Goal: Contribute content: Contribute content

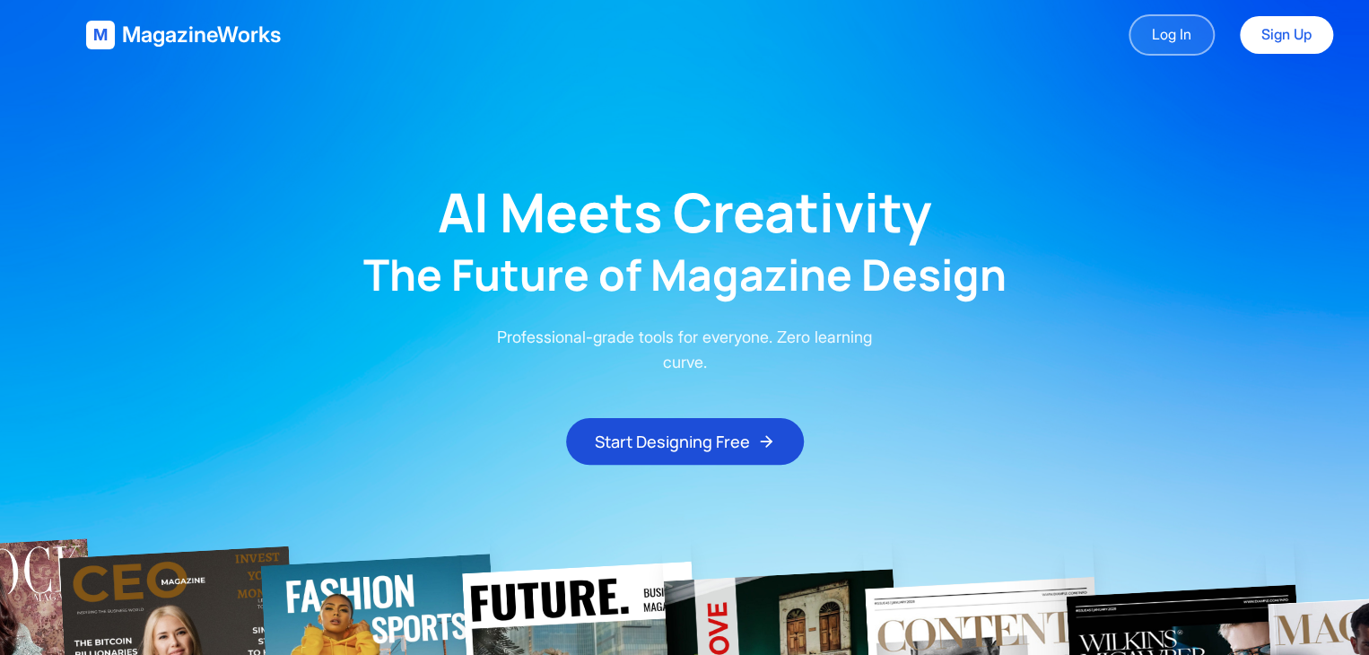
click at [1176, 30] on link "Log In" at bounding box center [1171, 34] width 86 height 41
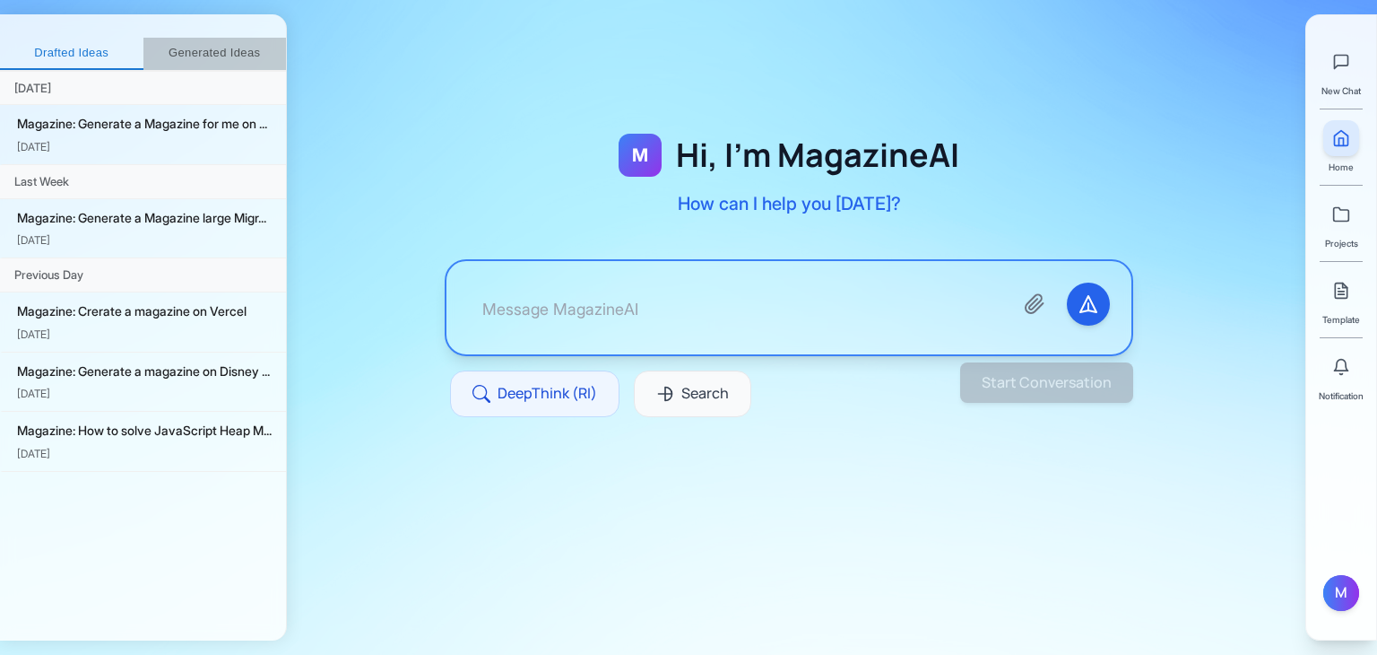
click at [172, 57] on button "Generated Ideas" at bounding box center [214, 54] width 143 height 32
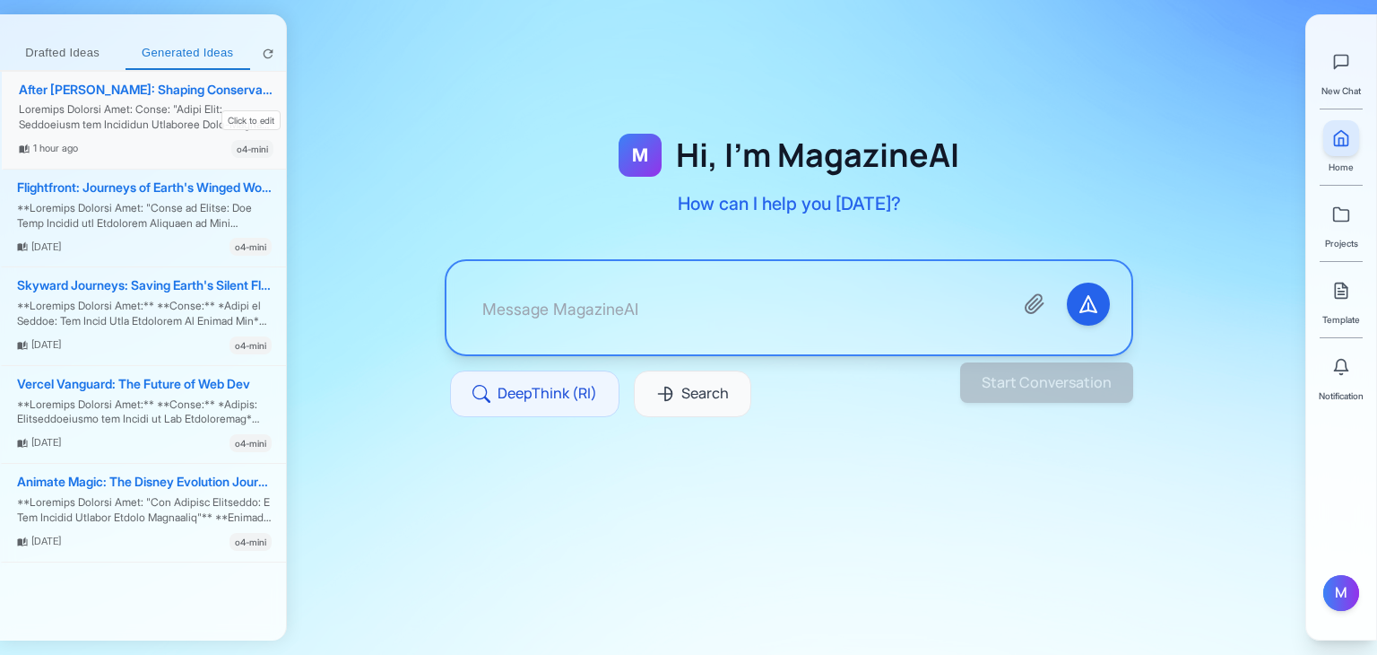
click at [122, 109] on div at bounding box center [146, 117] width 255 height 30
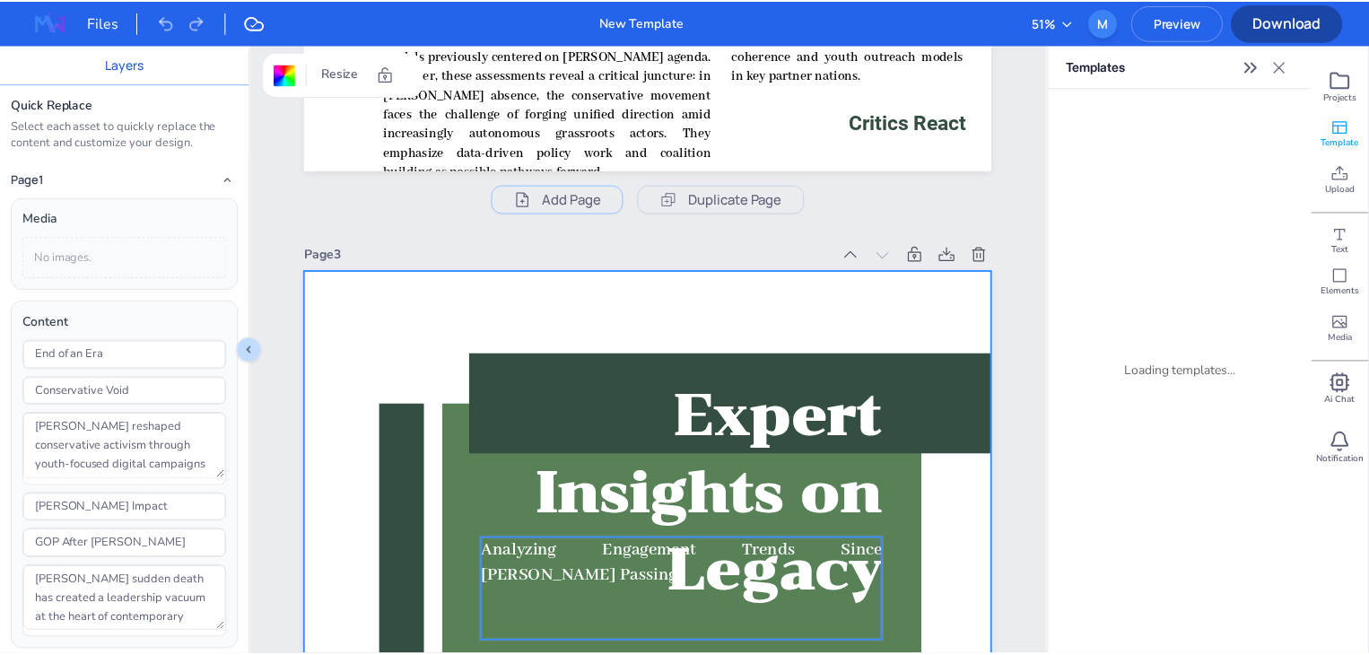
scroll to position [2488, 0]
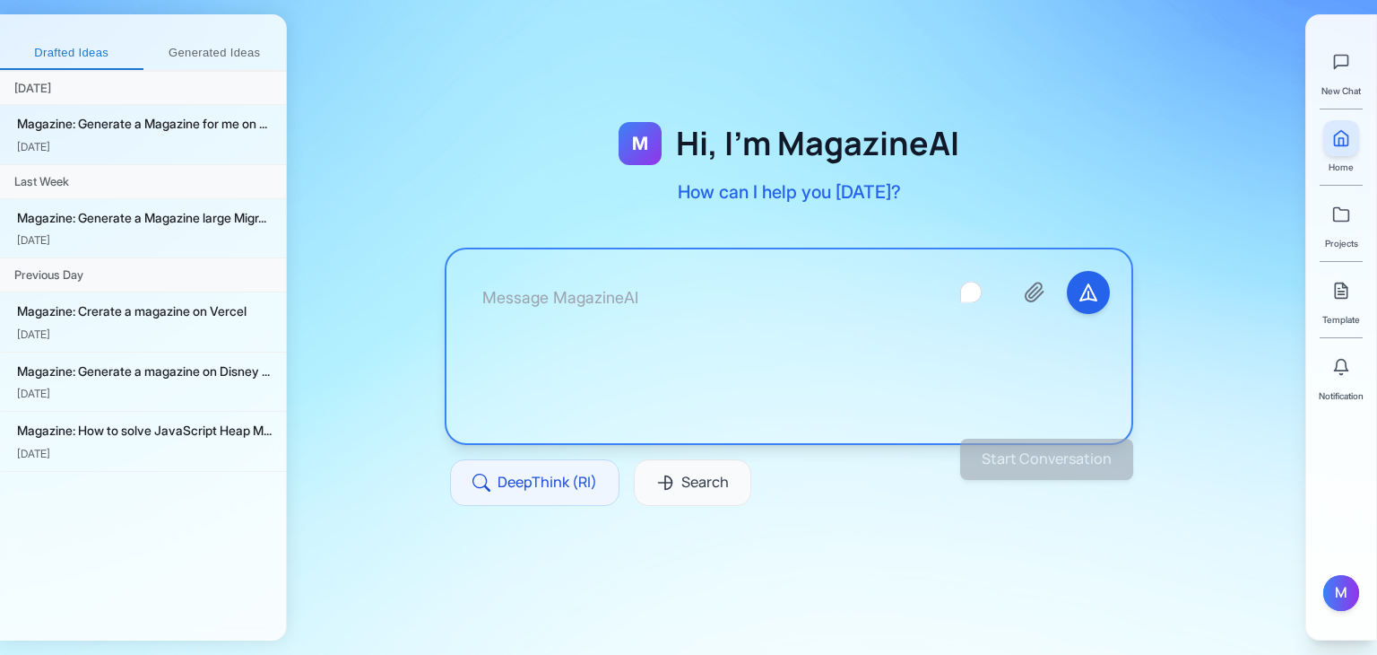
click at [756, 300] on textarea "To enrich screen reader interactions, please activate Accessibility in Grammarl…" at bounding box center [733, 346] width 531 height 151
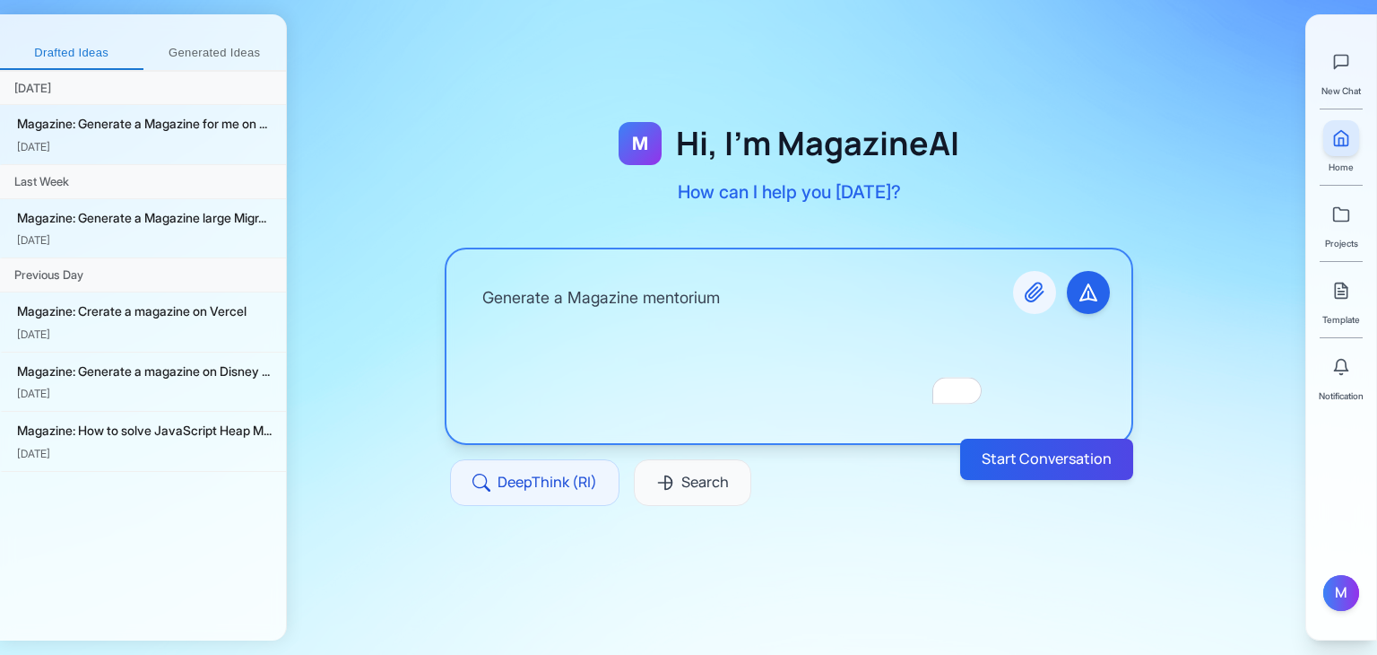
click at [1021, 297] on button "Attach files" at bounding box center [1034, 292] width 43 height 43
type textarea "Generate a Magazine mentorium"
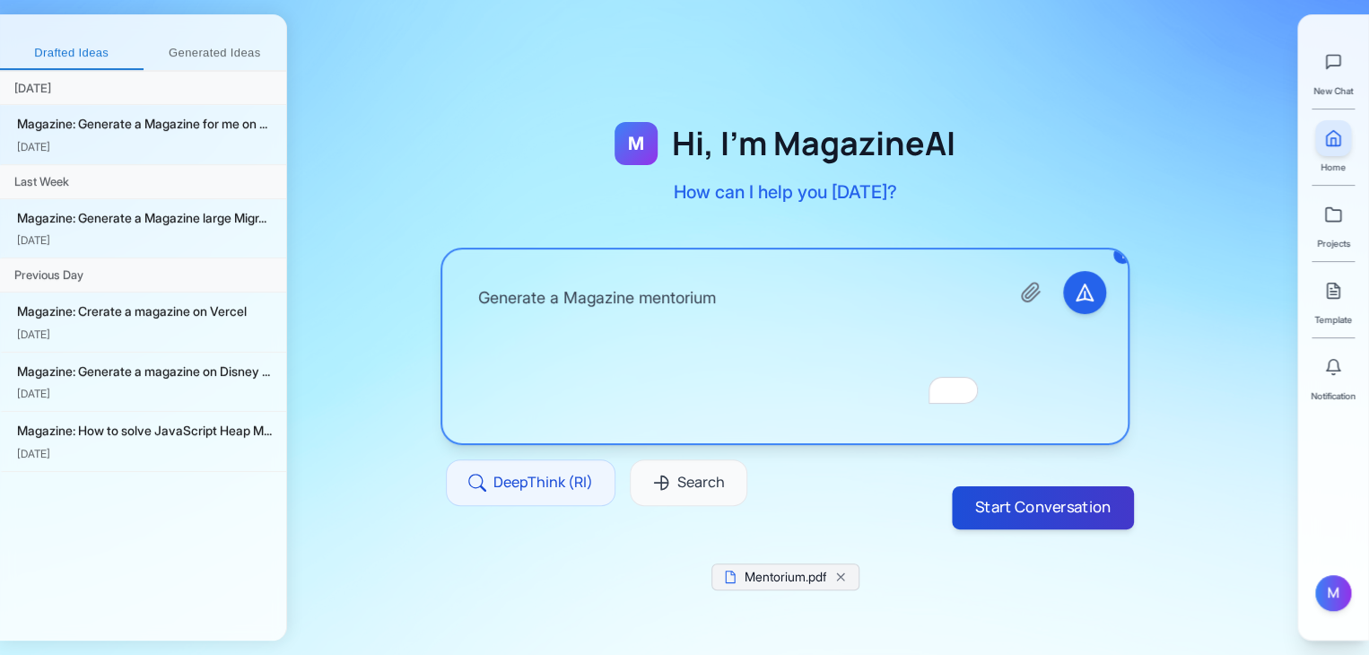
click at [1046, 512] on button "Start Conversation" at bounding box center [1042, 507] width 182 height 43
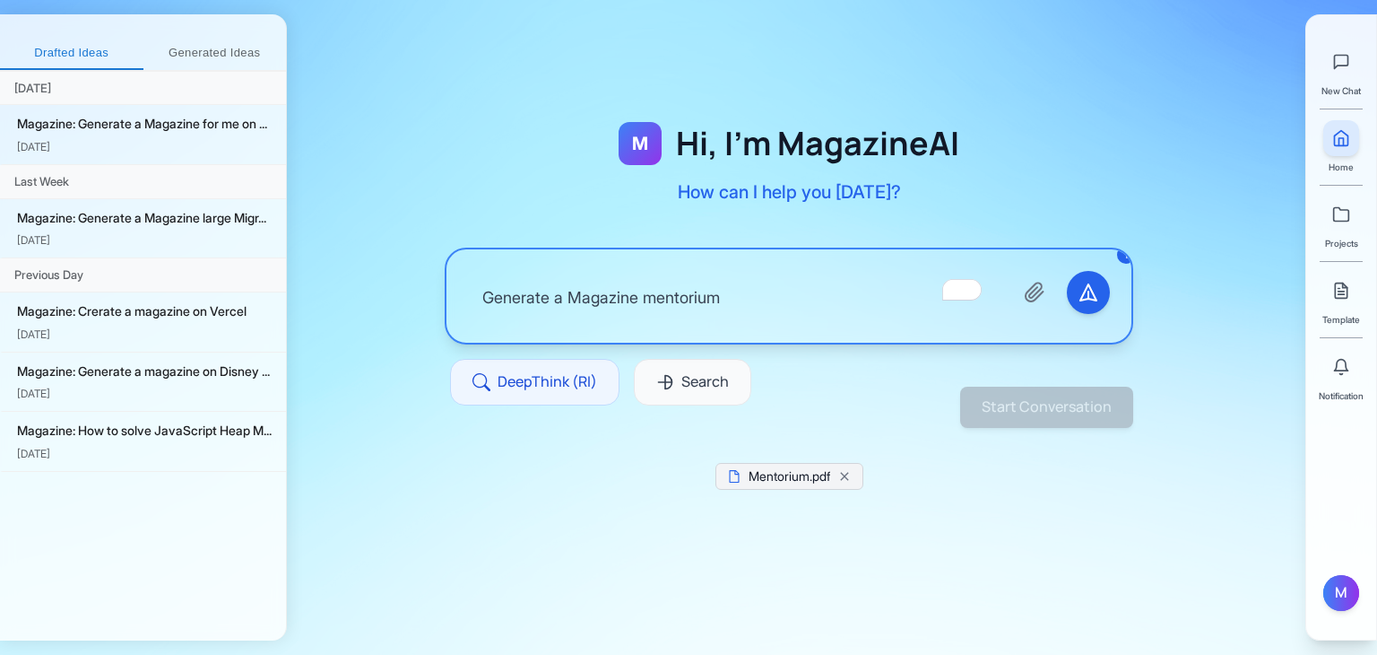
click at [814, 326] on div "Generate a Magazine mentorium 1" at bounding box center [789, 295] width 685 height 93
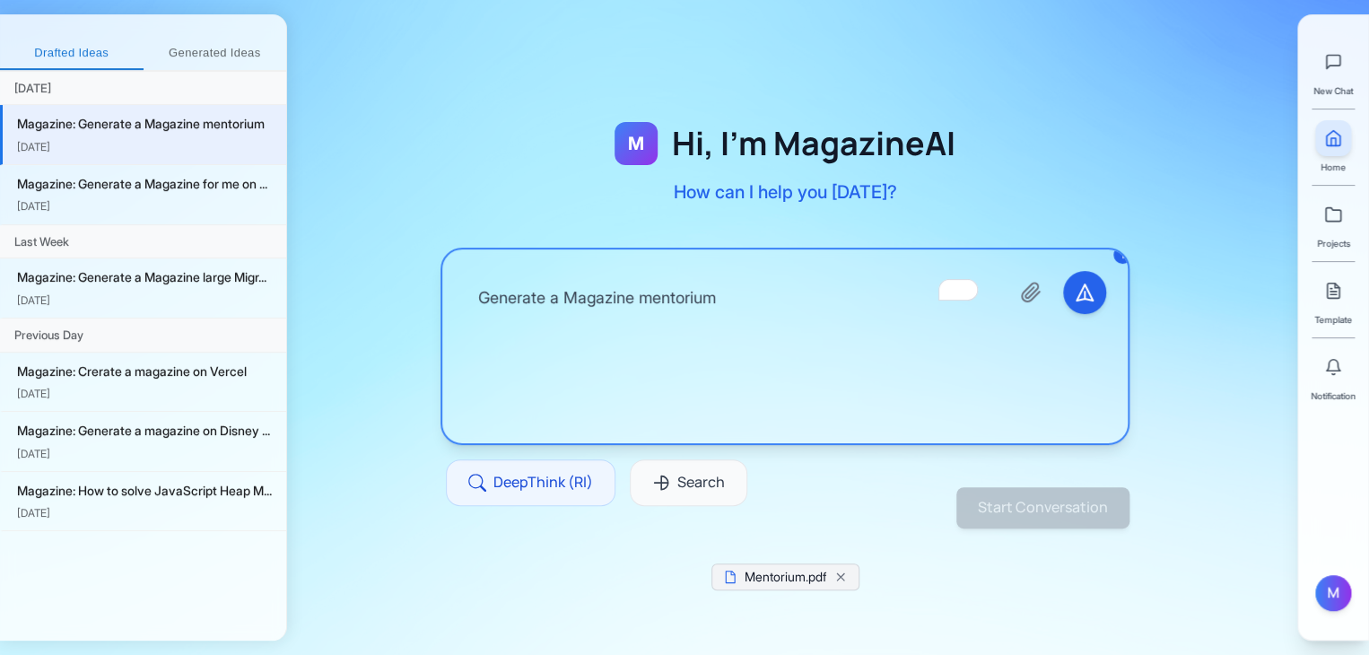
click at [812, 305] on textarea "Generate a Magazine mentorium" at bounding box center [729, 346] width 531 height 151
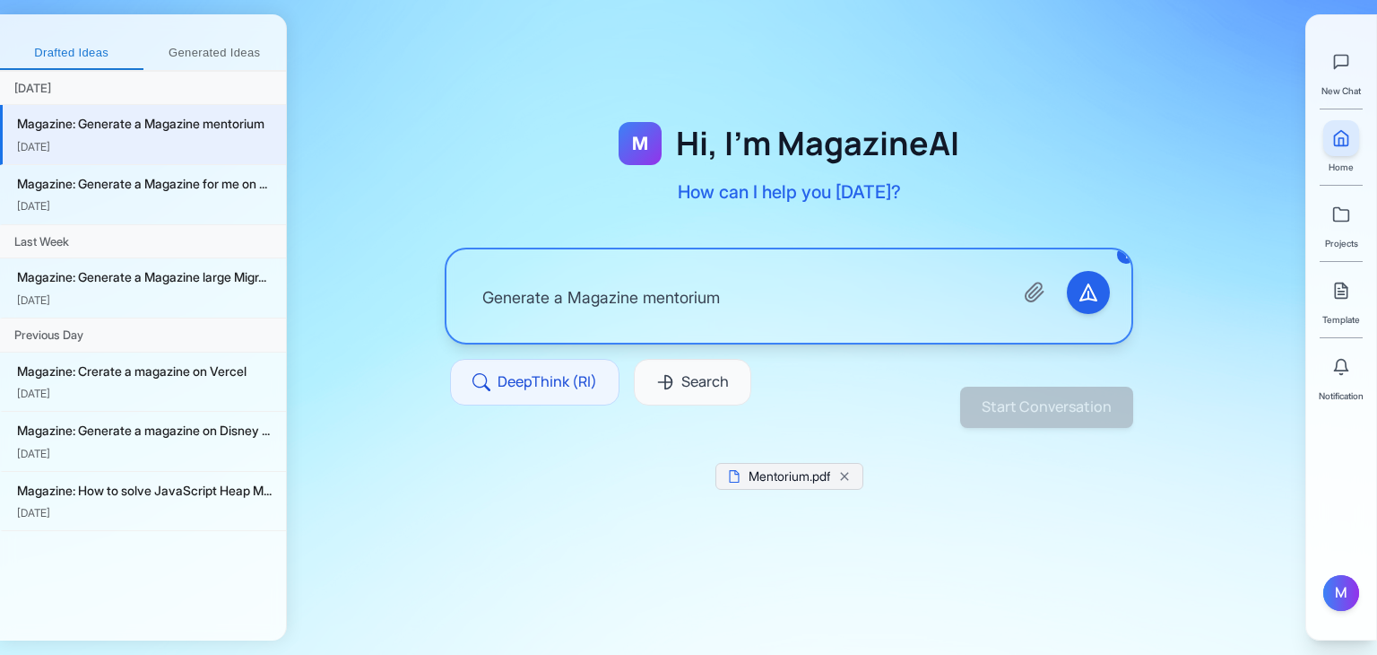
click at [950, 174] on div "M Hi, I'm MagazineAI How can I help you today?" at bounding box center [789, 163] width 341 height 83
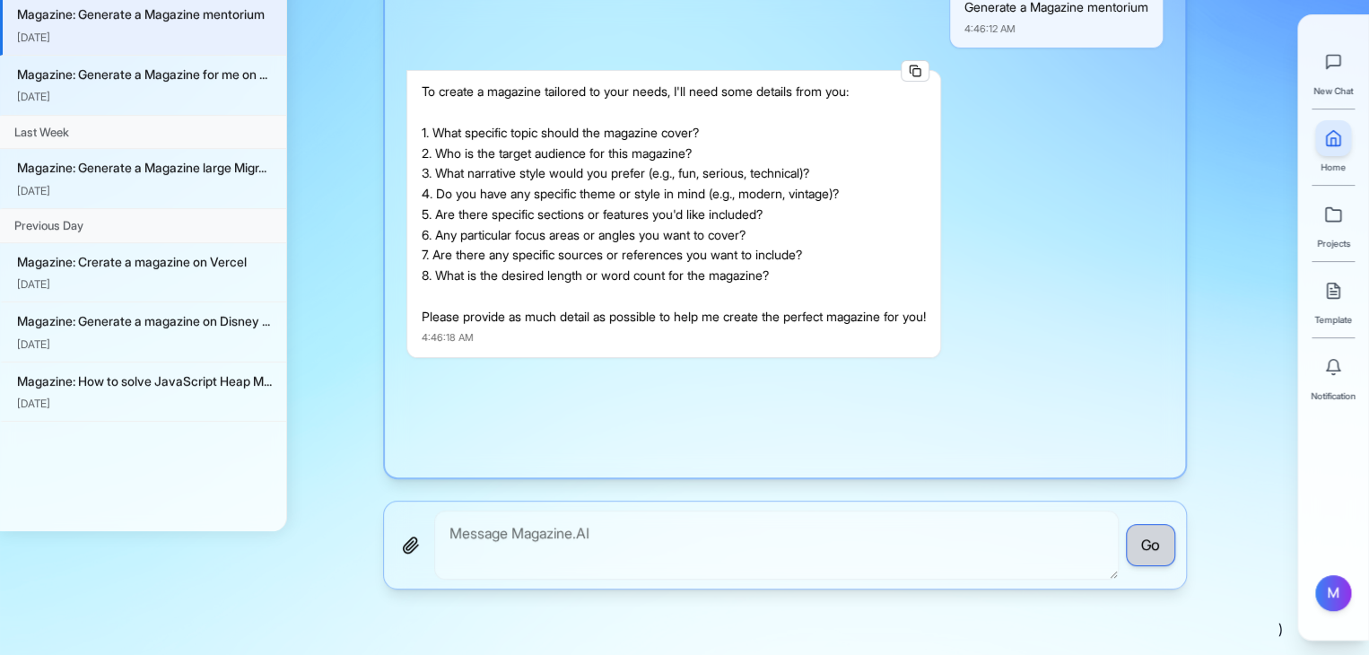
scroll to position [109, 0]
click at [762, 552] on textarea "To enrich screen reader interactions, please activate Accessibility in Grammarl…" at bounding box center [776, 544] width 684 height 69
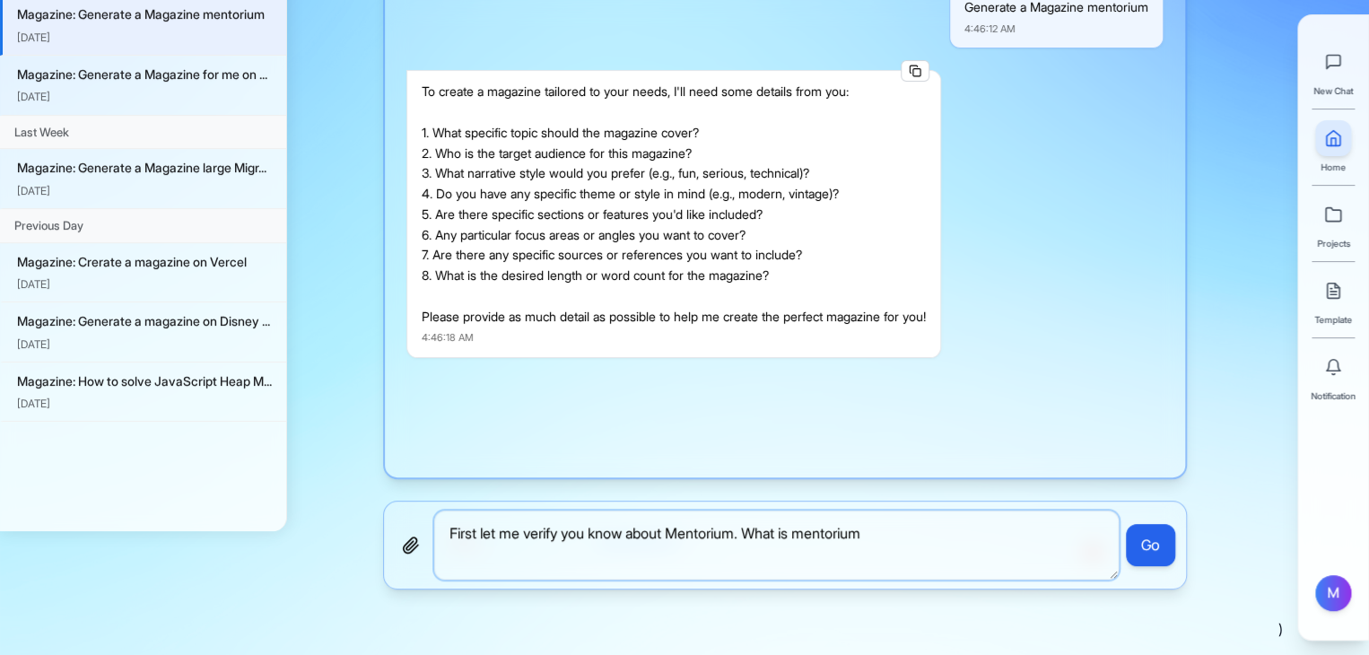
type textarea "First let me verify you know about Mentorium. What is mentorium?"
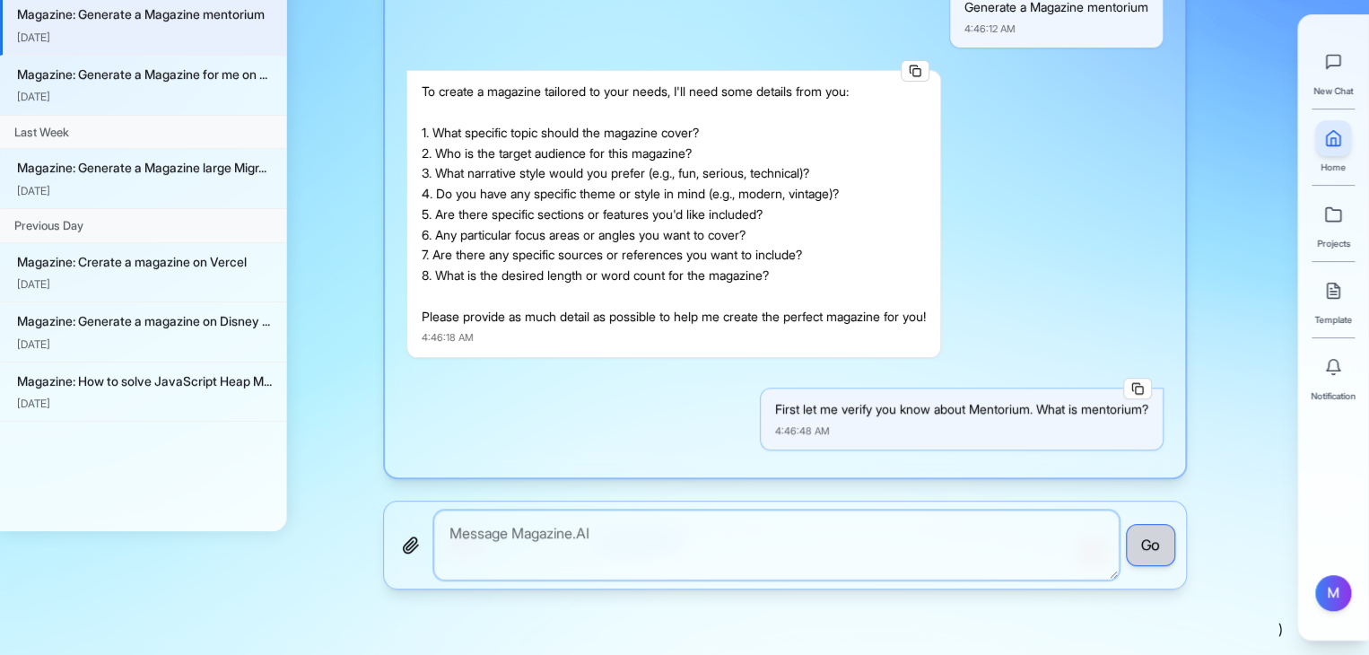
scroll to position [6, 0]
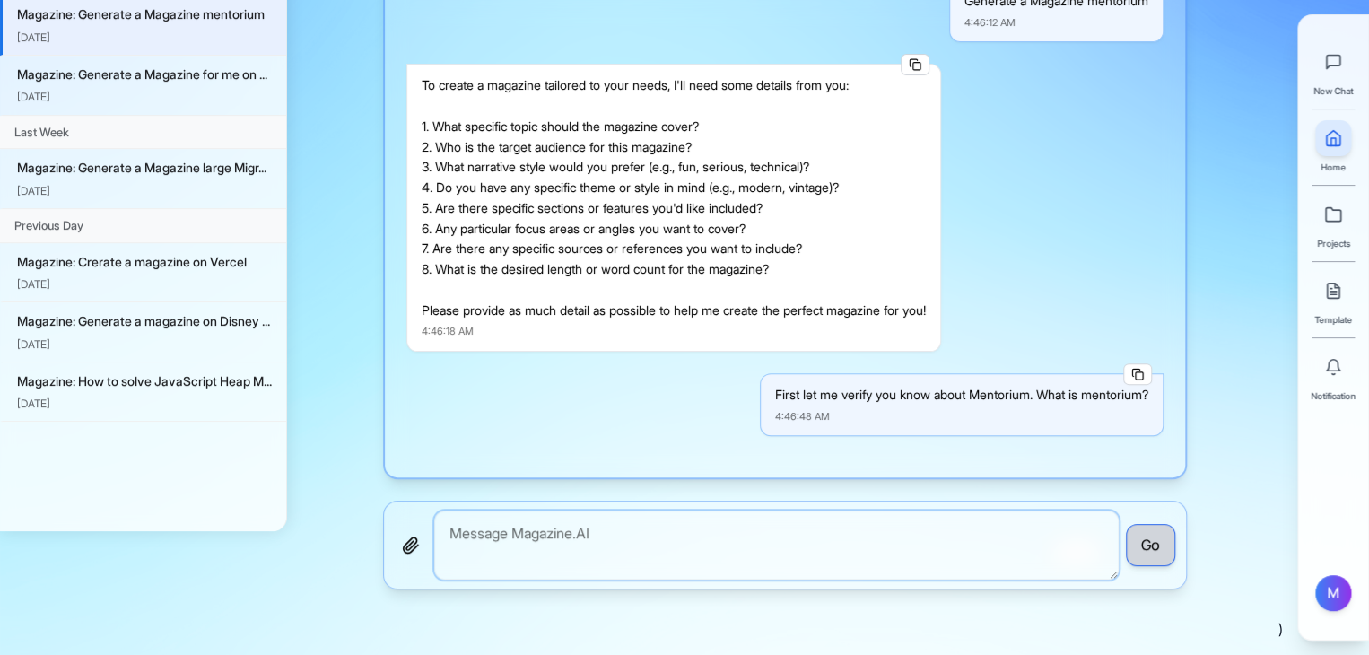
click at [786, 523] on textarea "To enrich screen reader interactions, please activate Accessibility in Grammarl…" at bounding box center [776, 544] width 684 height 69
click at [796, 399] on div "First let me verify you know about Mentorium. What is mentorium?" at bounding box center [961, 395] width 373 height 21
copy div "First let me verify you know about Mentorium. What is mentorium?"
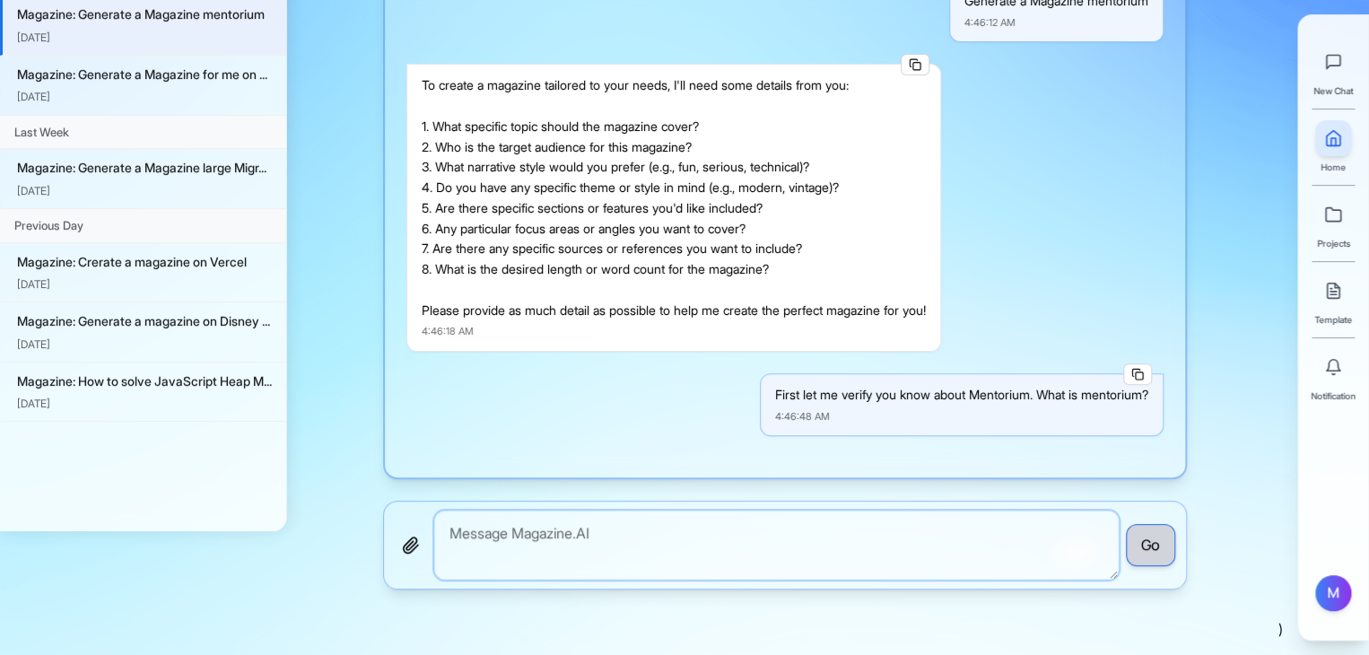
click at [689, 529] on textarea "To enrich screen reader interactions, please activate Accessibility in Grammarl…" at bounding box center [776, 544] width 684 height 69
paste textarea "First let me verify you know about Mentorium. What is mentorium?"
type textarea "First let me verify you know about Mentorium. What is mentorium?"
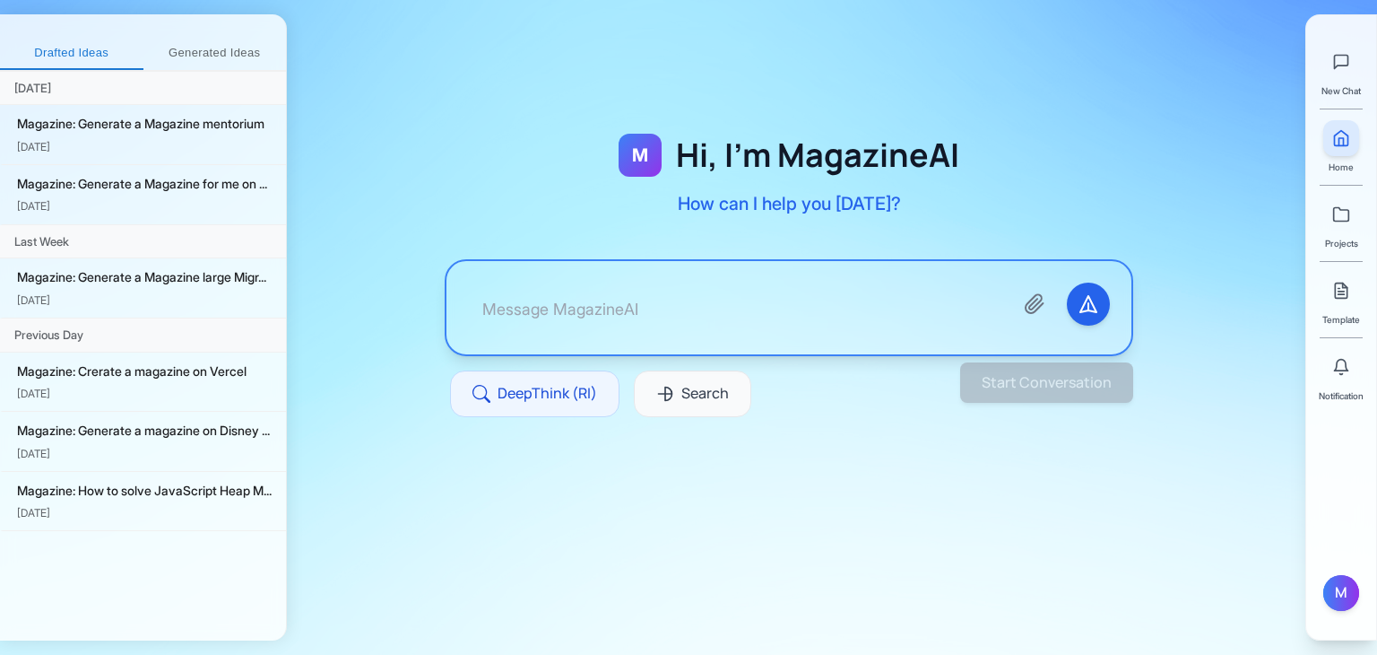
click at [563, 326] on textarea at bounding box center [733, 307] width 531 height 50
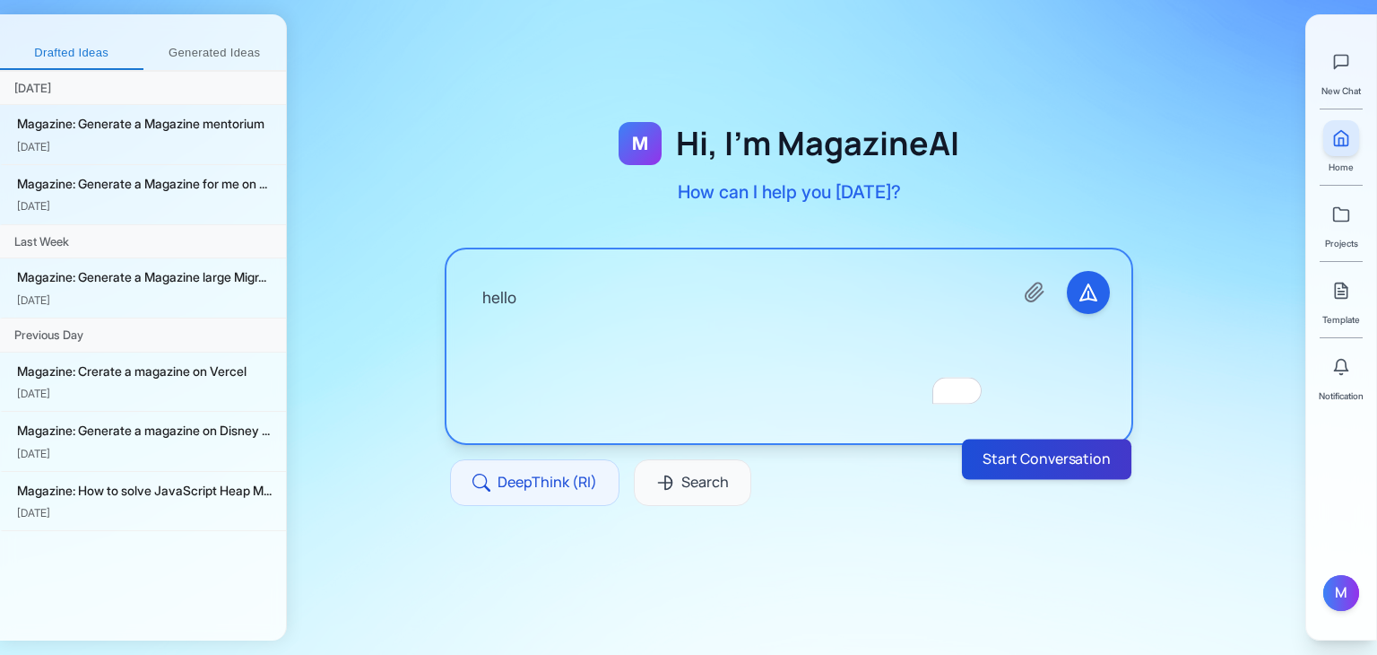
click at [1008, 447] on button "Start Conversation" at bounding box center [1046, 459] width 169 height 40
type textarea "hello"
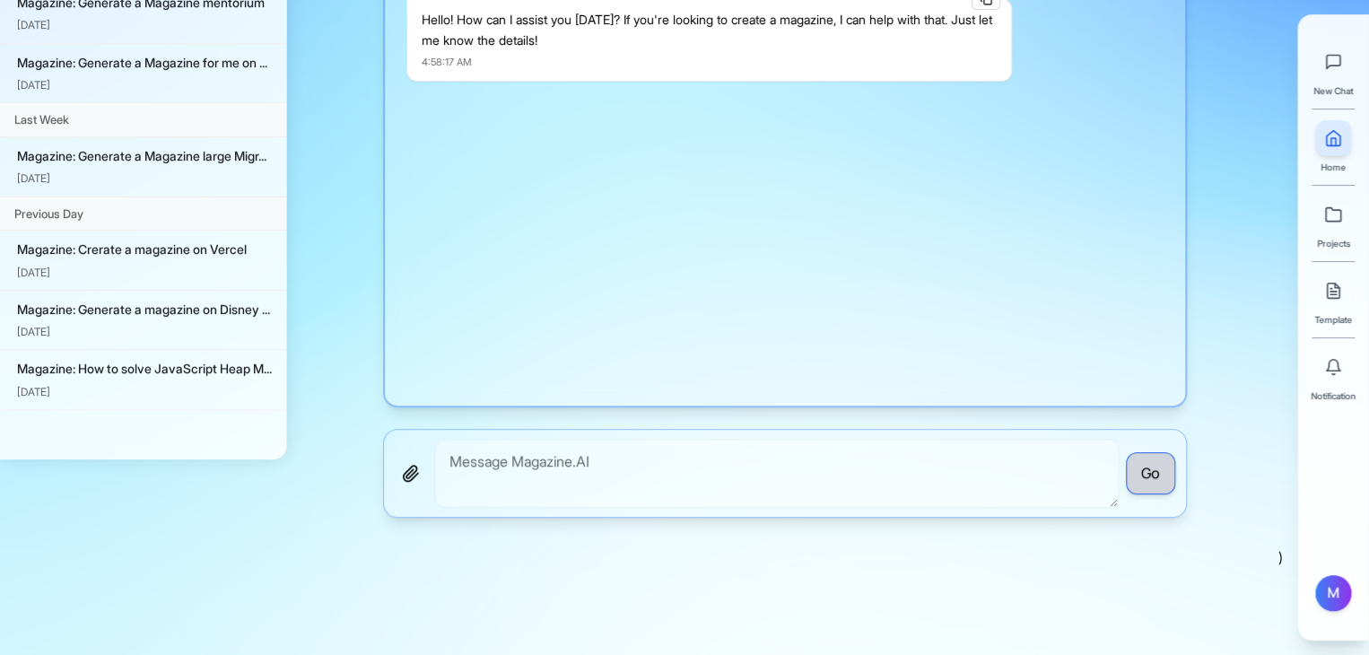
scroll to position [185, 0]
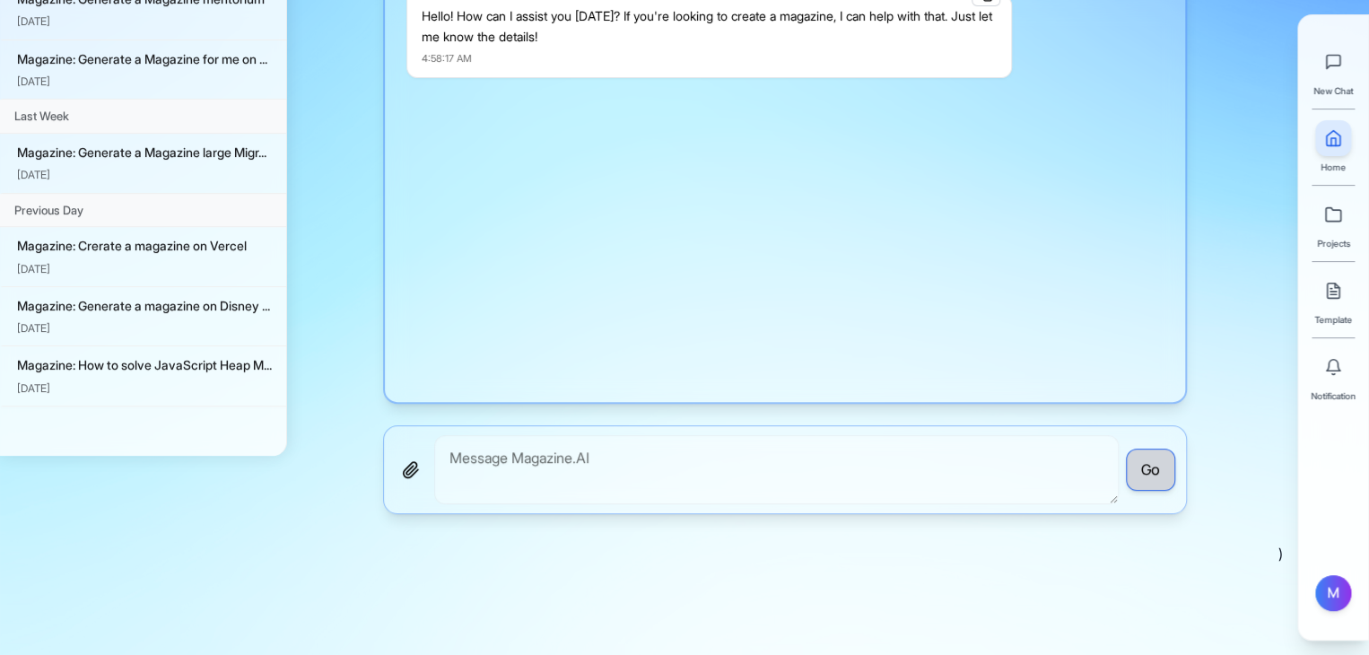
click at [428, 467] on div "Go" at bounding box center [785, 469] width 804 height 89
click at [408, 464] on icon "button" at bounding box center [411, 469] width 14 height 15
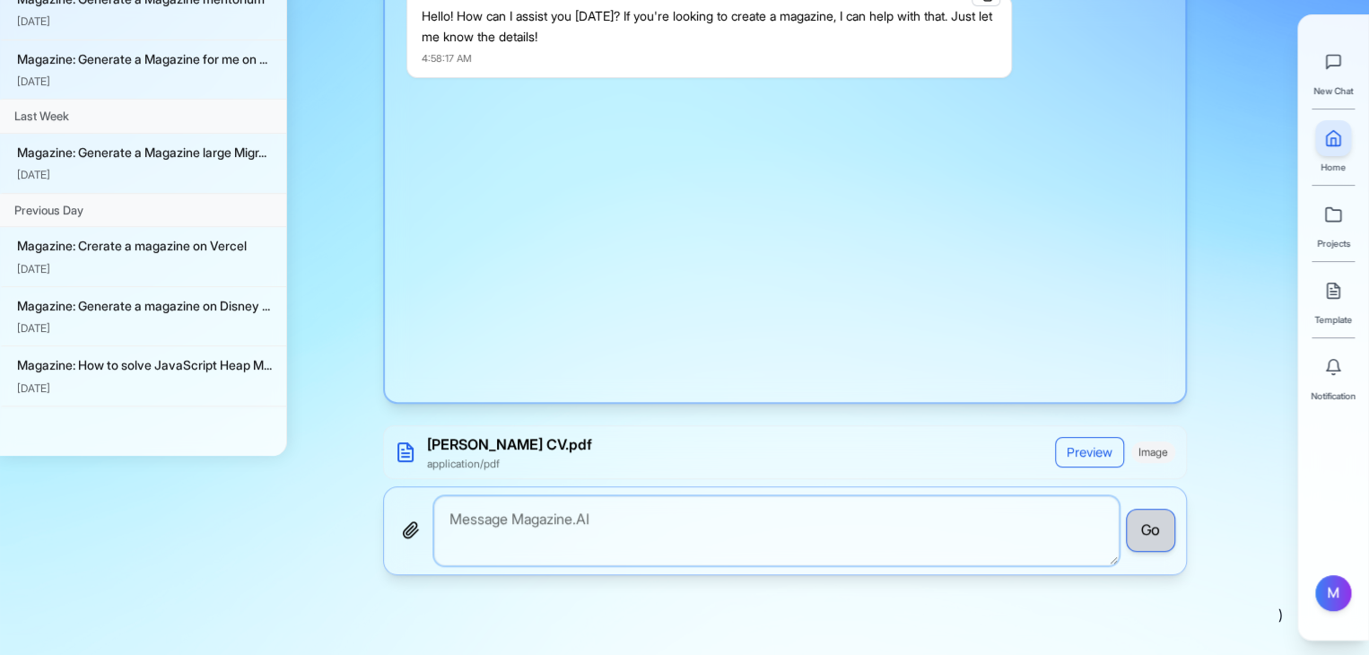
click at [600, 512] on textarea at bounding box center [776, 530] width 684 height 69
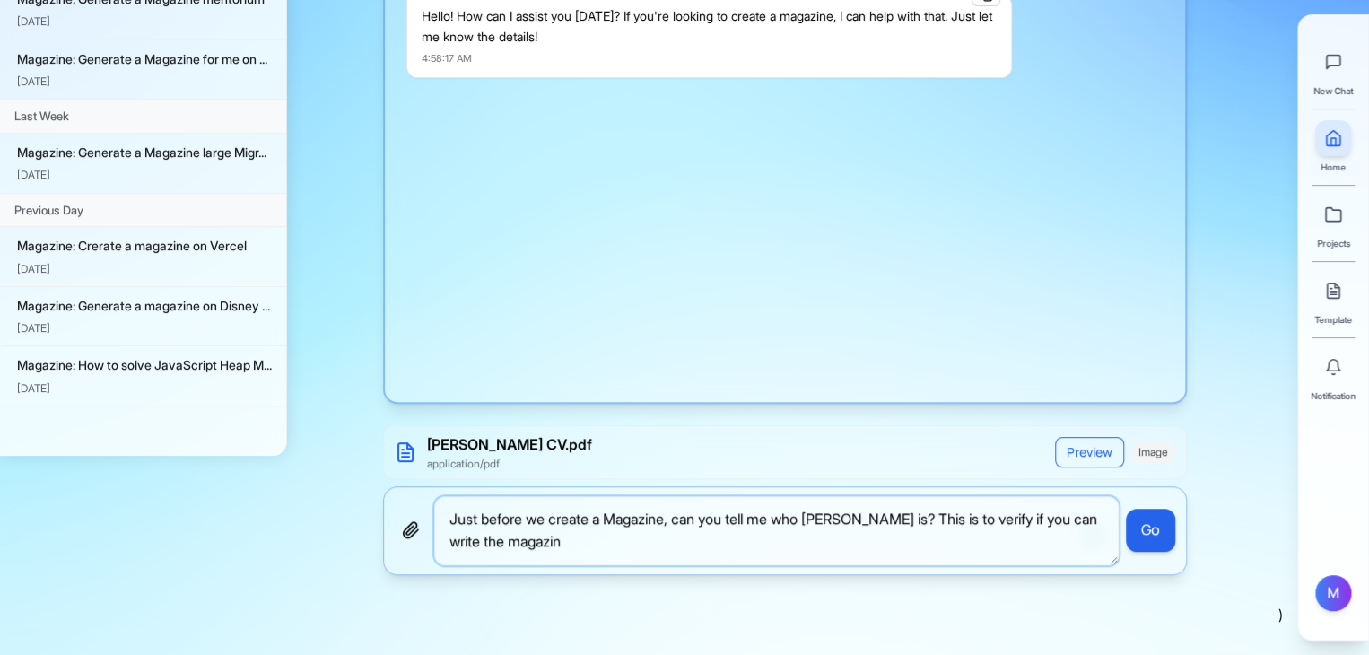
type textarea "Just before we create a Magazine, can you tell me who Mahmudul is? This is to v…"
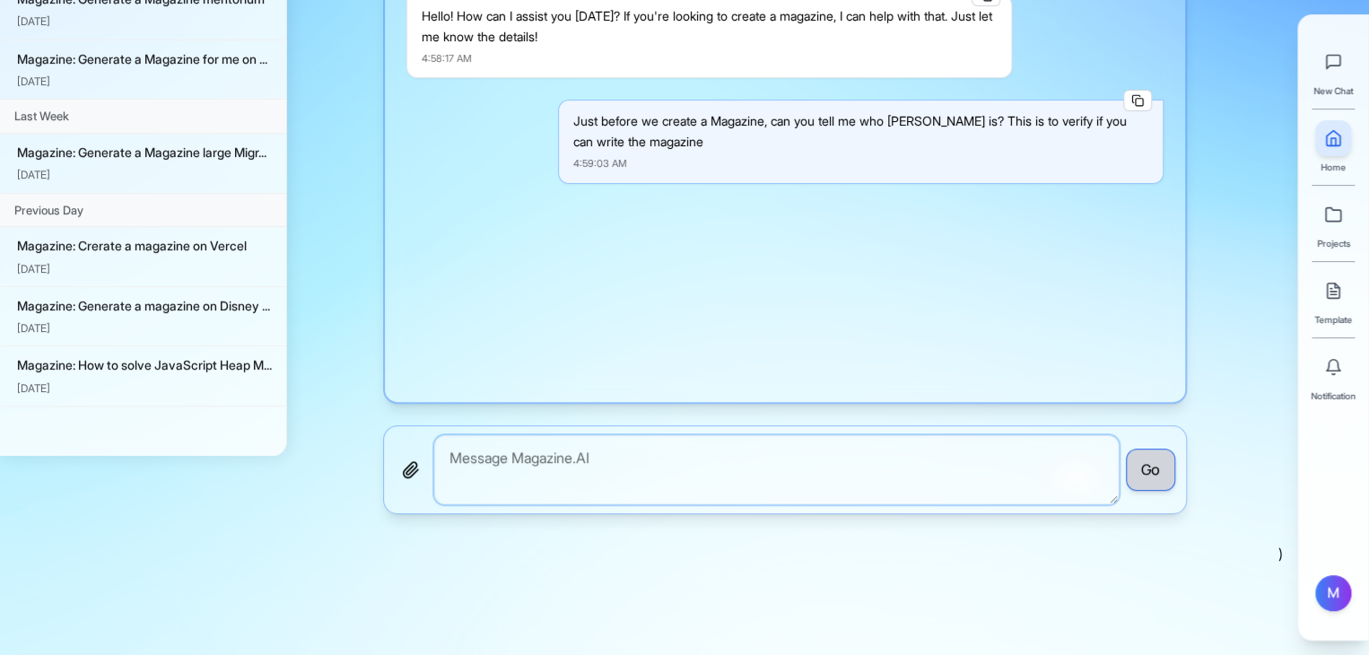
scroll to position [315, 0]
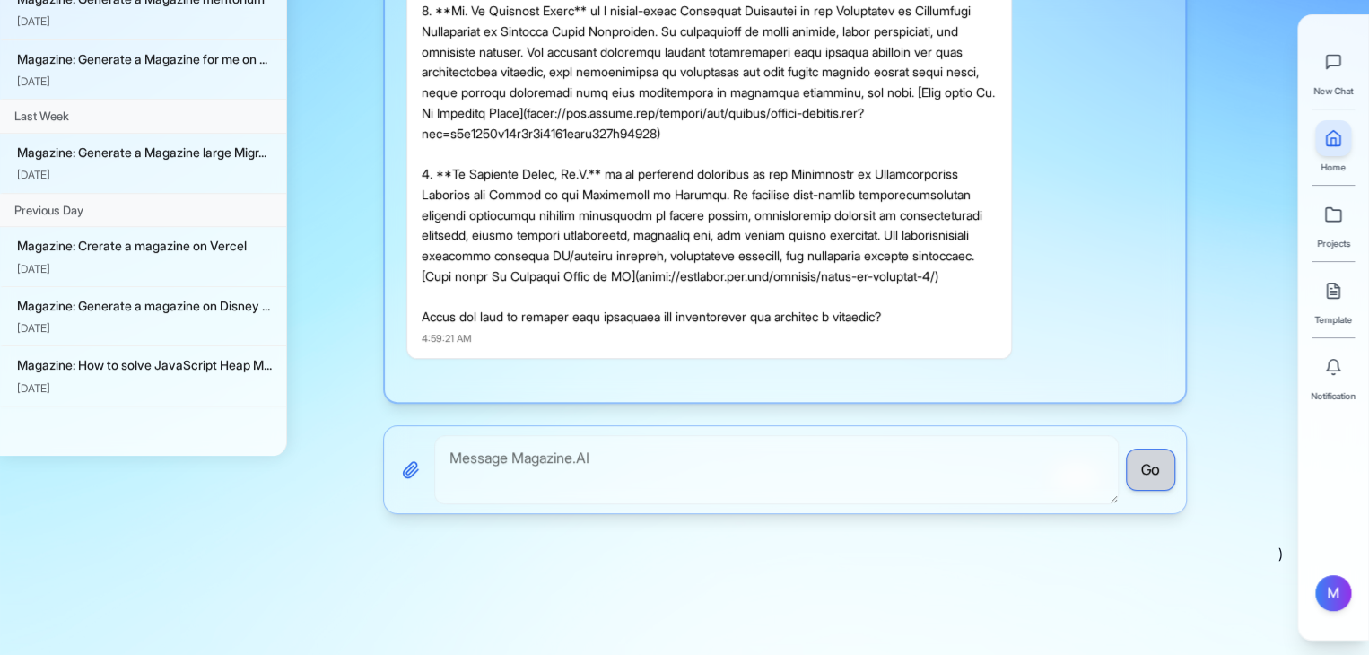
click at [420, 462] on button "button" at bounding box center [411, 470] width 32 height 32
click at [556, 455] on textarea "To enrich screen reader interactions, please activate Accessibility in Grammarl…" at bounding box center [776, 469] width 684 height 69
type textarea "now?"
click at [407, 469] on icon "button" at bounding box center [411, 469] width 14 height 15
click at [1155, 461] on button "Go" at bounding box center [1149, 469] width 49 height 43
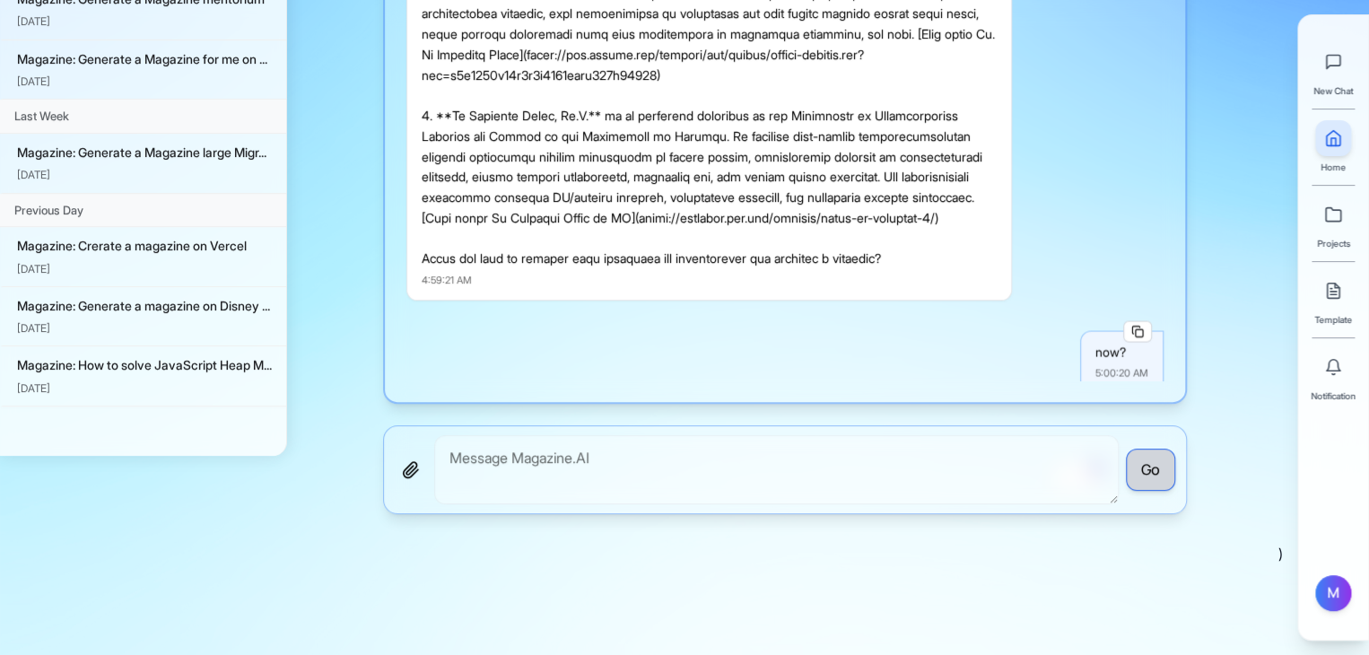
scroll to position [399, 0]
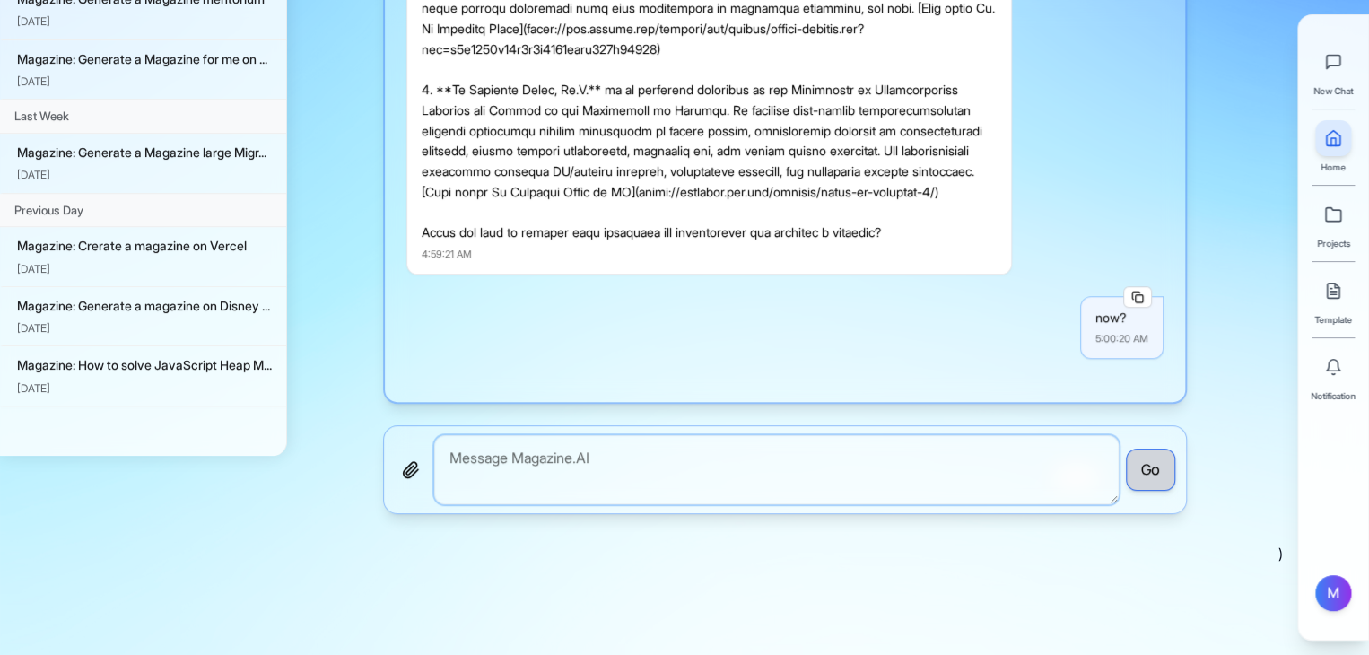
click at [995, 468] on textarea "To enrich screen reader interactions, please activate Accessibility in Grammarl…" at bounding box center [776, 469] width 684 height 69
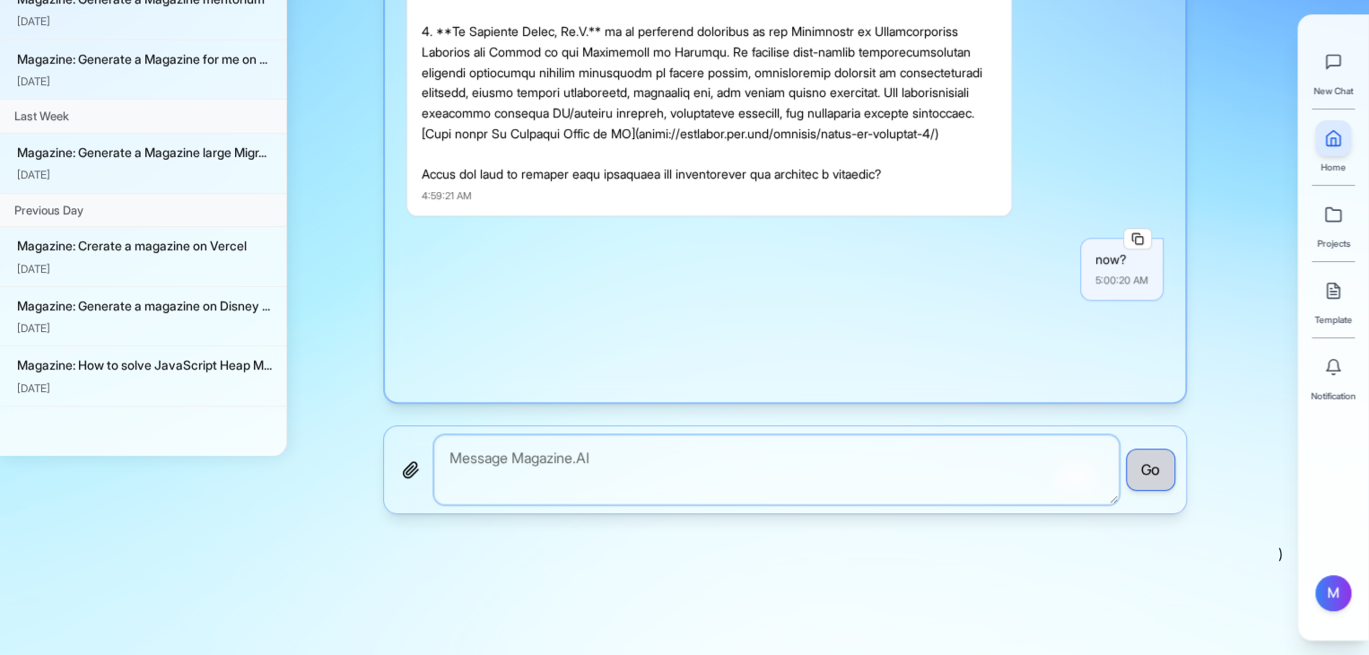
scroll to position [769, 0]
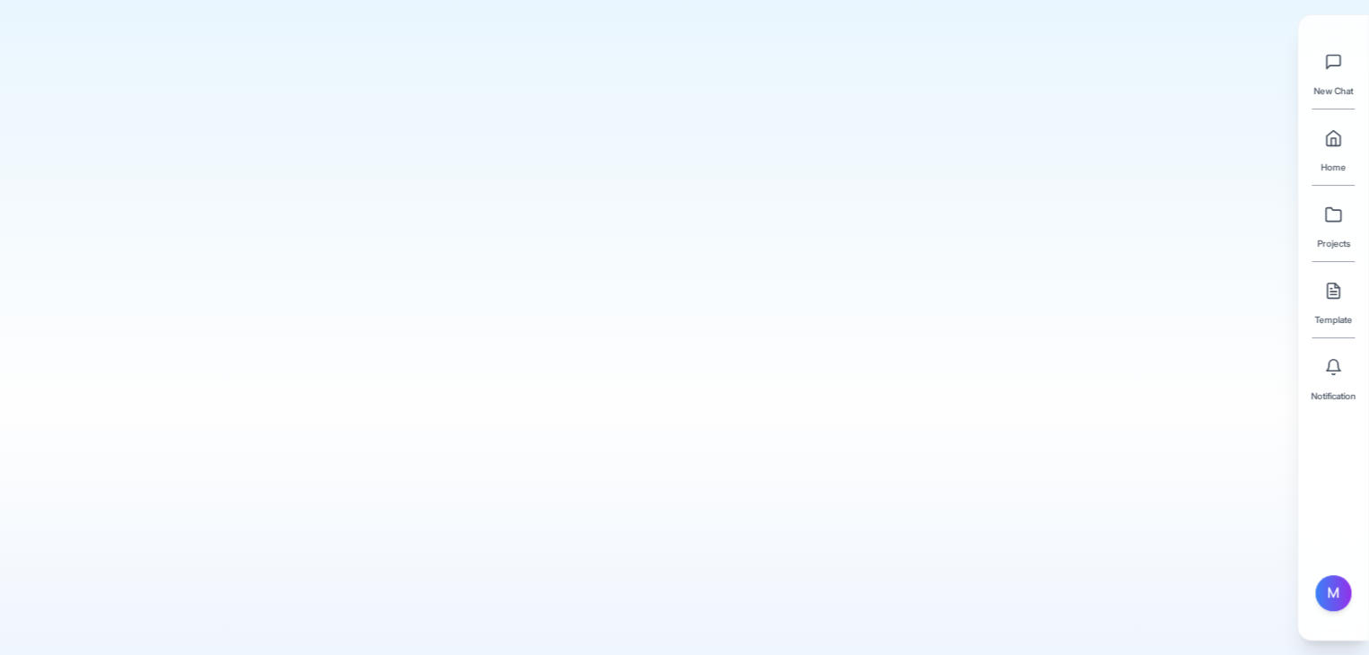
scroll to position [242, 0]
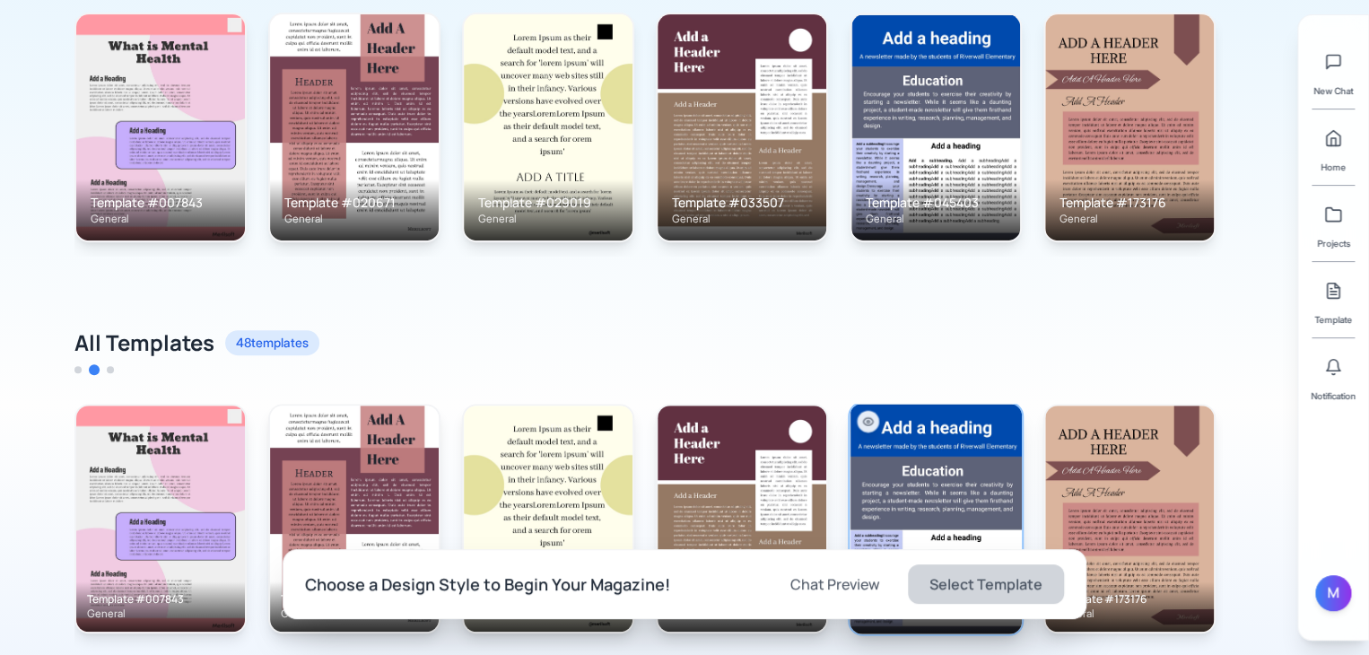
click at [961, 455] on img at bounding box center [935, 518] width 172 height 230
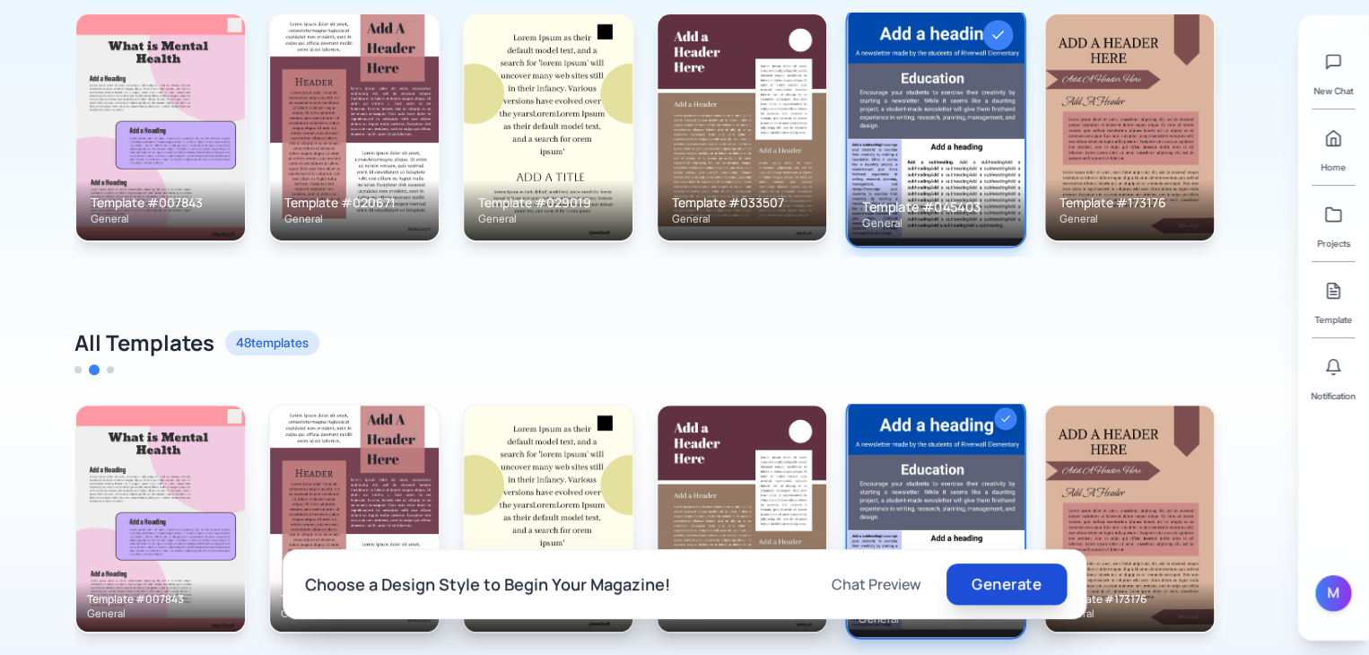
click at [975, 578] on button "Generate" at bounding box center [1006, 583] width 120 height 41
click at [1344, 378] on button at bounding box center [1333, 367] width 36 height 36
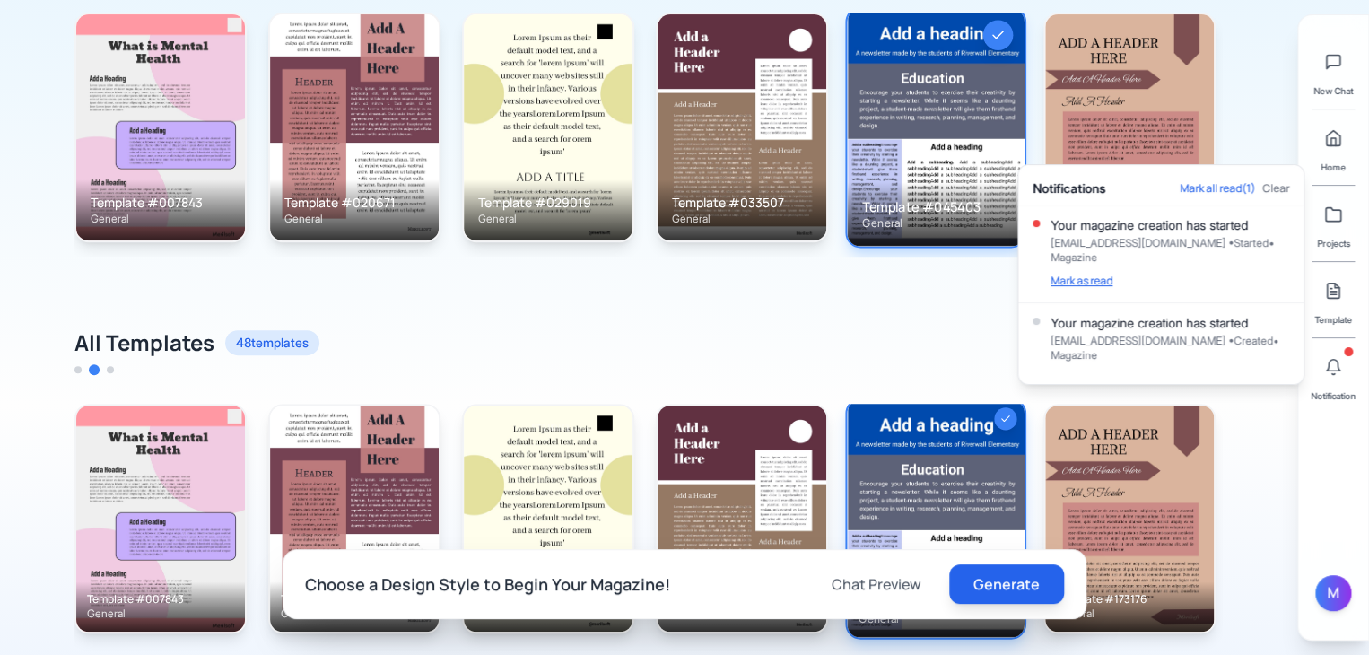
click at [1087, 277] on button "Mark as read" at bounding box center [1081, 281] width 62 height 14
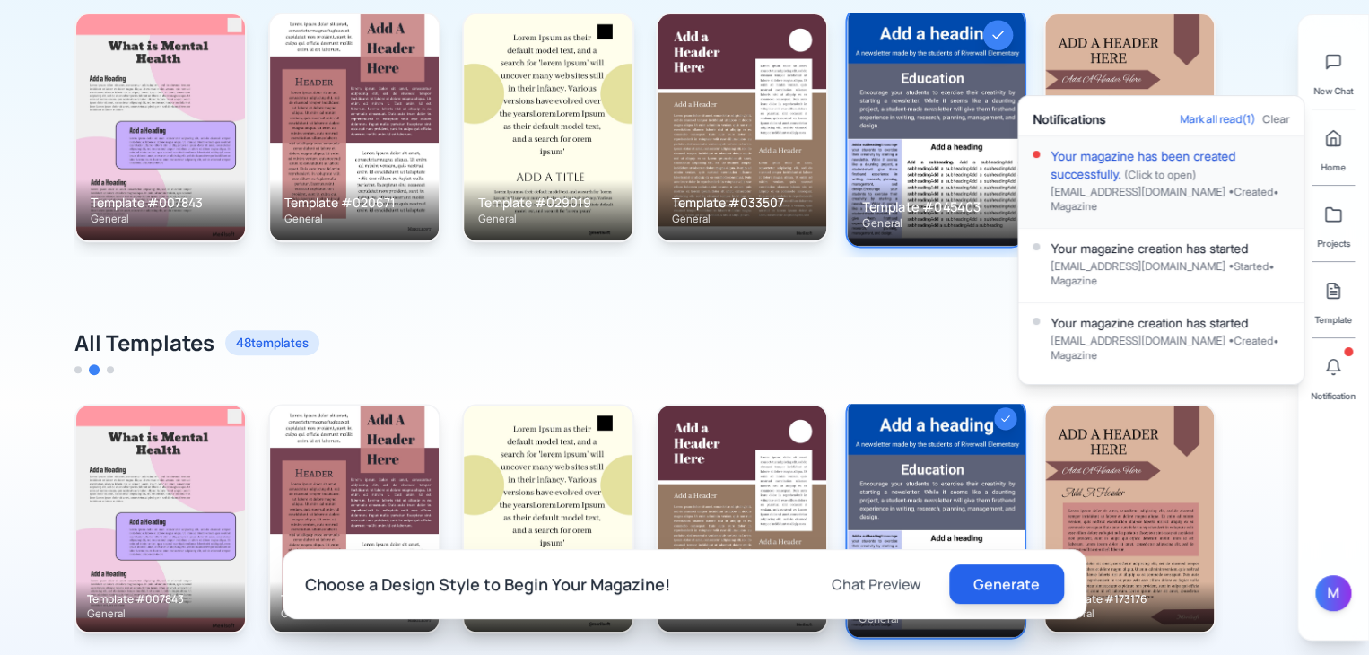
click at [1177, 163] on div "Your magazine has been created successfully. (Click to open)" at bounding box center [1169, 165] width 239 height 36
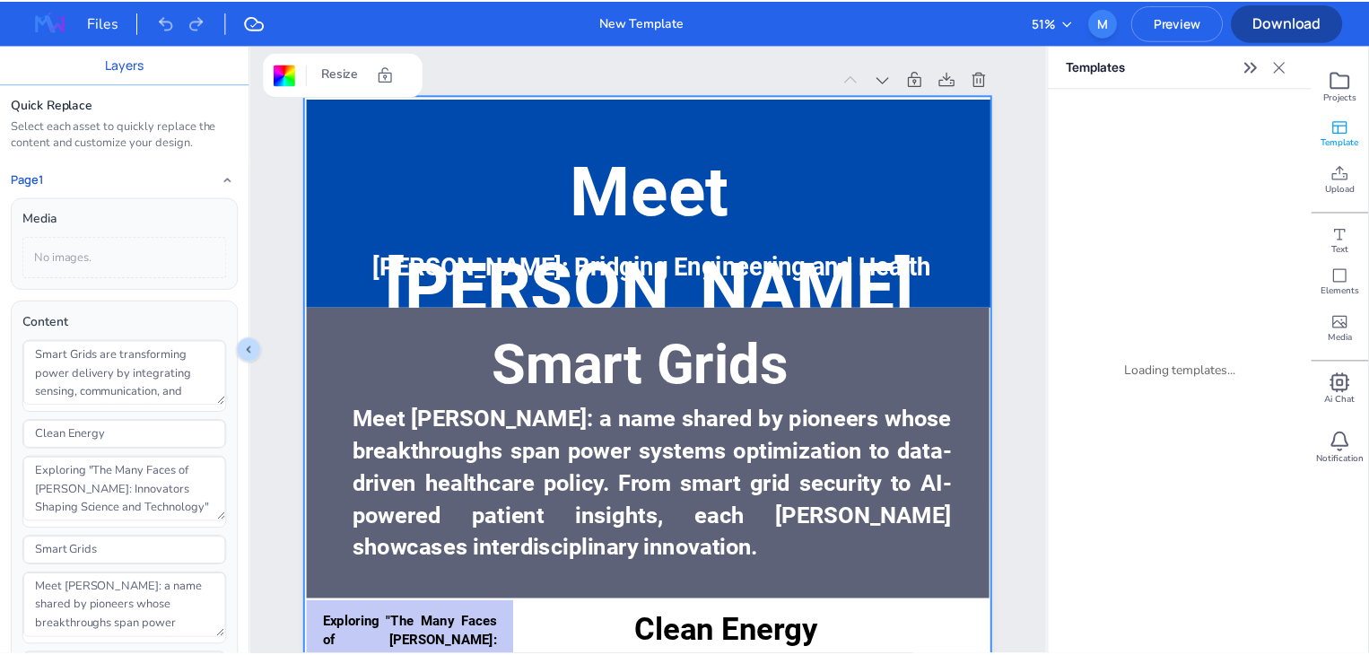
scroll to position [242, 0]
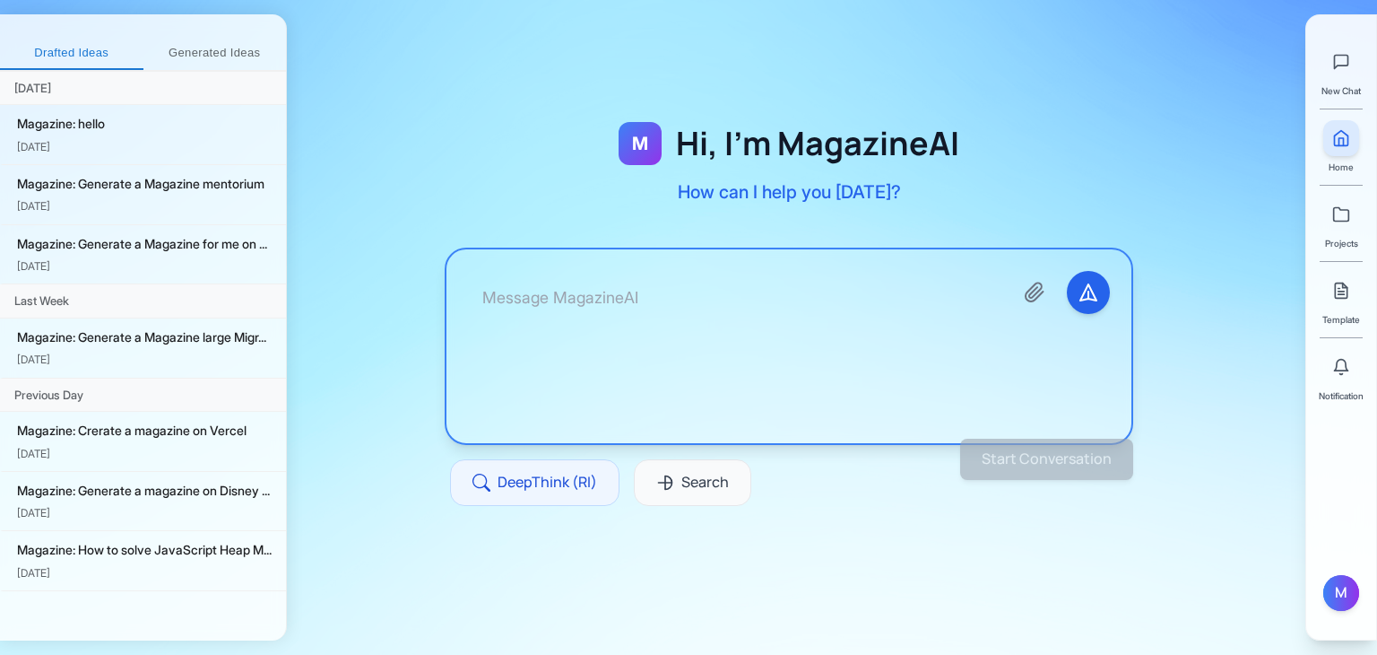
click at [606, 327] on textarea at bounding box center [733, 346] width 531 height 151
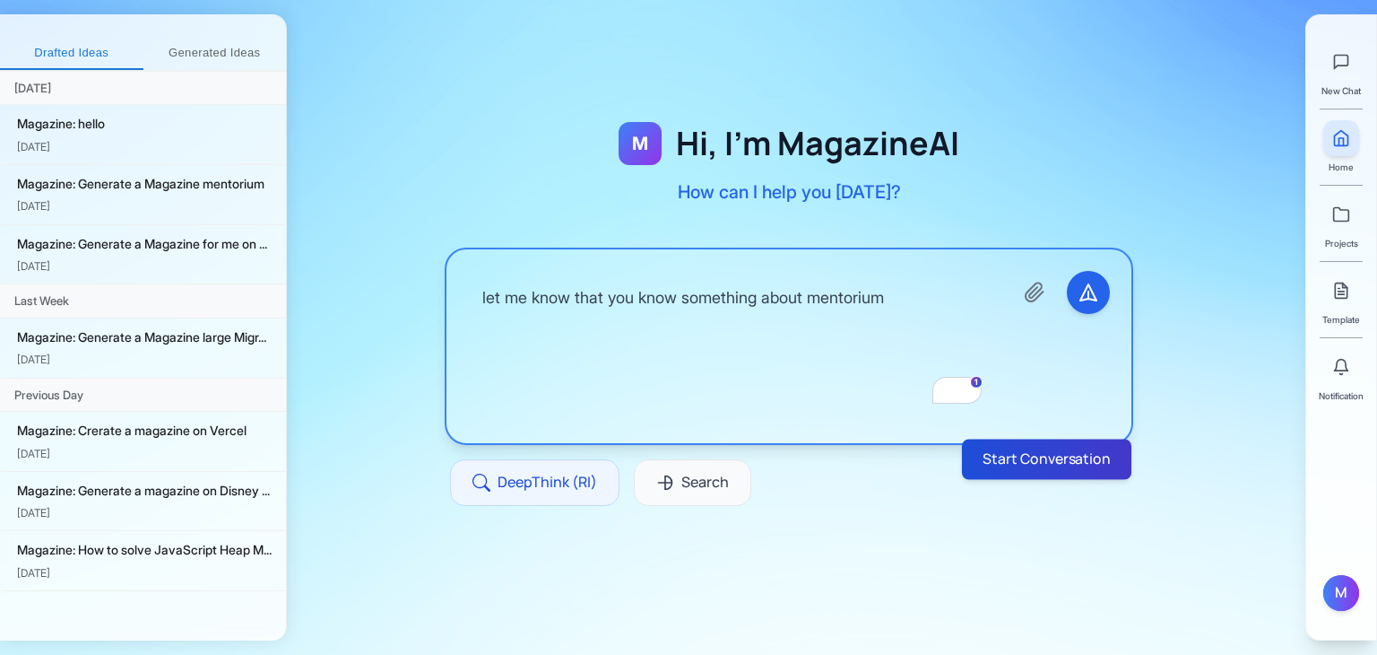
click at [1030, 450] on button "Start Conversation" at bounding box center [1046, 459] width 169 height 40
type textarea "let me know that you know something about mentorium"
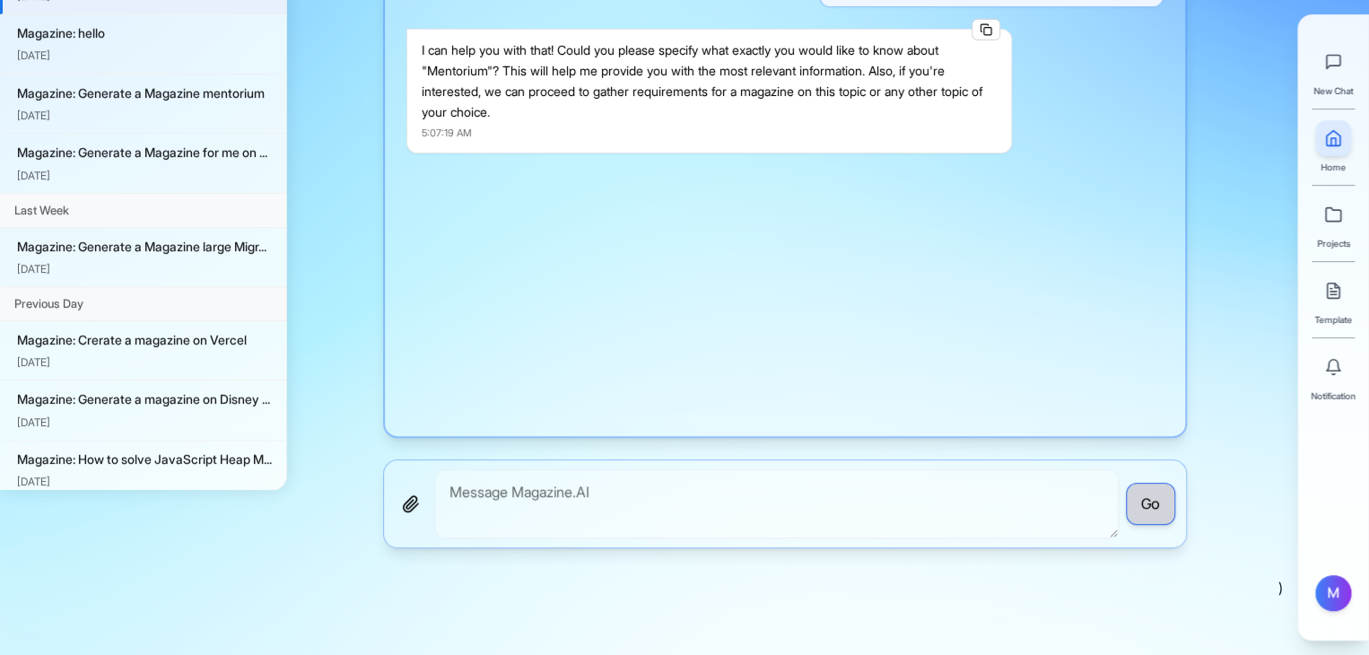
scroll to position [210, 0]
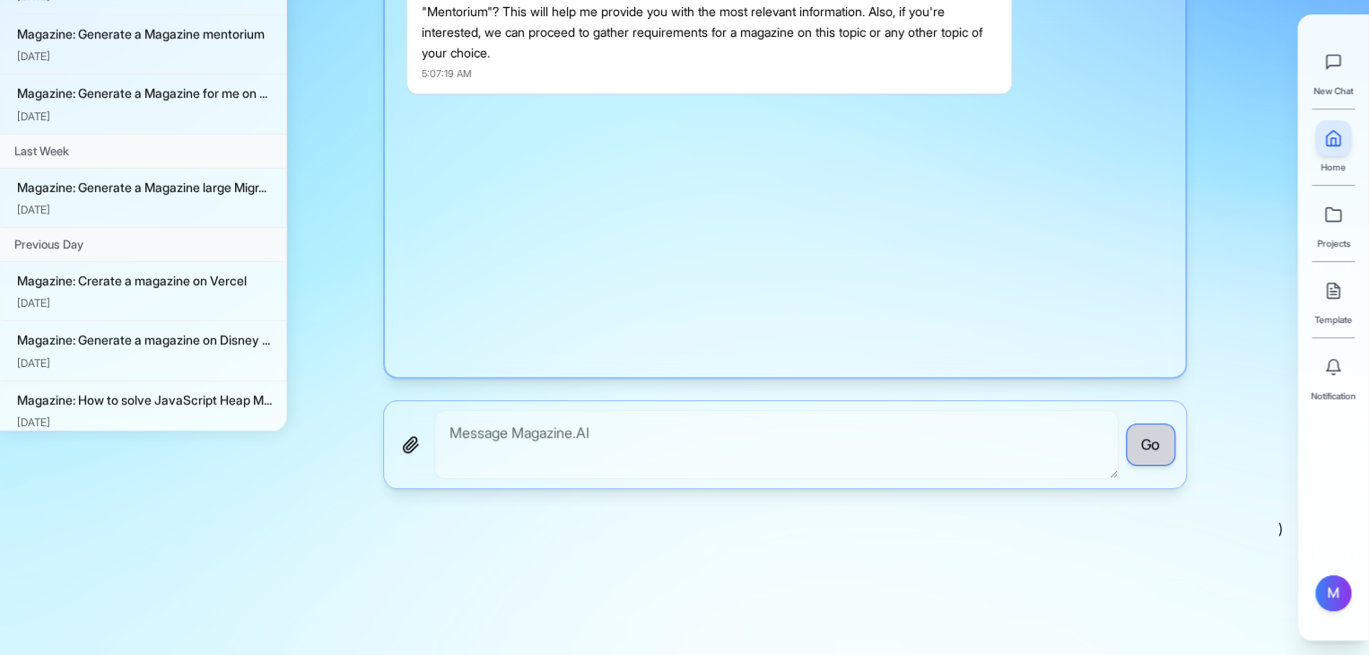
click at [391, 445] on div "Go" at bounding box center [785, 444] width 804 height 89
click at [404, 447] on icon "button" at bounding box center [411, 445] width 18 height 18
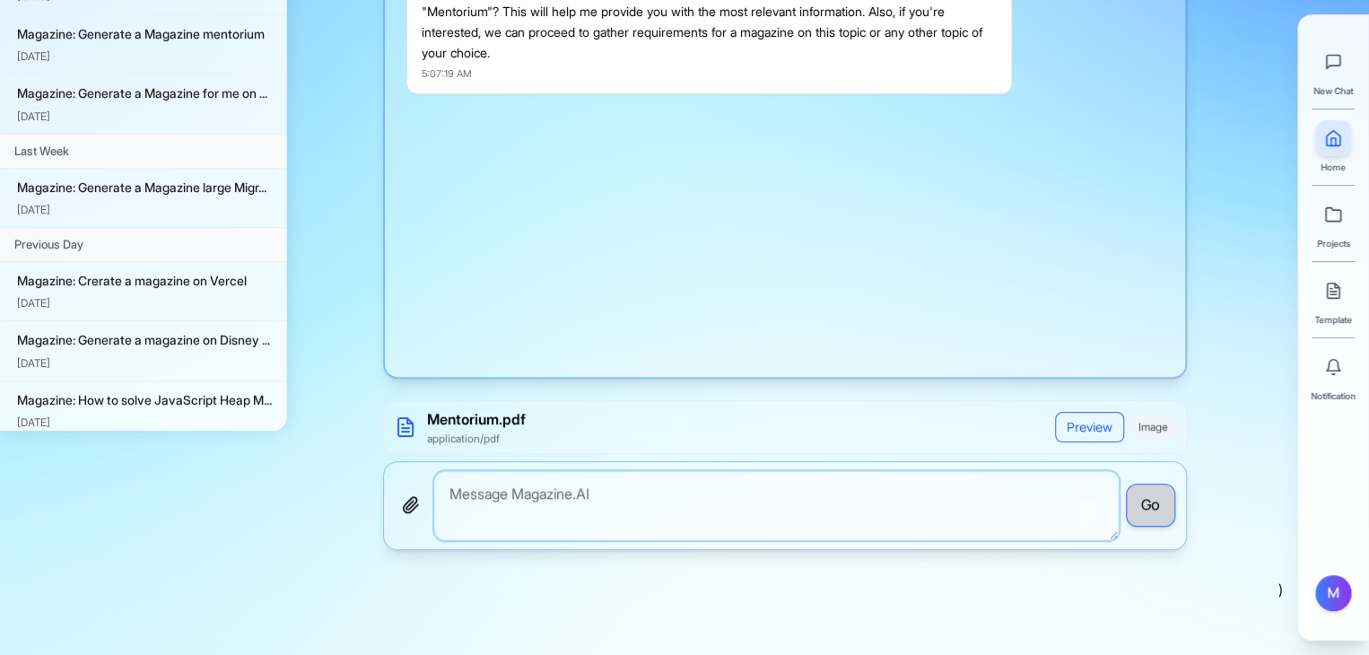
click at [527, 478] on textarea "To enrich screen reader interactions, please activate Accessibility in Grammarl…" at bounding box center [776, 505] width 684 height 69
type textarea "based on this file"
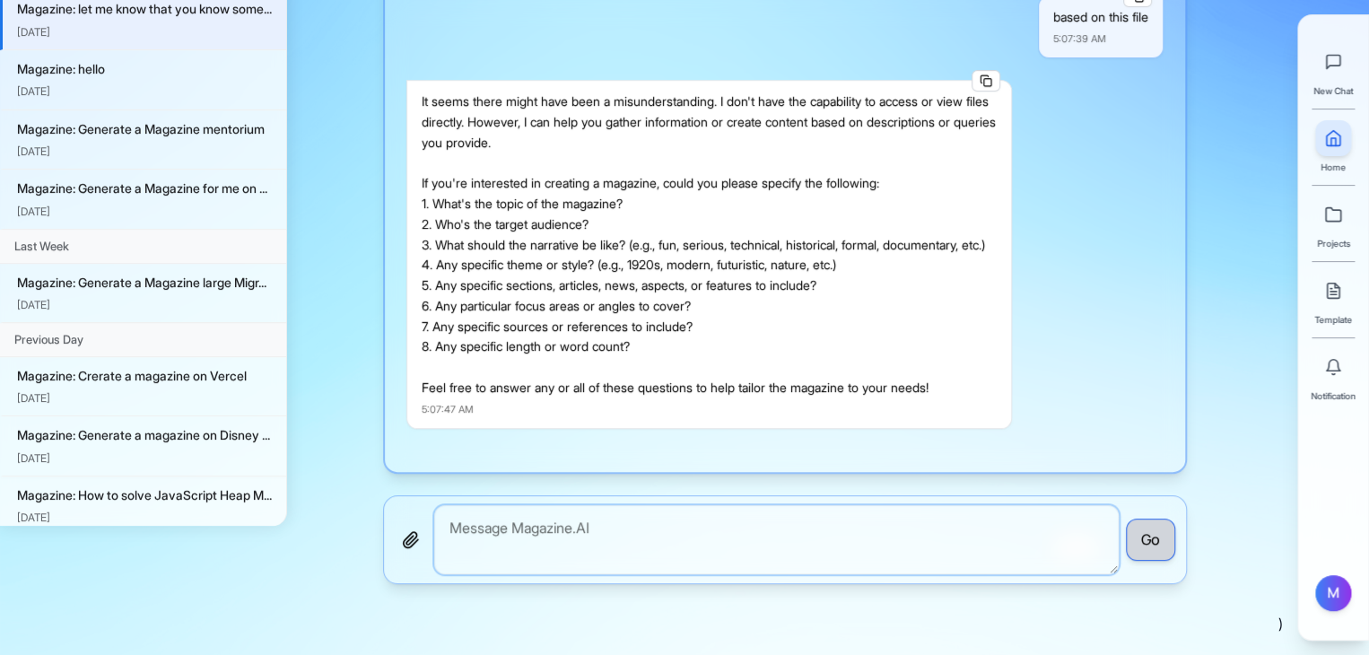
scroll to position [226, 0]
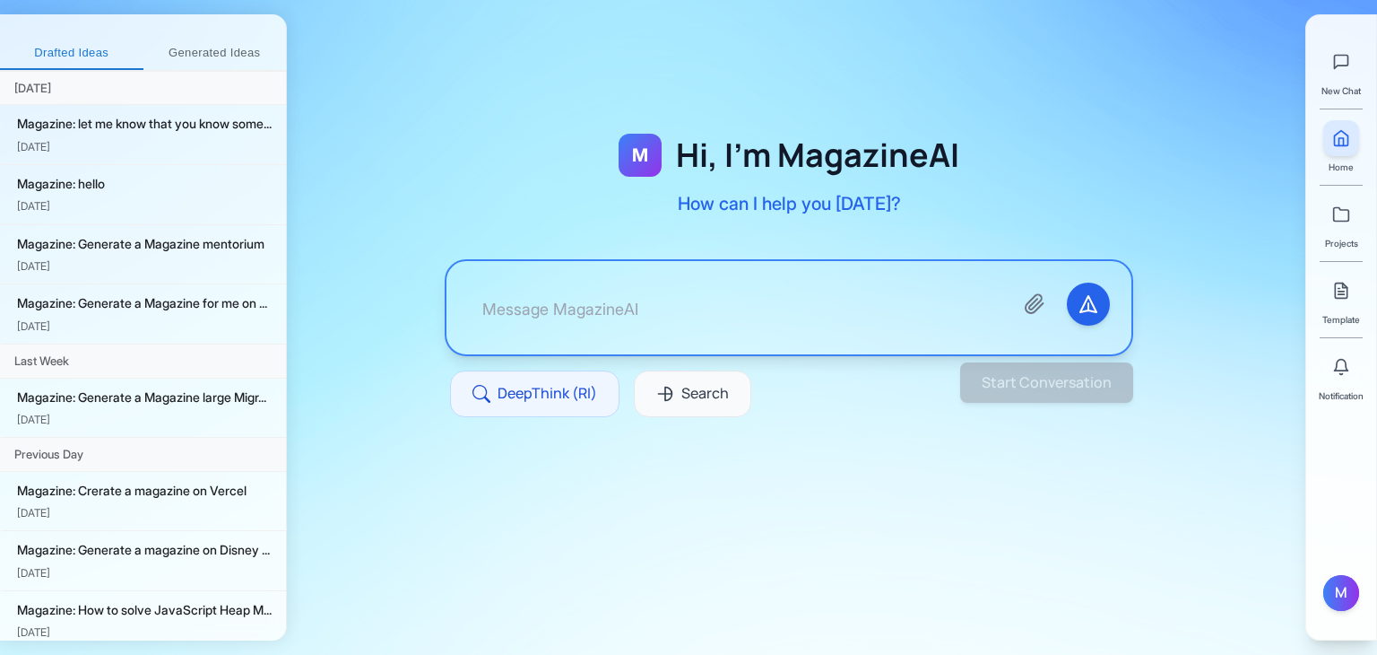
click at [696, 301] on textarea at bounding box center [733, 307] width 531 height 50
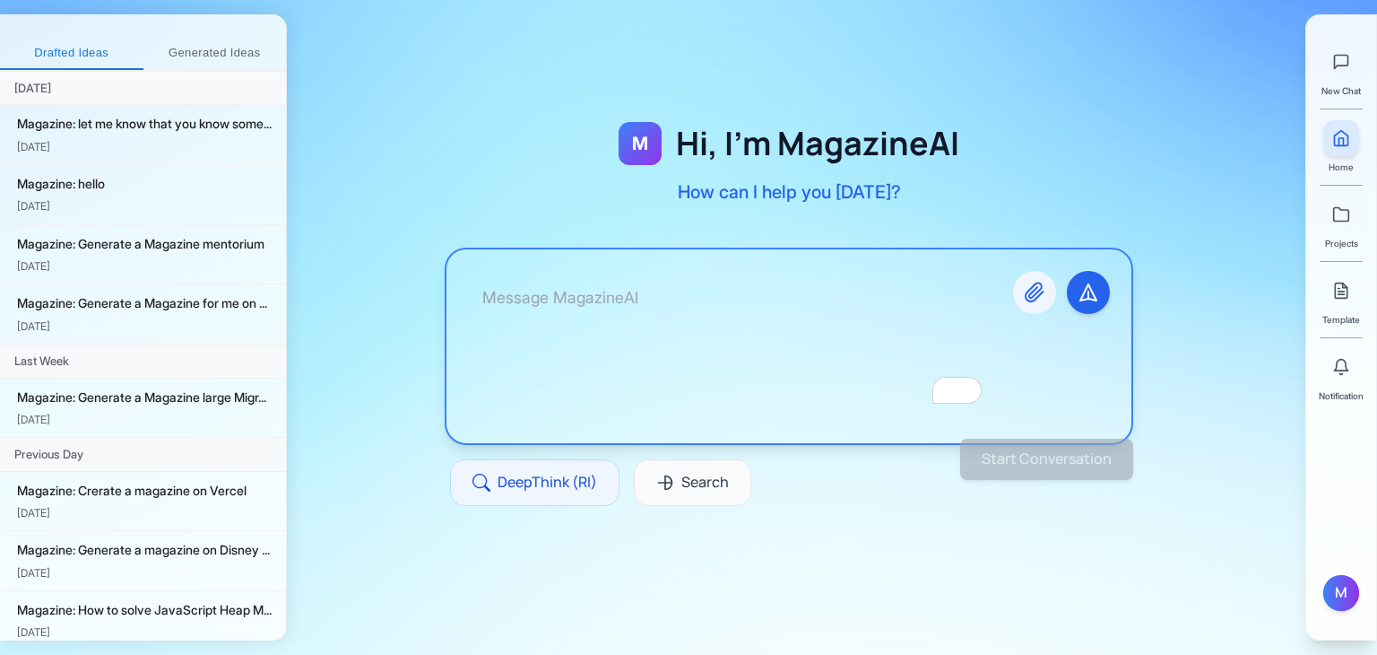
click at [1048, 295] on button "Attach files" at bounding box center [1034, 292] width 43 height 43
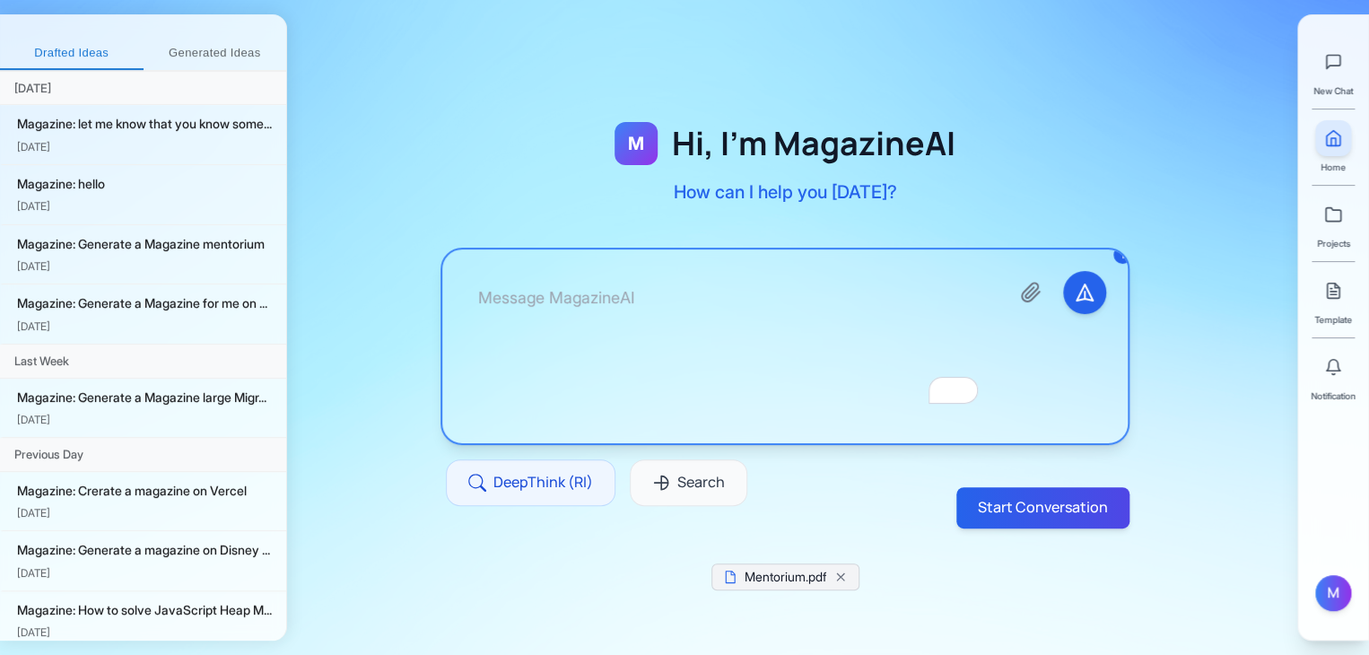
click at [541, 308] on textarea "To enrich screen reader interactions, please activate Accessibility in Grammarl…" at bounding box center [729, 346] width 531 height 151
type textarea "T"
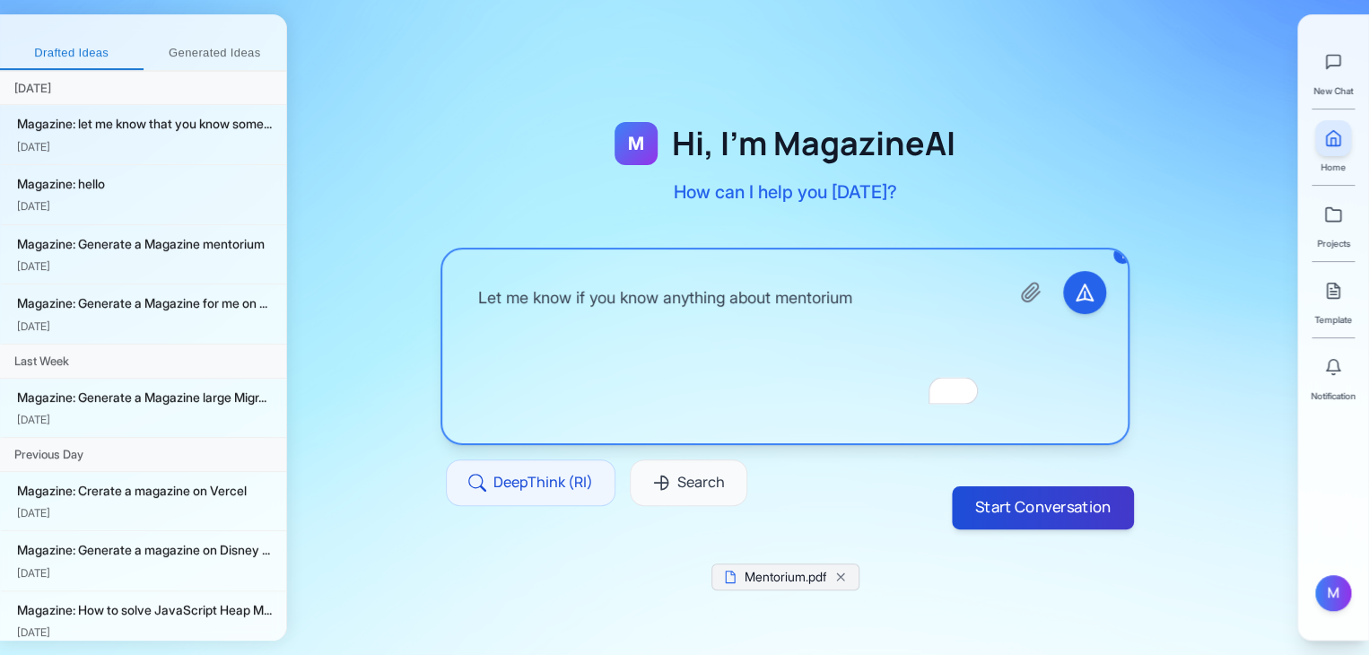
click at [1048, 514] on button "Start Conversation" at bounding box center [1042, 507] width 182 height 43
type textarea "Let me know if you know anything about mentorium"
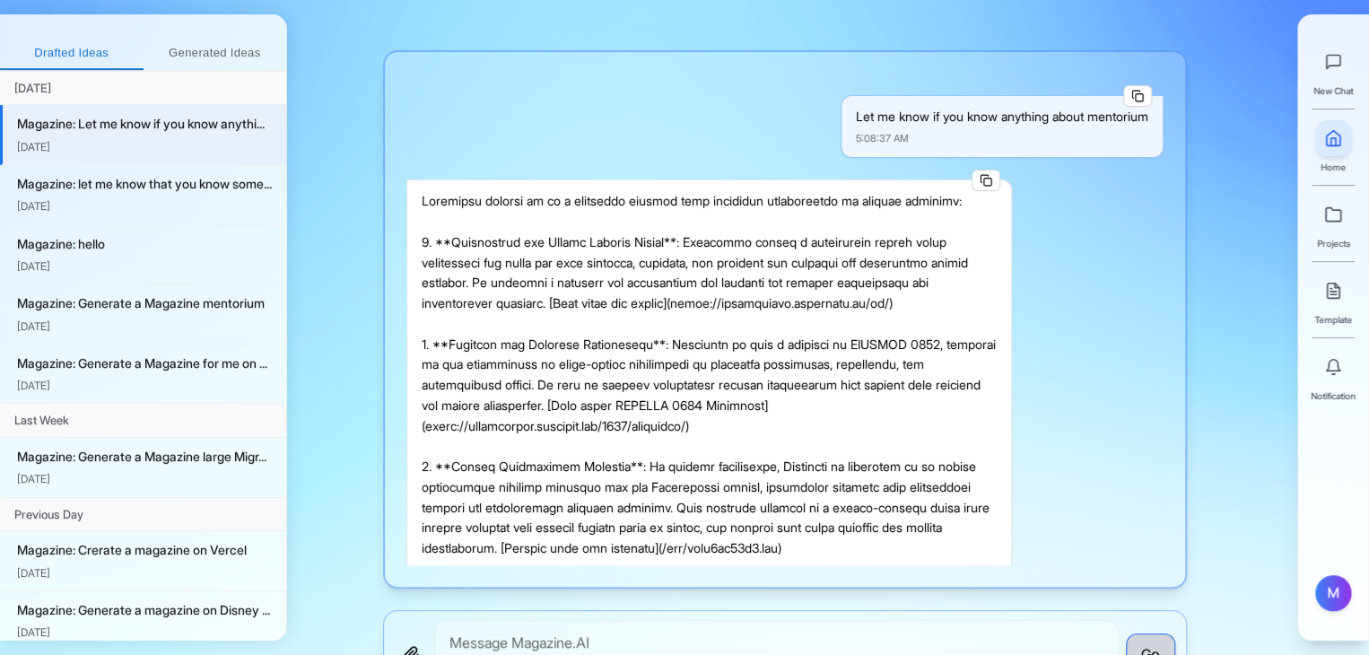
click at [801, 295] on div at bounding box center [708, 436] width 575 height 490
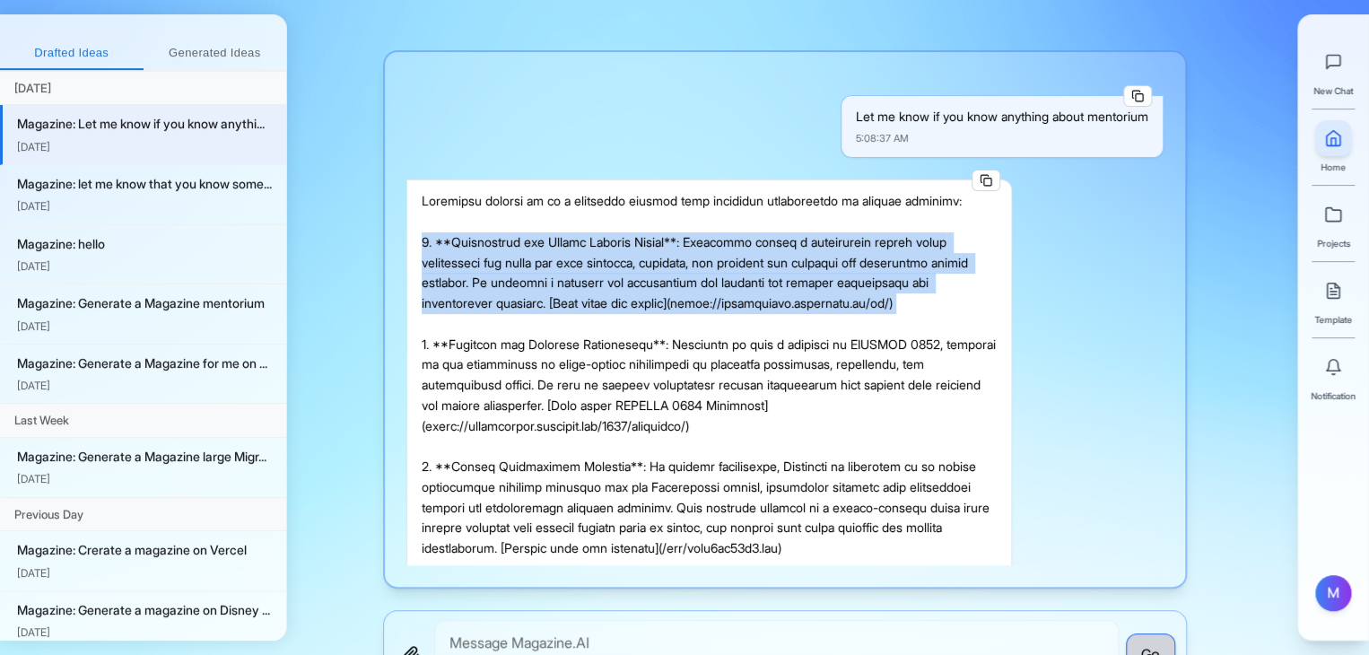
click at [801, 295] on div at bounding box center [708, 436] width 575 height 490
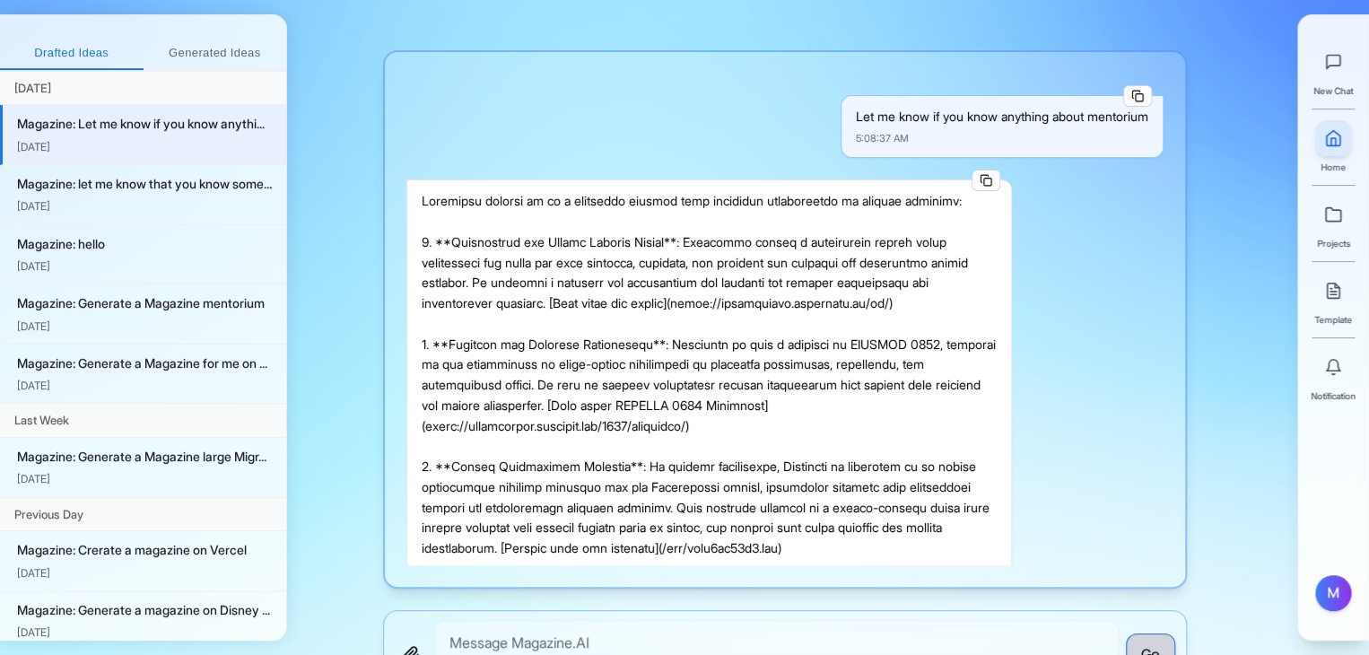
click at [801, 295] on div at bounding box center [708, 436] width 575 height 490
click at [771, 364] on div at bounding box center [708, 436] width 575 height 490
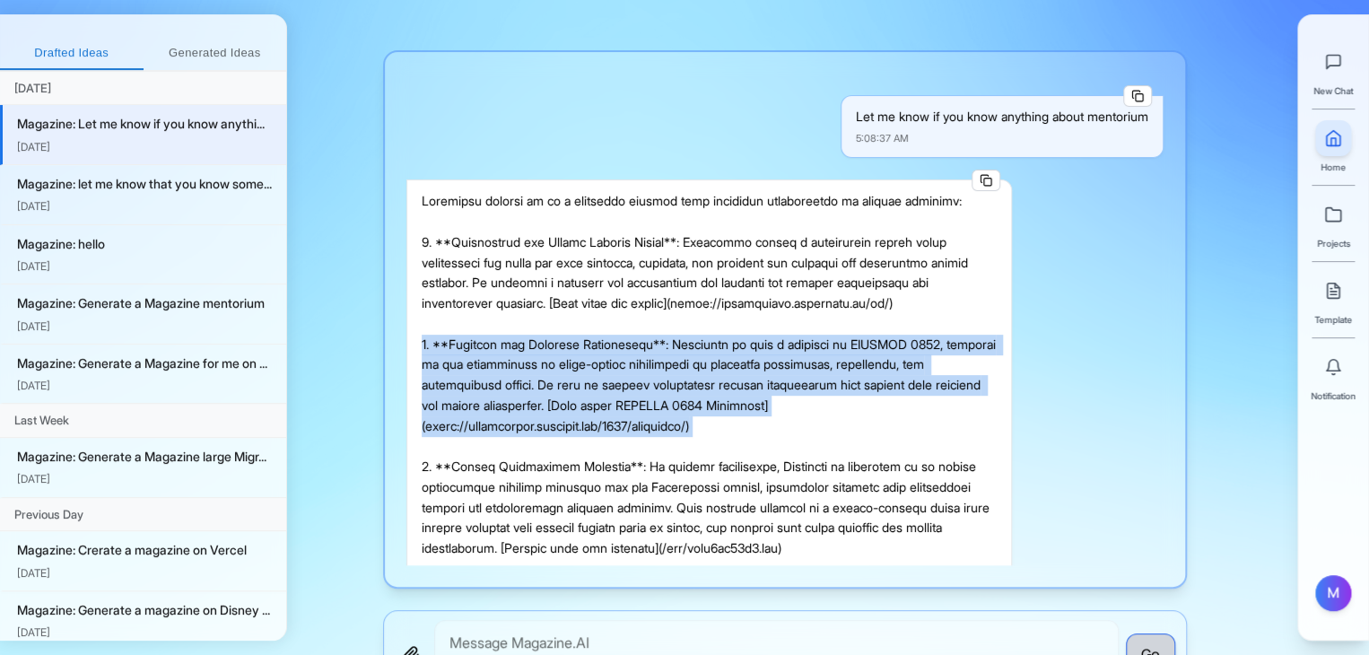
click at [771, 364] on div at bounding box center [708, 436] width 575 height 490
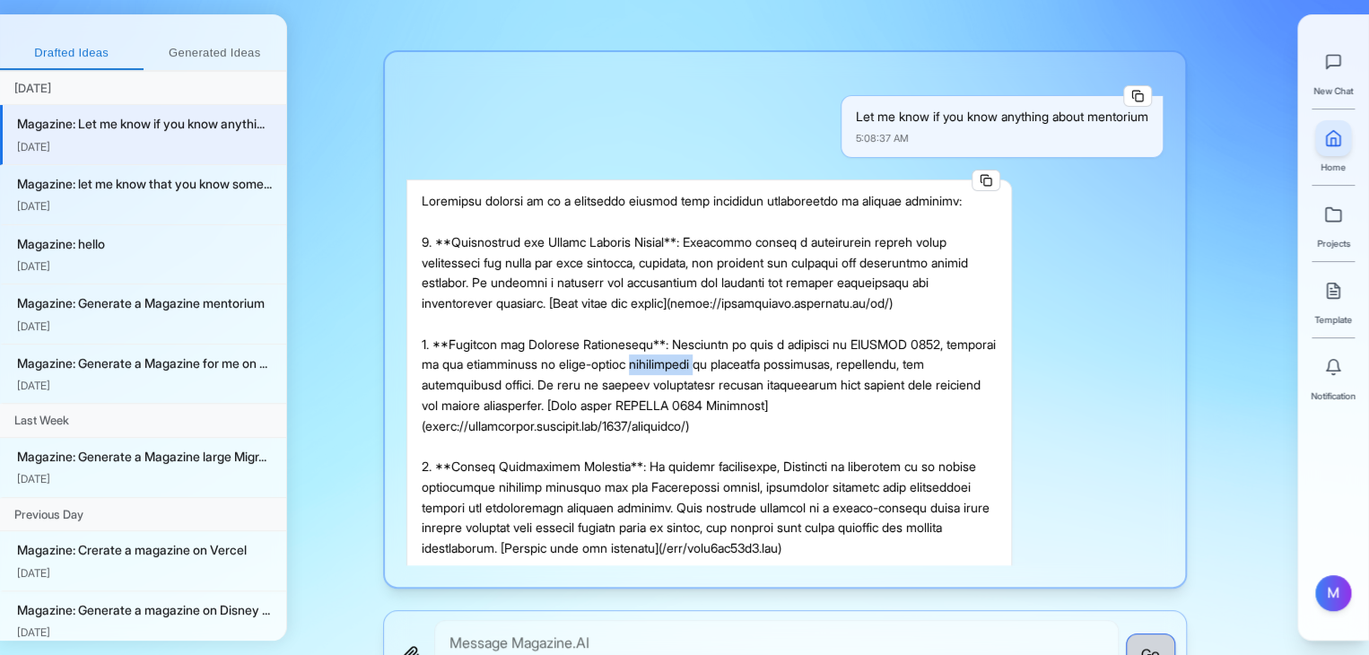
click at [771, 364] on div at bounding box center [708, 436] width 575 height 490
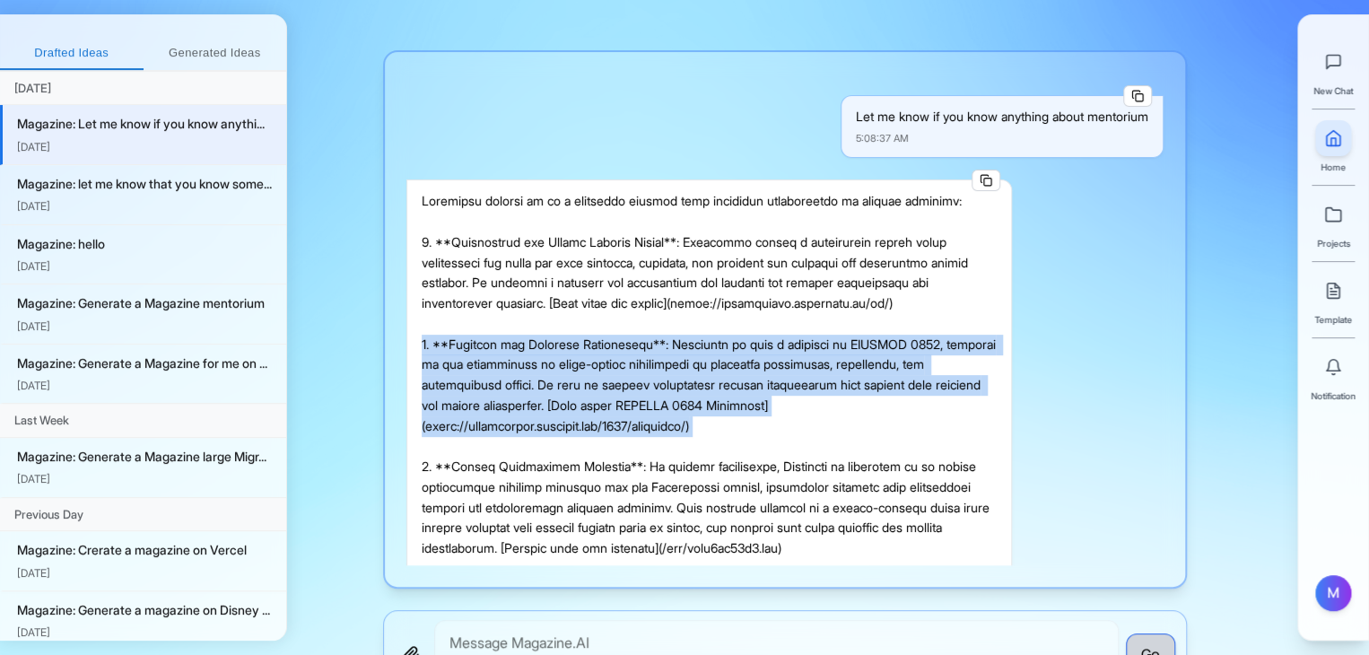
click at [771, 364] on div at bounding box center [708, 436] width 575 height 490
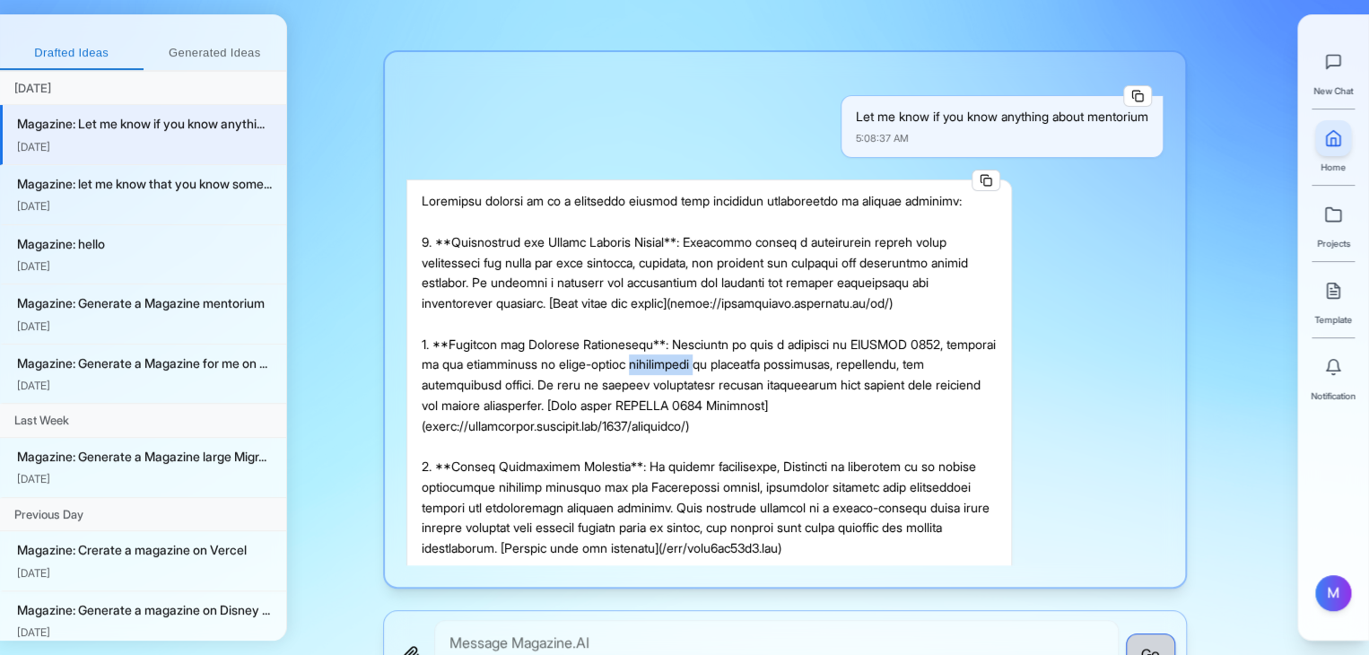
click at [771, 364] on div at bounding box center [708, 436] width 575 height 490
click at [752, 487] on div at bounding box center [708, 436] width 575 height 490
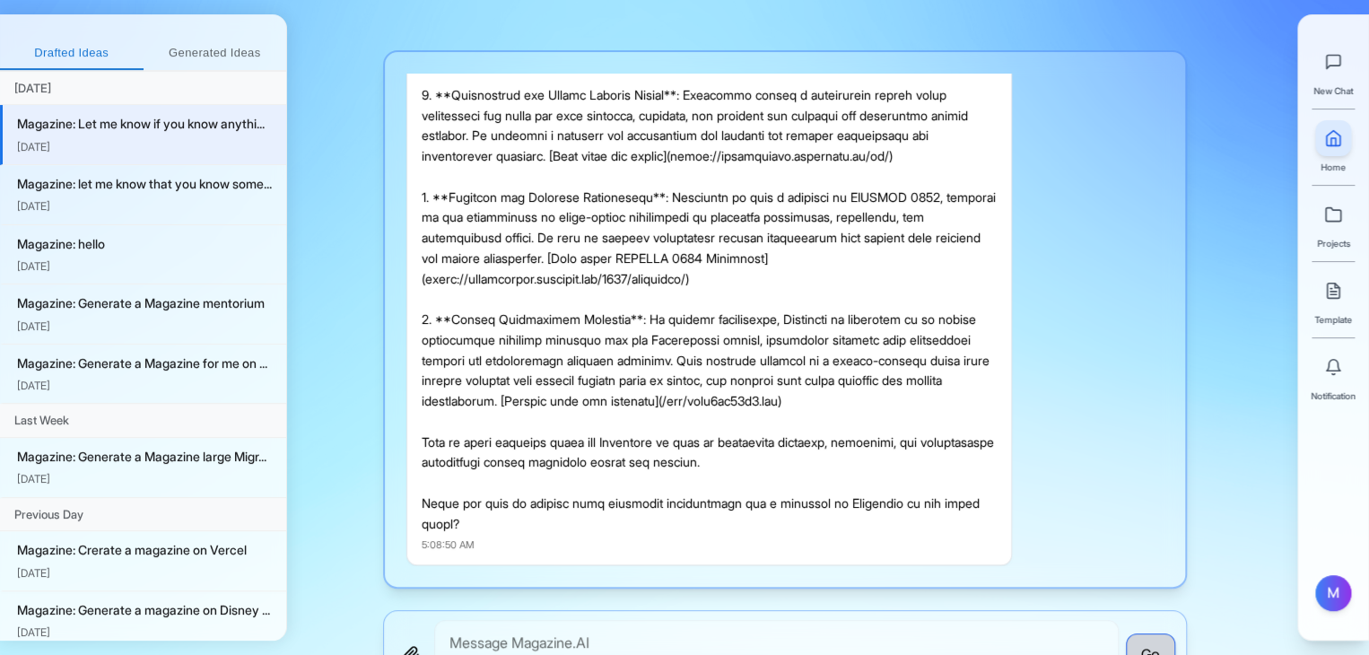
click at [793, 374] on div at bounding box center [708, 289] width 575 height 490
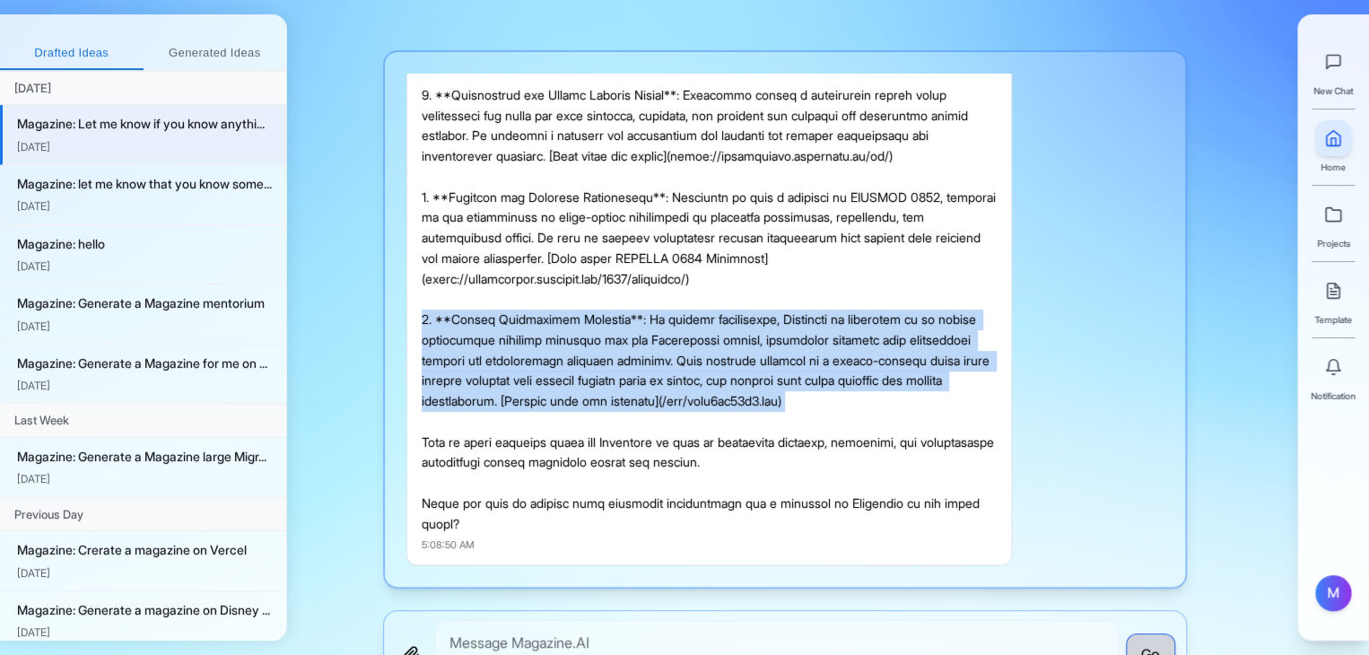
click at [793, 374] on div at bounding box center [708, 289] width 575 height 490
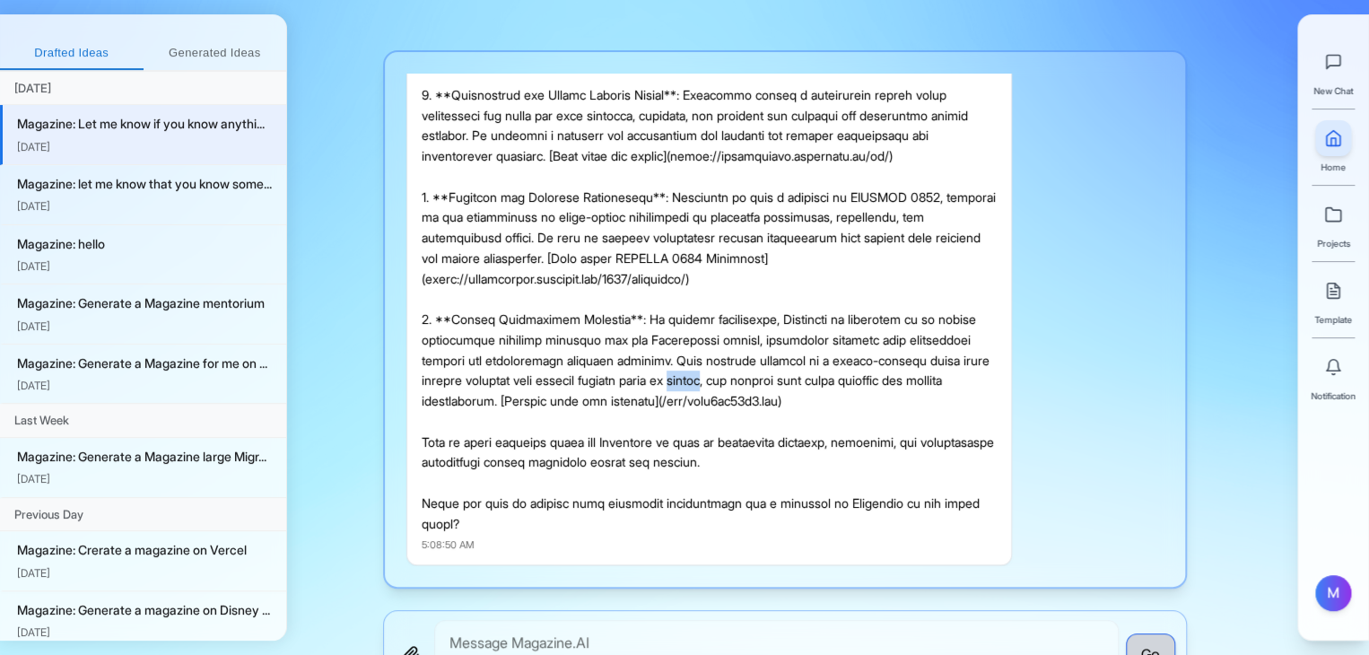
click at [793, 374] on div at bounding box center [708, 289] width 575 height 490
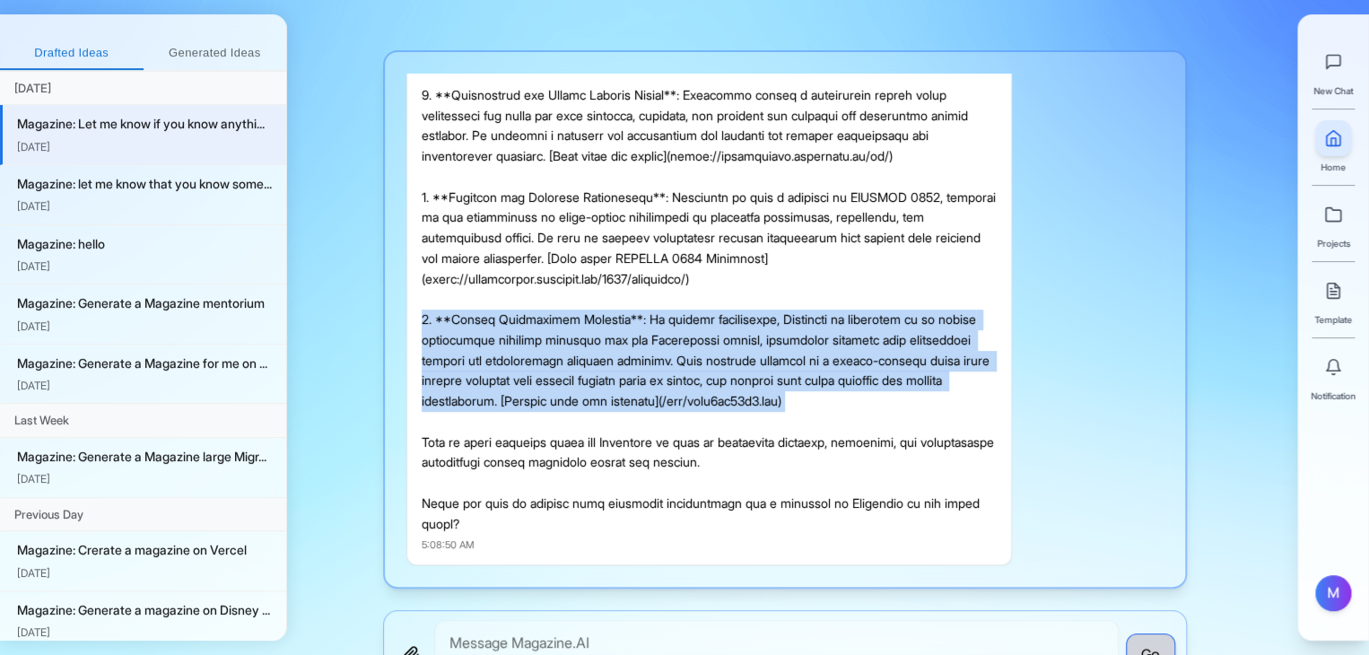
click at [793, 374] on div at bounding box center [708, 289] width 575 height 490
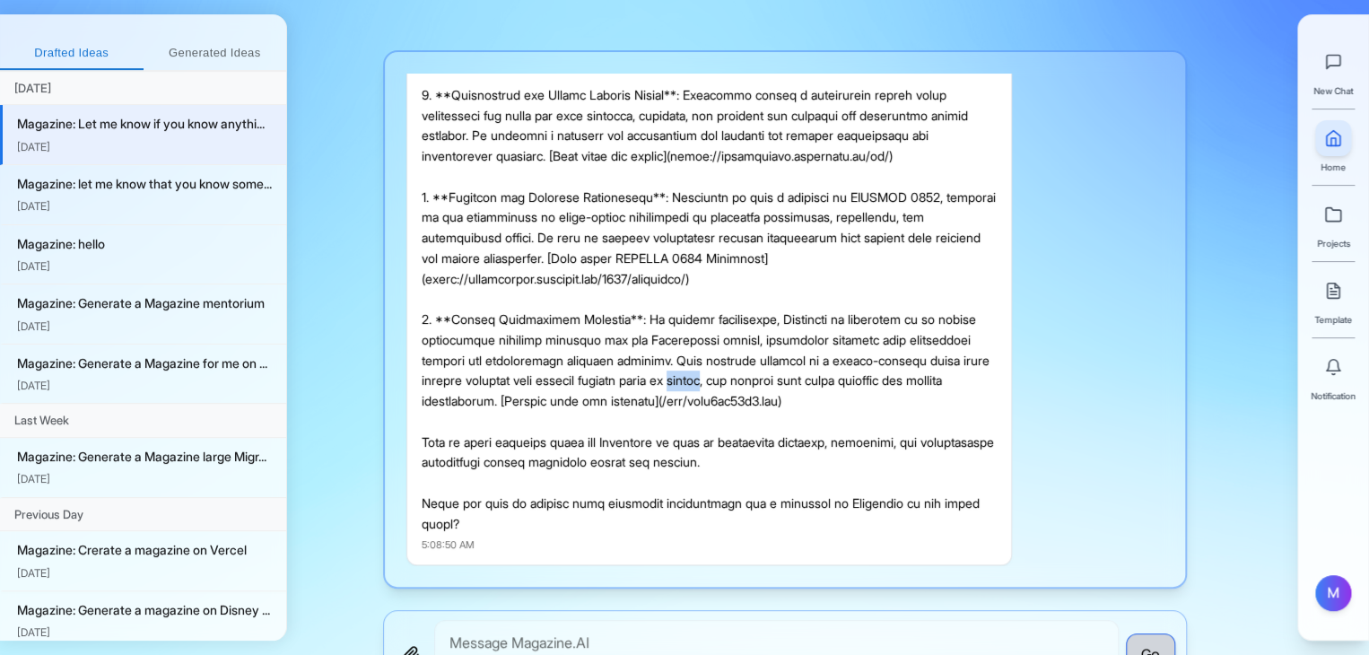
click at [793, 374] on div at bounding box center [708, 289] width 575 height 490
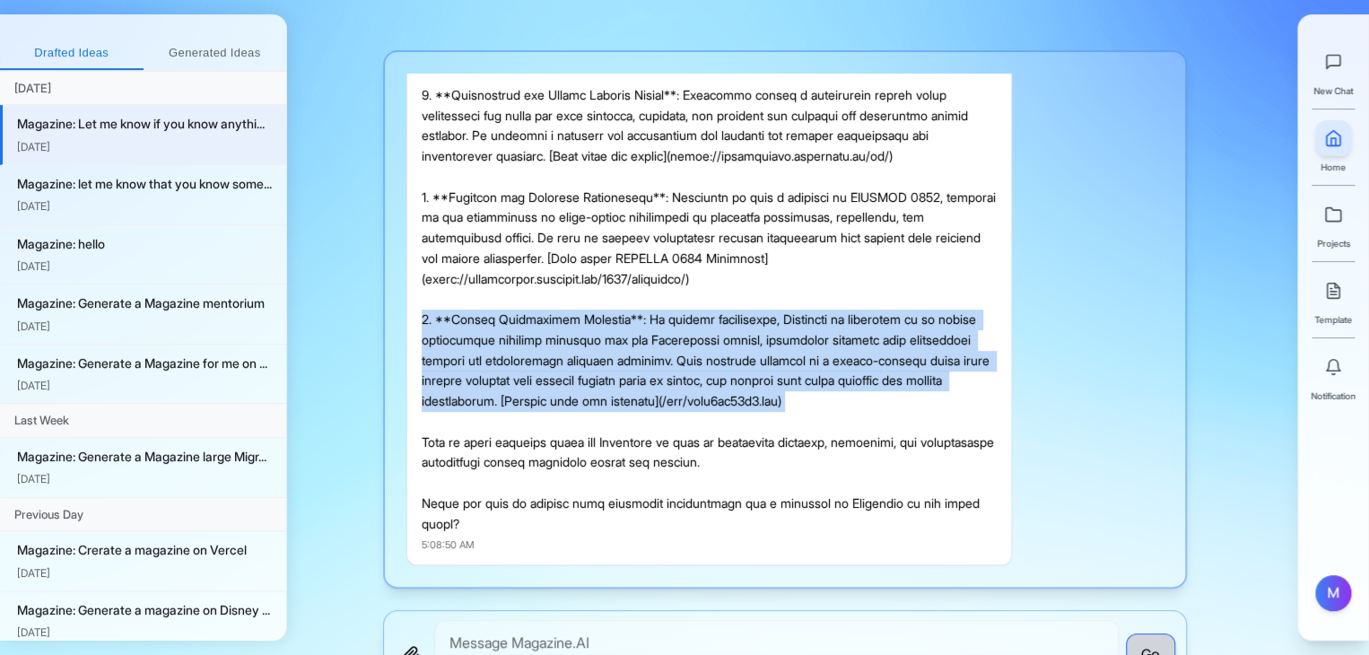
click at [793, 374] on div at bounding box center [708, 289] width 575 height 490
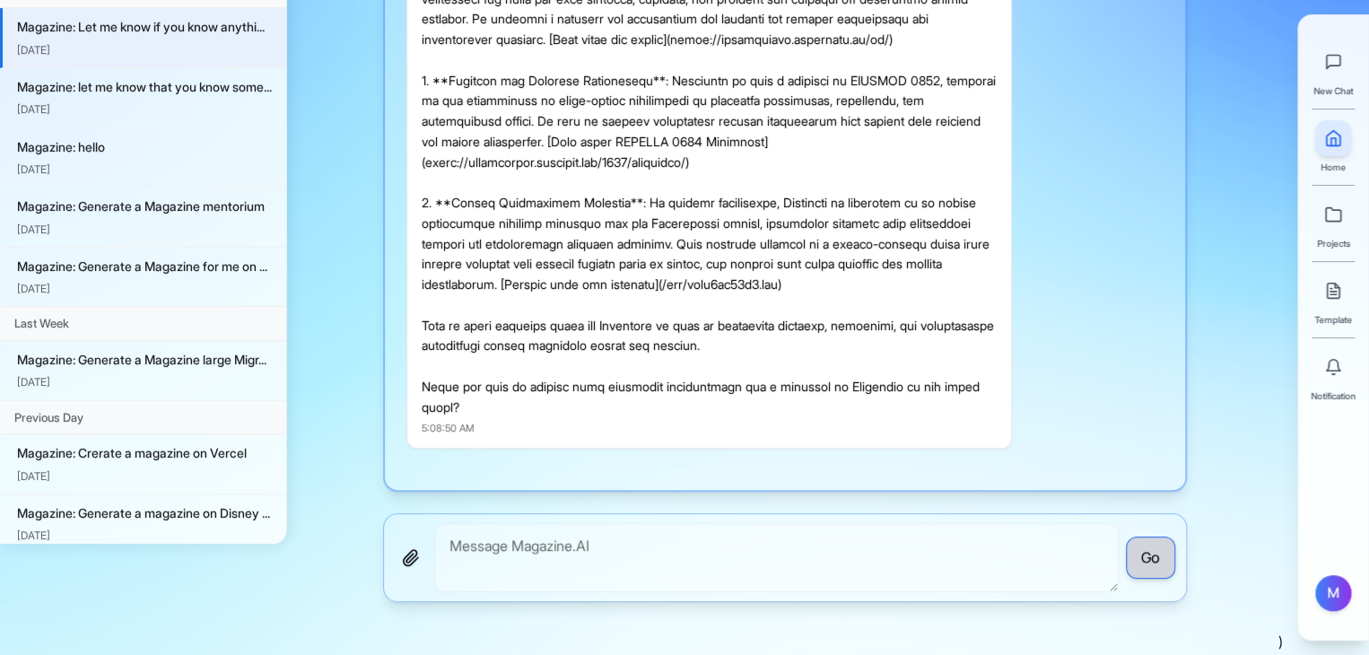
scroll to position [96, 0]
click at [663, 526] on textarea "To enrich screen reader interactions, please activate Accessibility in Grammarl…" at bounding box center [776, 558] width 684 height 69
type textarea "3 is the only mentorium..."
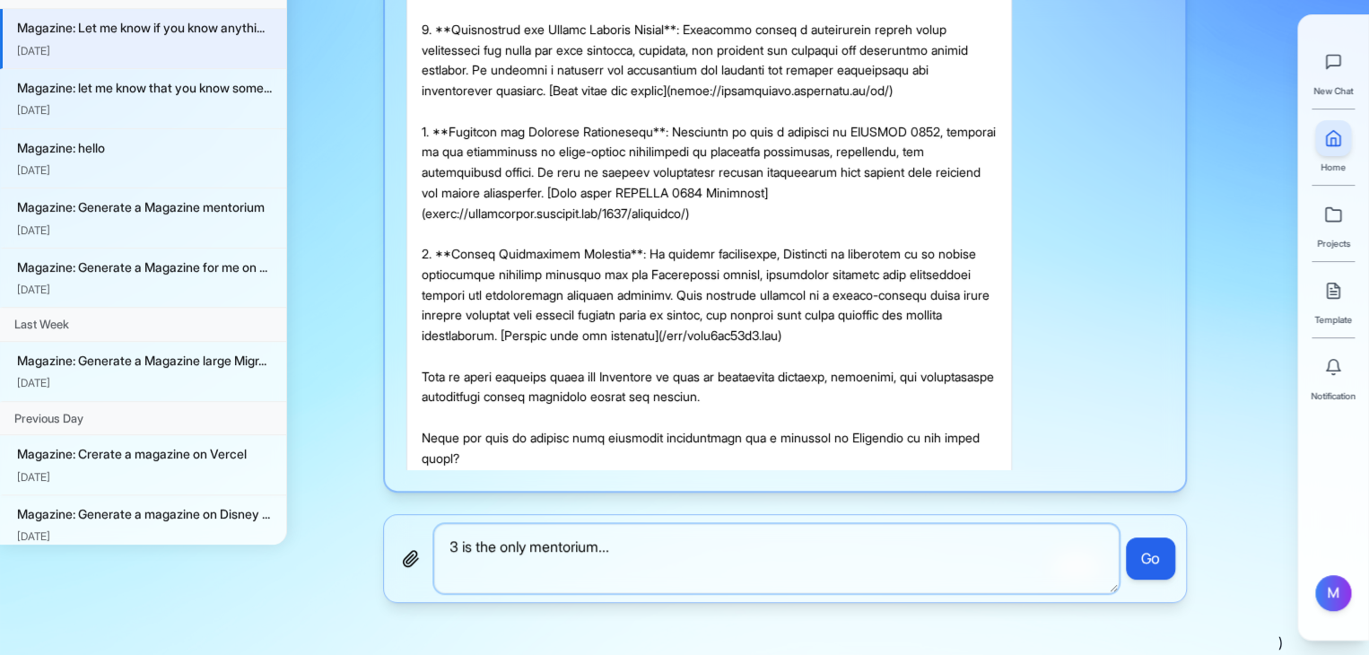
scroll to position [0, 0]
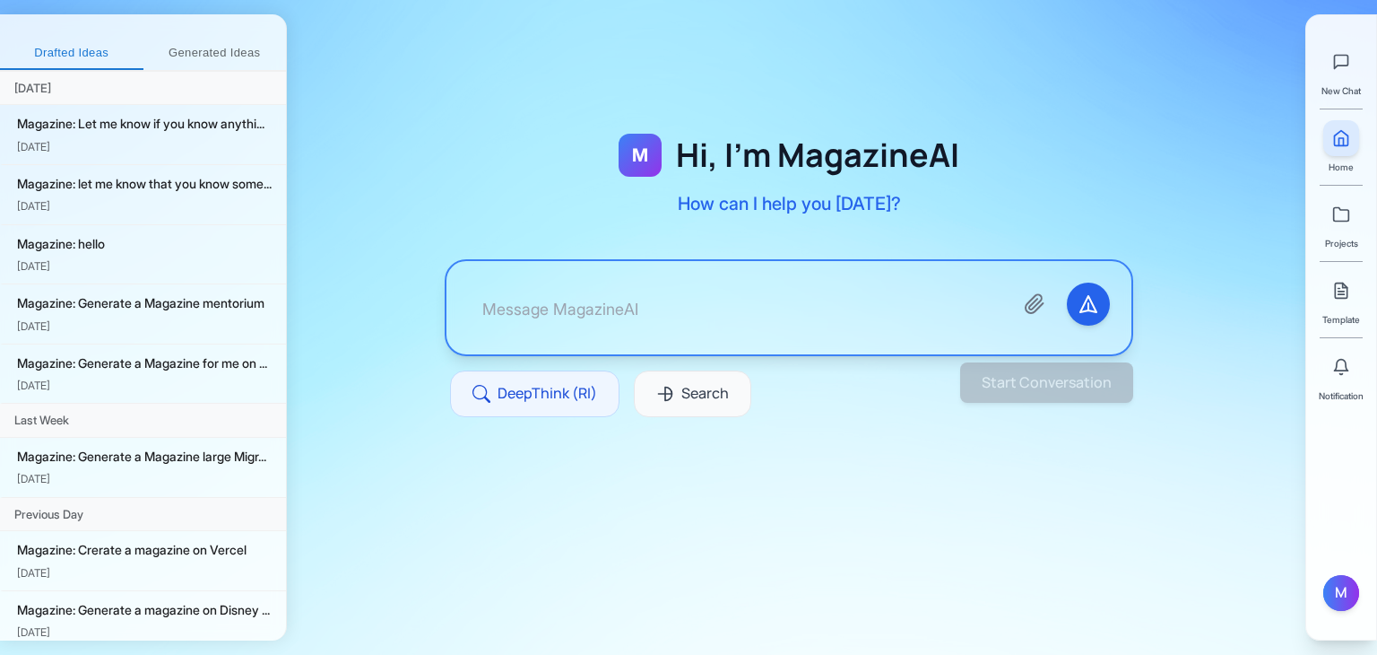
click at [653, 291] on textarea at bounding box center [733, 307] width 531 height 50
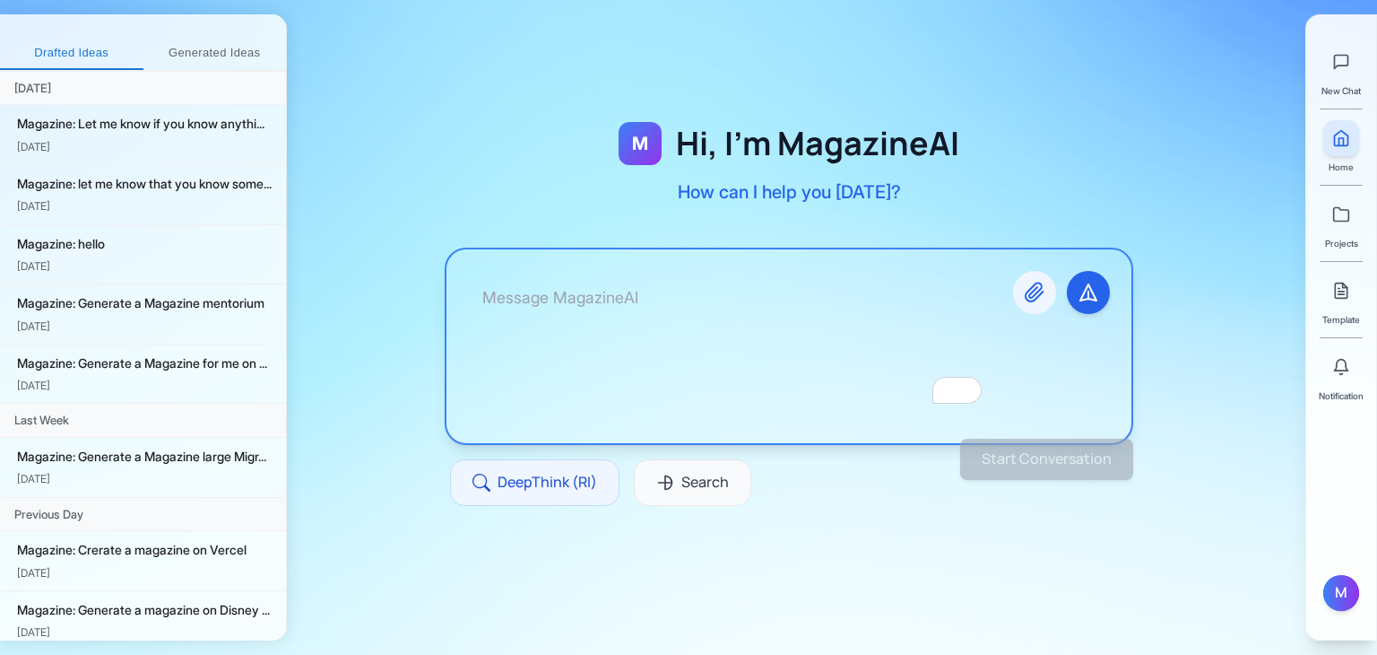
click at [1030, 285] on icon "Attach files" at bounding box center [1035, 293] width 22 height 22
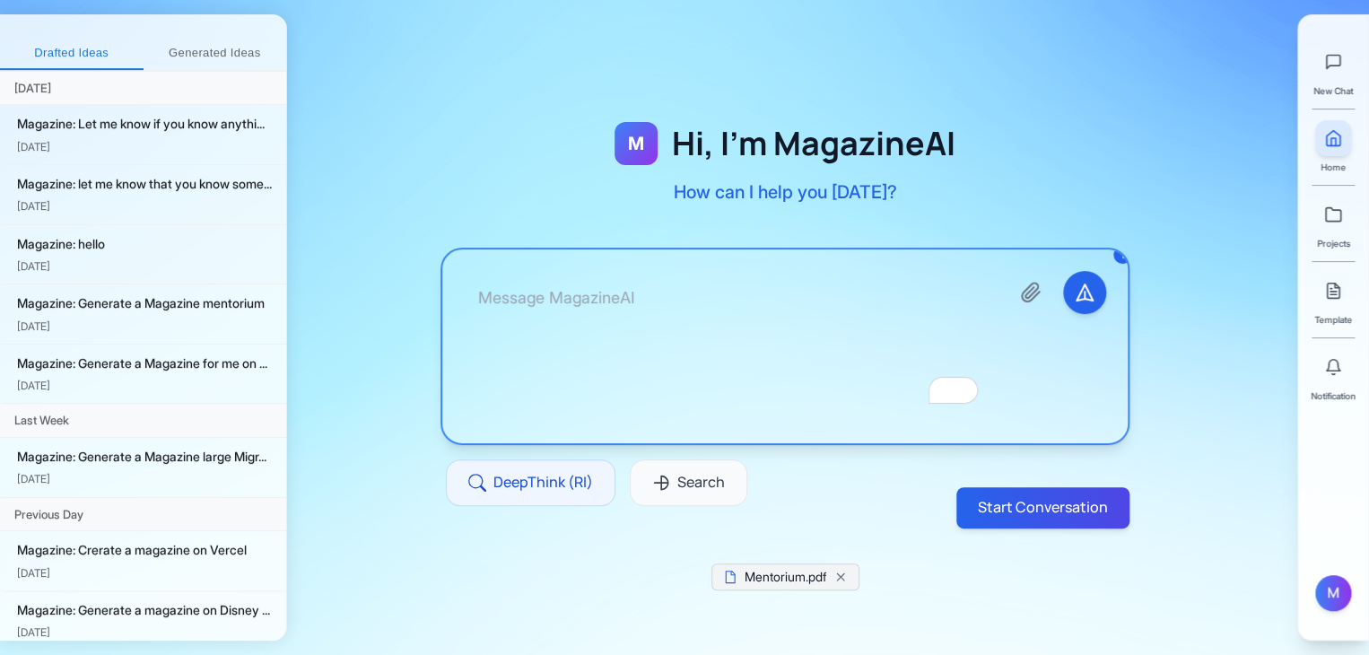
click at [557, 300] on textarea "To enrich screen reader interactions, please activate Accessibility in Grammarl…" at bounding box center [729, 346] width 531 height 151
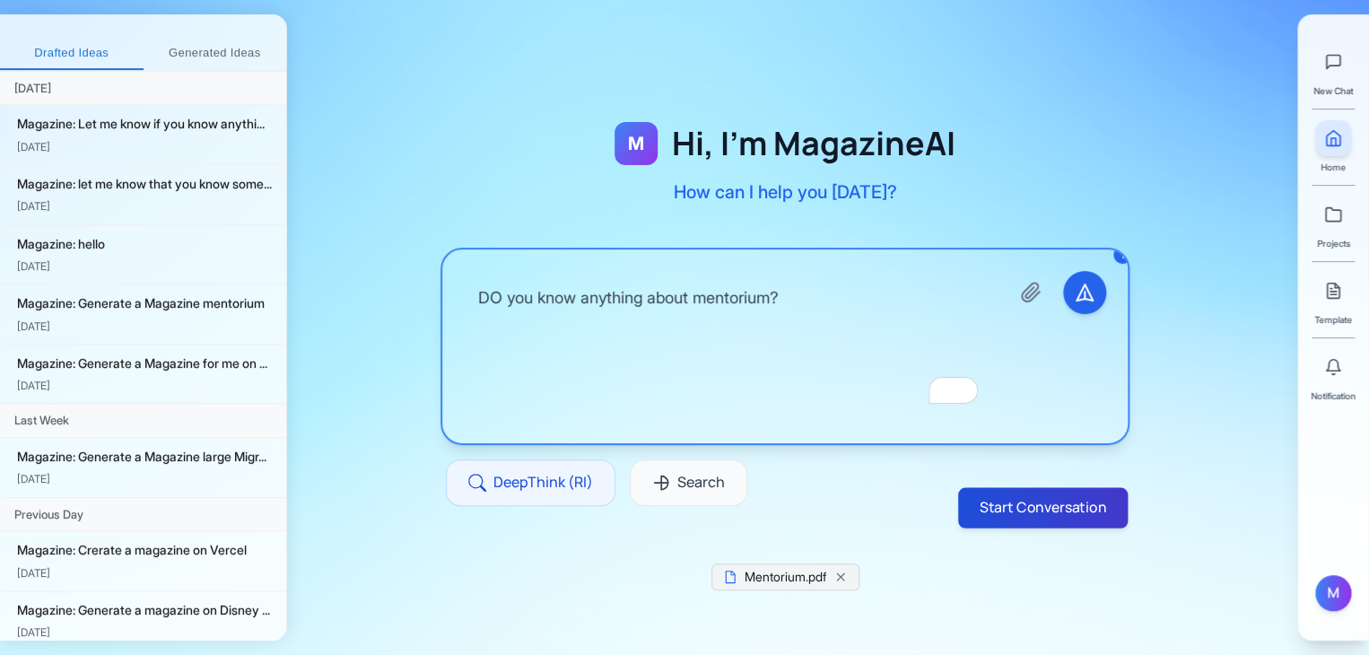
click at [984, 517] on button "Start Conversation" at bounding box center [1042, 508] width 169 height 40
type textarea "DO you know anything about mentorium?"
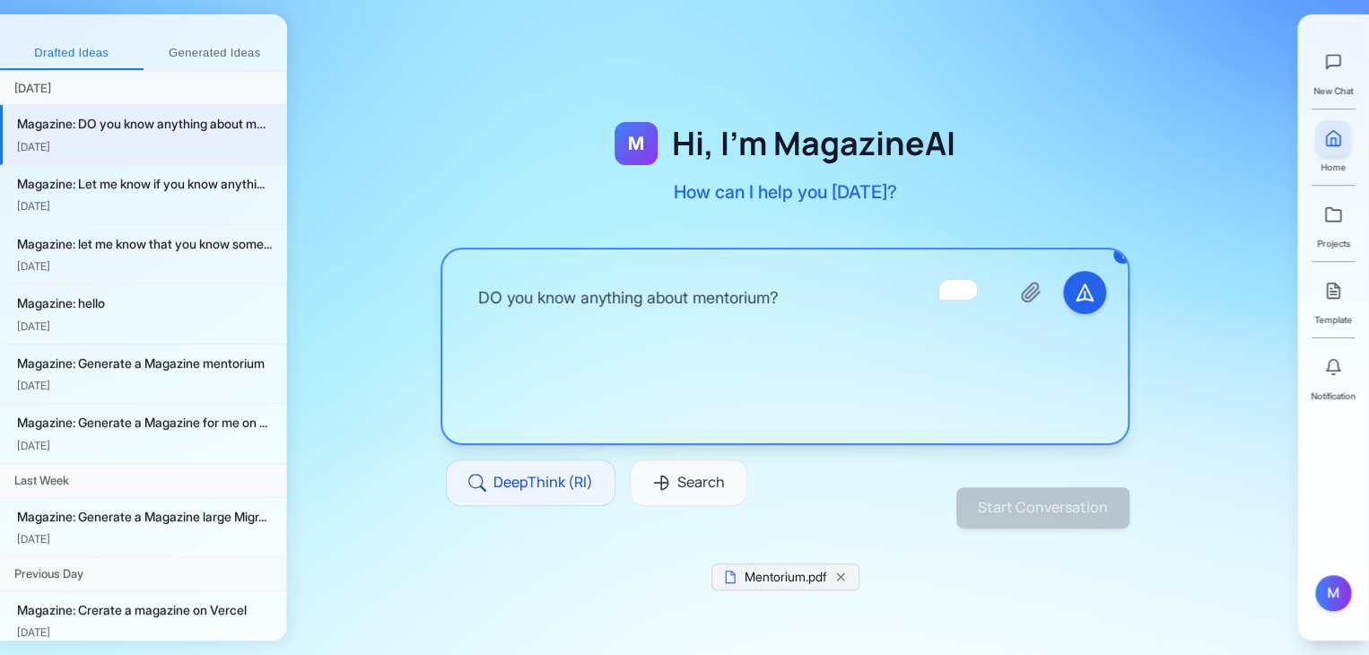
click at [861, 291] on textarea "DO you know anything about mentorium?" at bounding box center [729, 346] width 531 height 151
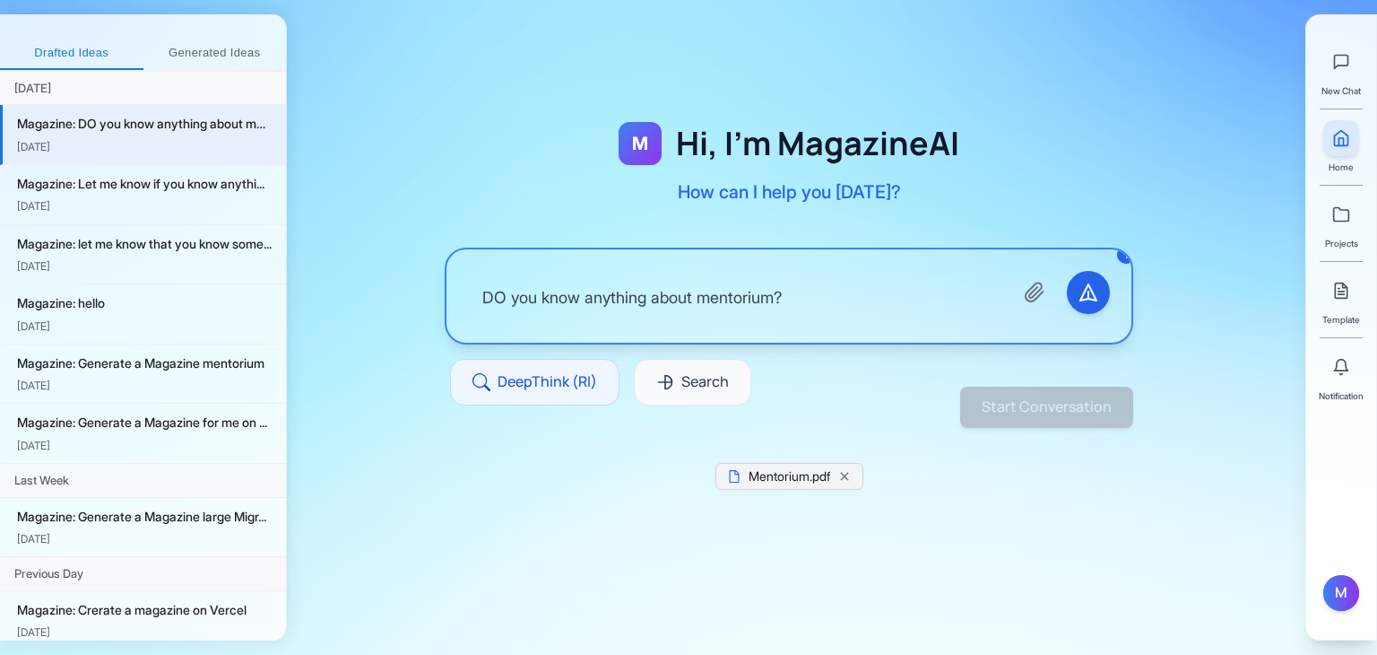
click at [1013, 98] on div at bounding box center [789, 264] width 1004 height 415
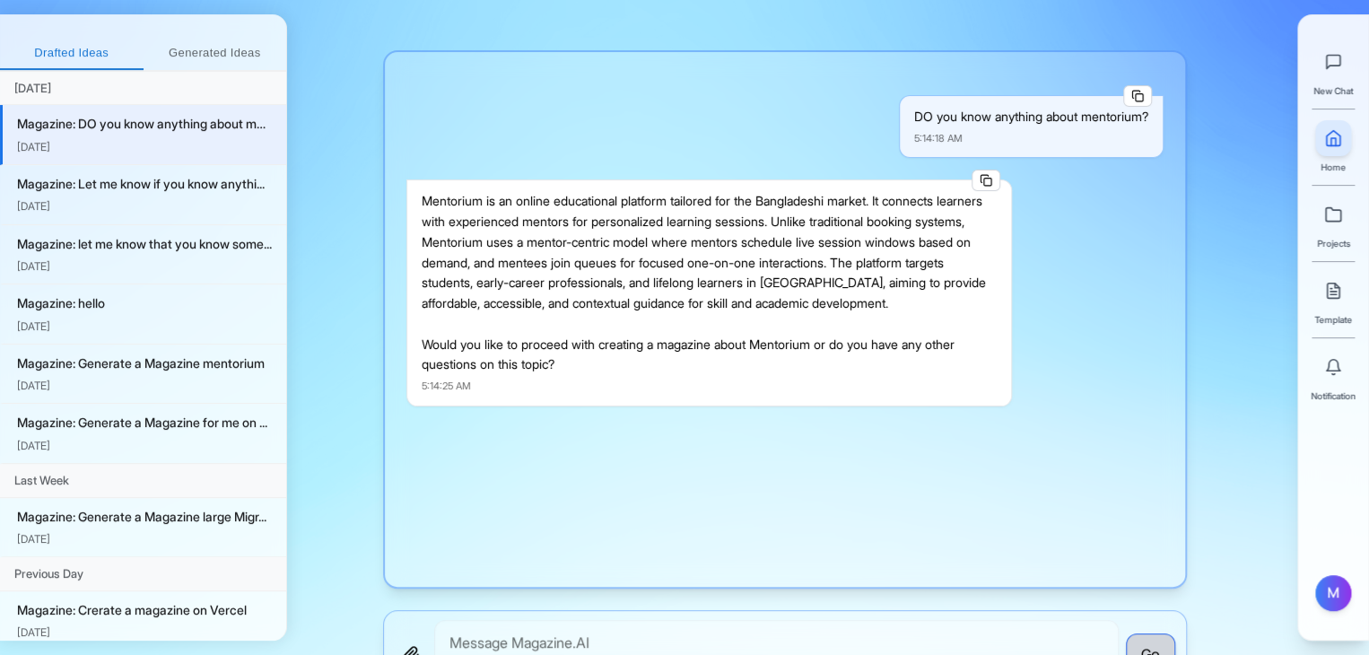
click at [882, 135] on div "DO you know anything about mentorium? 5:14:18 AM" at bounding box center [784, 126] width 757 height 63
click at [831, 220] on div "Mentorium is an online educational platform tailored for the Bangladeshi market…" at bounding box center [708, 283] width 575 height 184
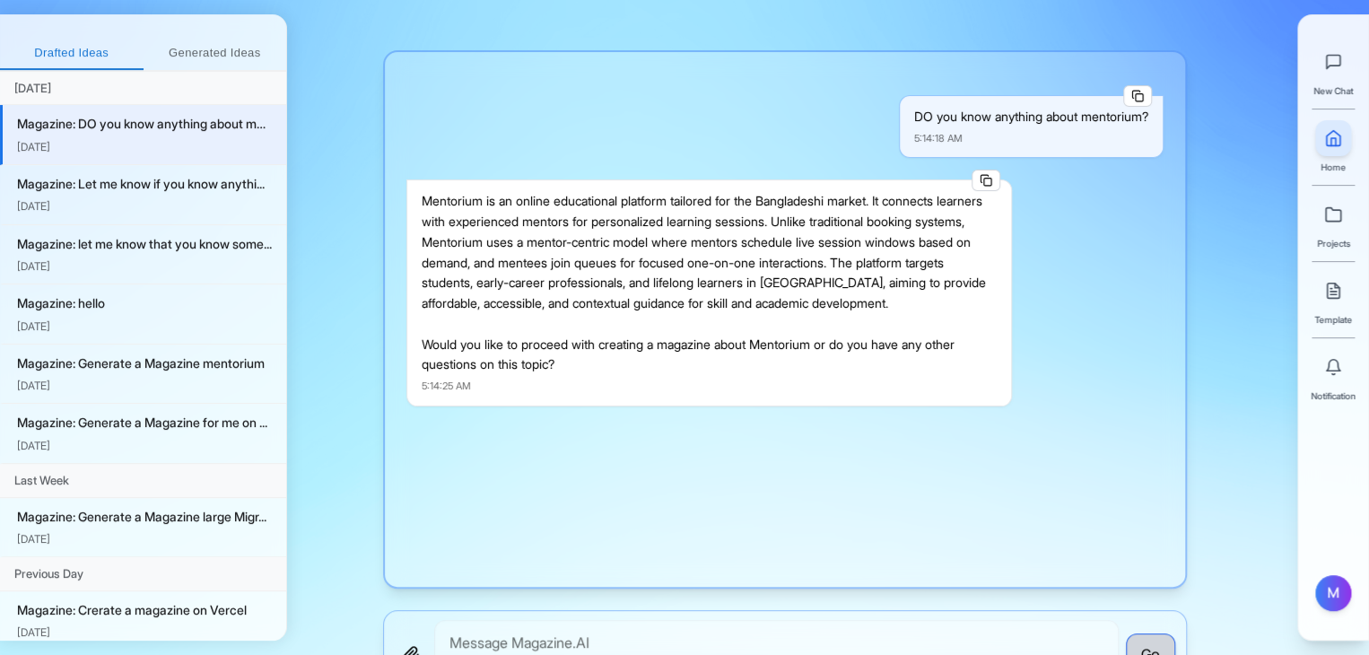
click at [831, 220] on div "Mentorium is an online educational platform tailored for the Bangladeshi market…" at bounding box center [708, 283] width 575 height 184
click at [812, 260] on div "Mentorium is an online educational platform tailored for the Bangladeshi market…" at bounding box center [708, 283] width 575 height 184
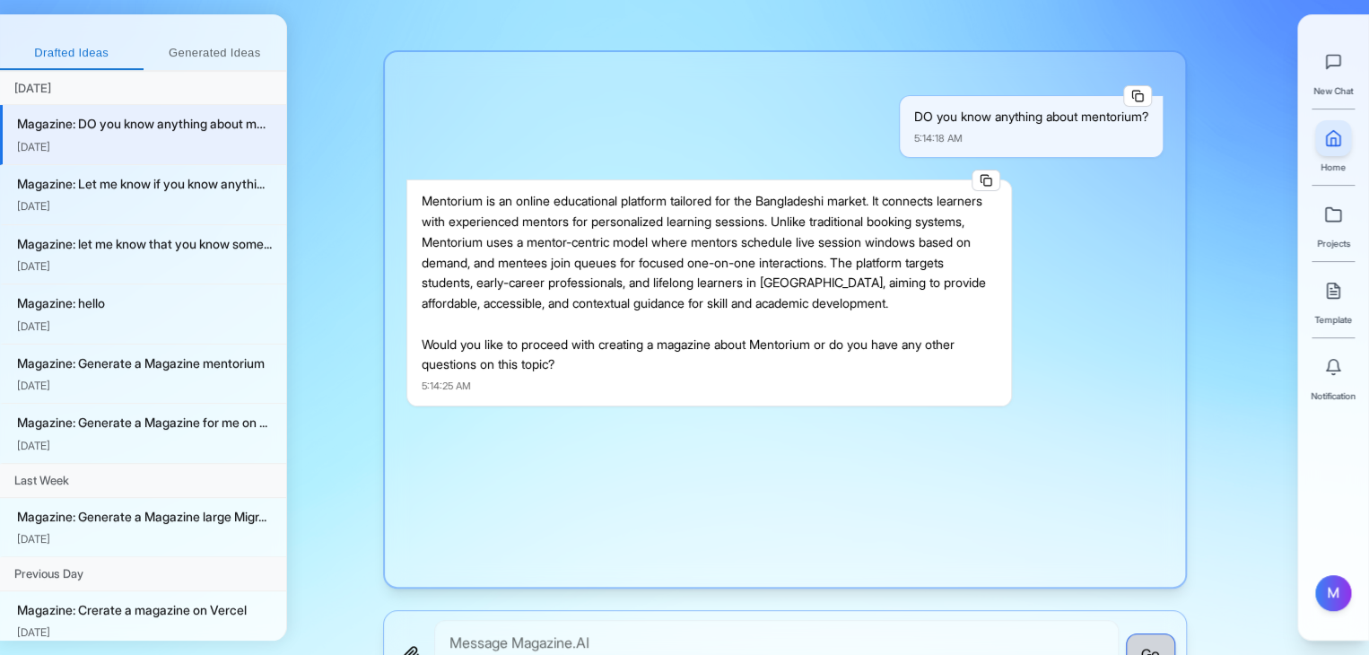
click at [812, 260] on div "Mentorium is an online educational platform tailored for the Bangladeshi market…" at bounding box center [708, 283] width 575 height 184
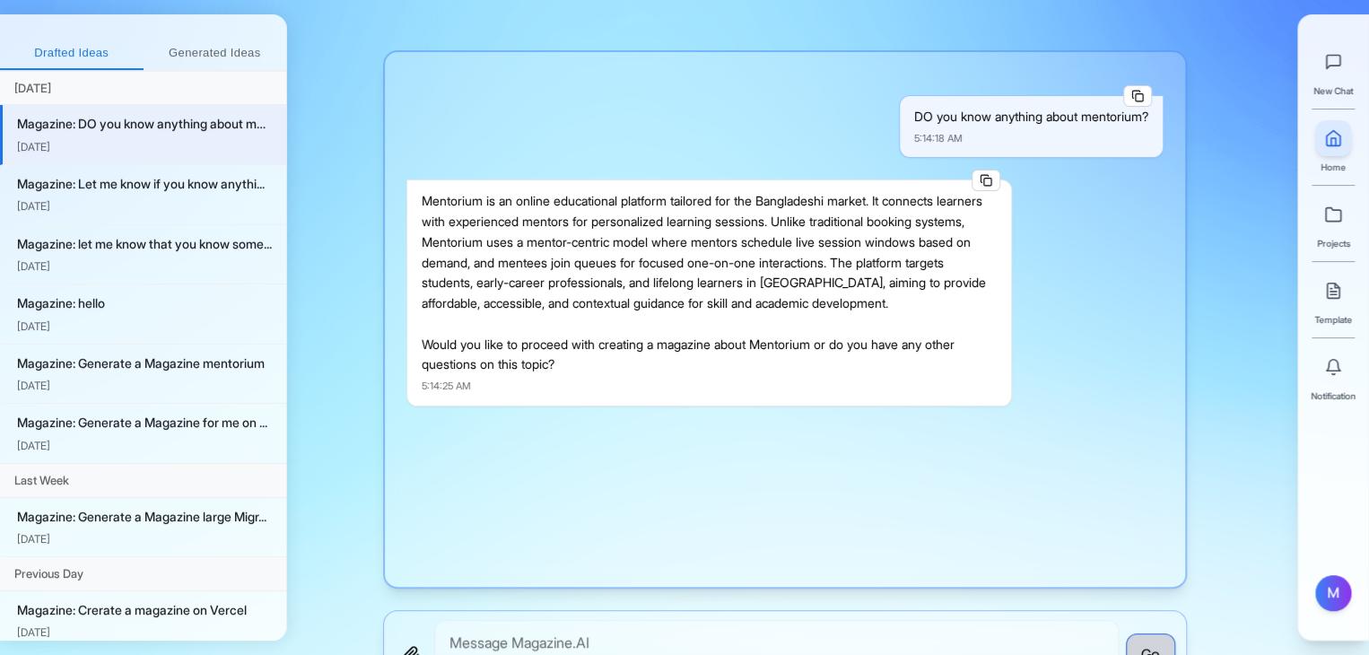
click at [812, 260] on div "Mentorium is an online educational platform tailored for the Bangladeshi market…" at bounding box center [708, 283] width 575 height 184
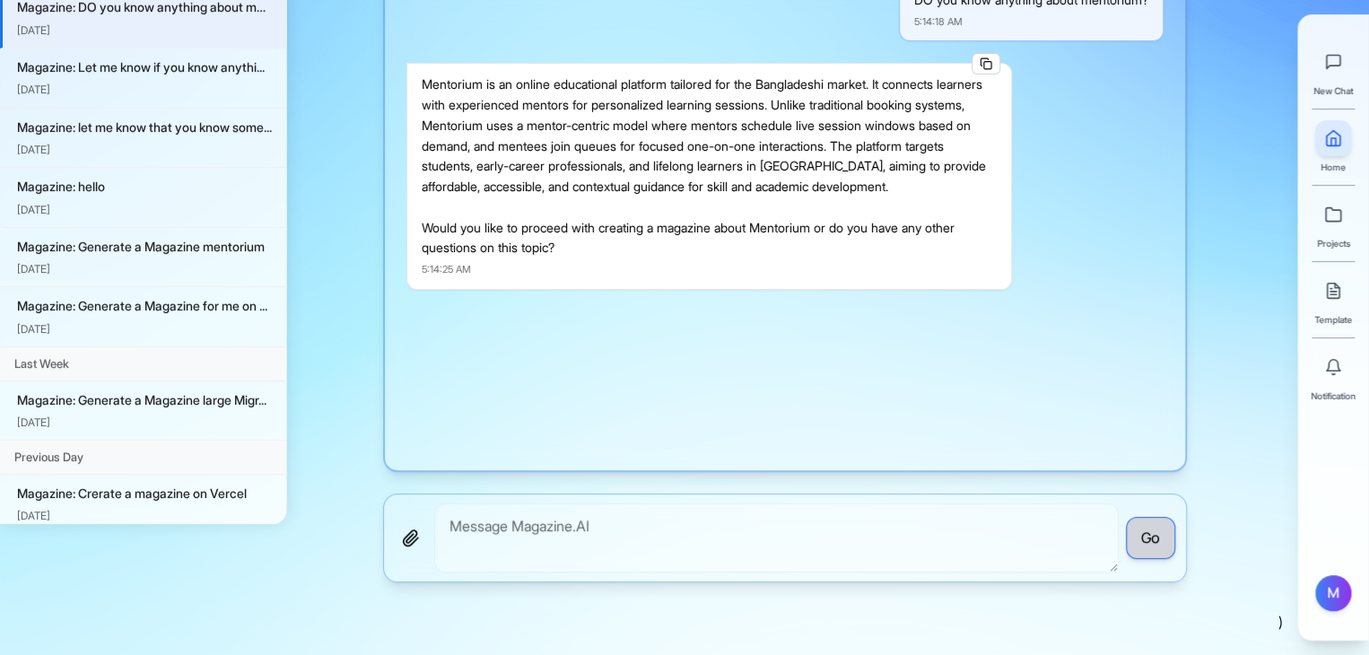
scroll to position [118, 0]
click at [703, 587] on div "DO you know anything about mentorium? 5:14:18 AM Mentorium is an online educati…" at bounding box center [828, 314] width 1082 height 865
click at [727, 535] on textarea "To enrich screen reader interactions, please activate Accessibility in Grammarl…" at bounding box center [776, 535] width 684 height 69
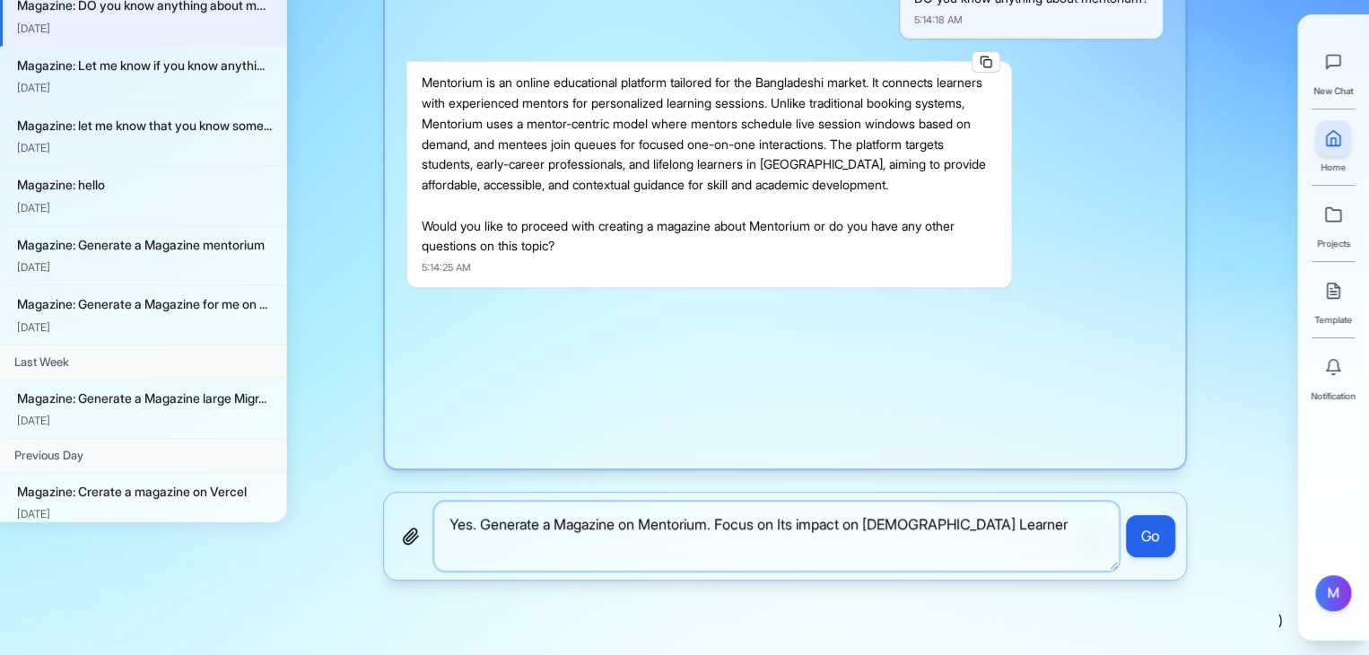
type textarea "Yes. Generate a Magazine on Mentorium. Focus on Its impact on [DEMOGRAPHIC_DATA…"
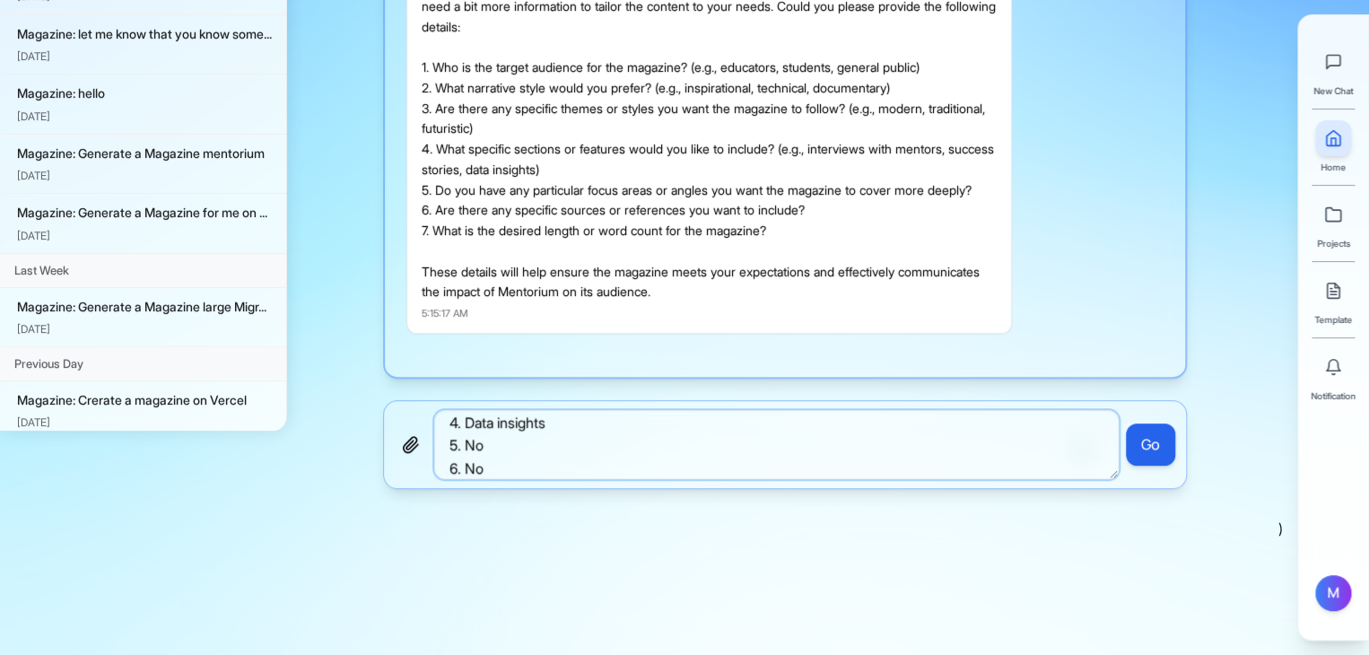
scroll to position [101, 0]
type textarea "1. Educators 2. Technical 3. Traditional 4. Data insights 5. No 6. No 7. NOt sp…"
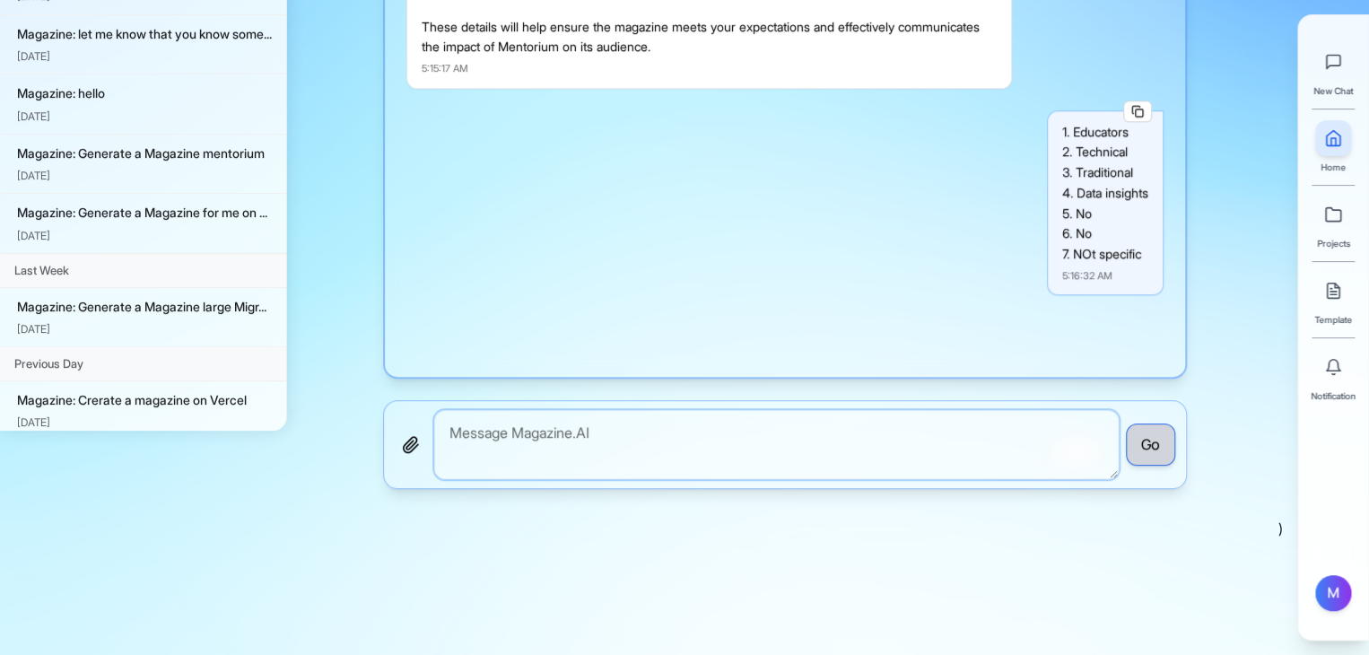
scroll to position [952, 0]
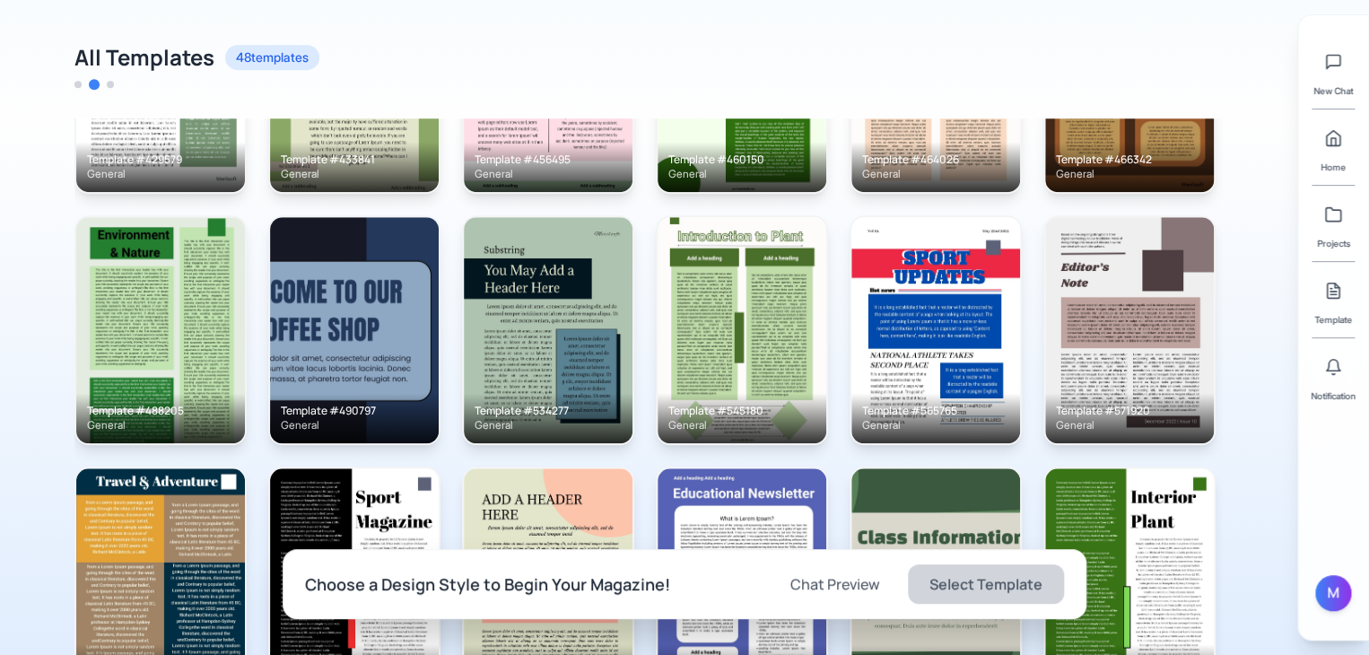
scroll to position [915, 0]
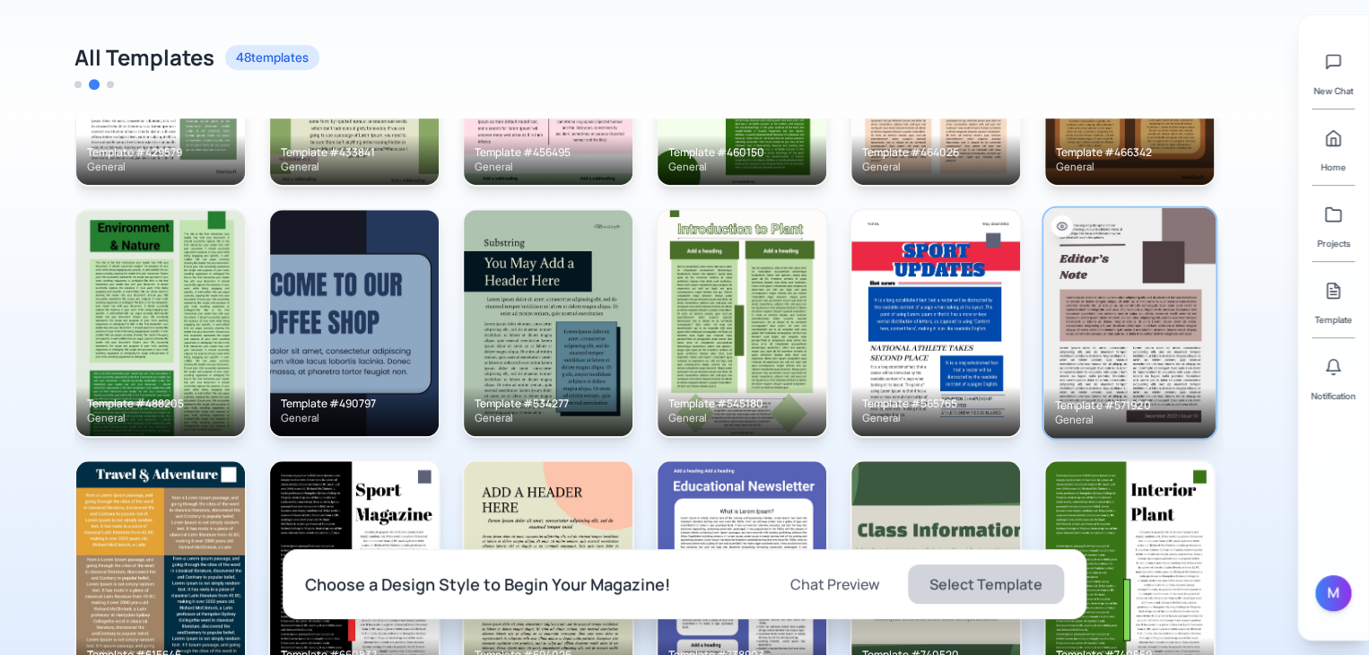
click at [1191, 257] on img at bounding box center [1129, 322] width 172 height 230
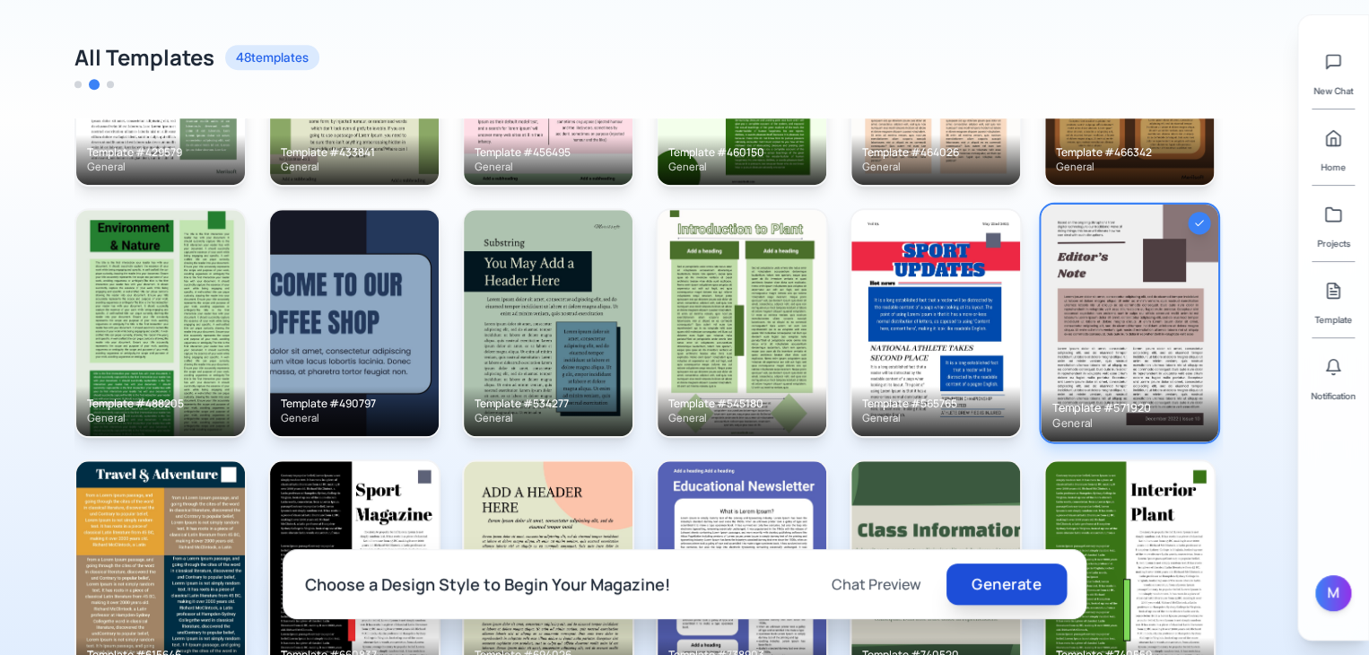
click at [1019, 572] on button "Generate" at bounding box center [1006, 583] width 120 height 41
click at [1325, 365] on icon at bounding box center [1333, 367] width 18 height 18
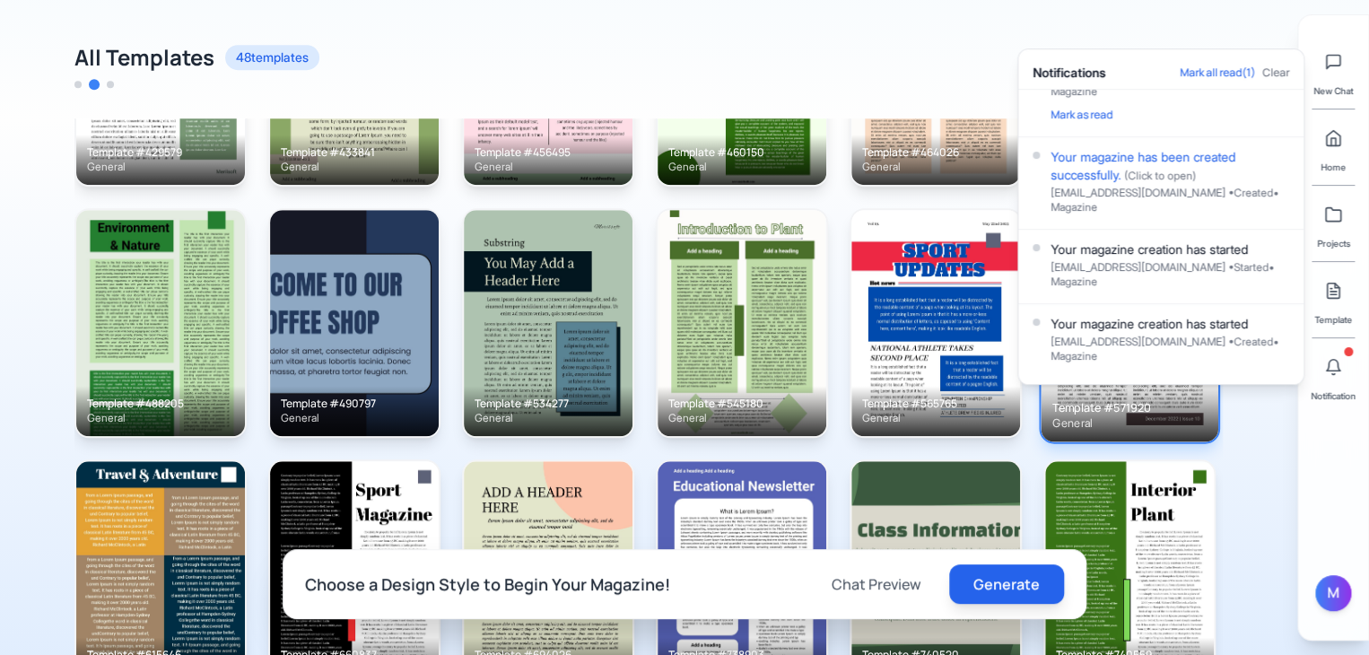
scroll to position [0, 0]
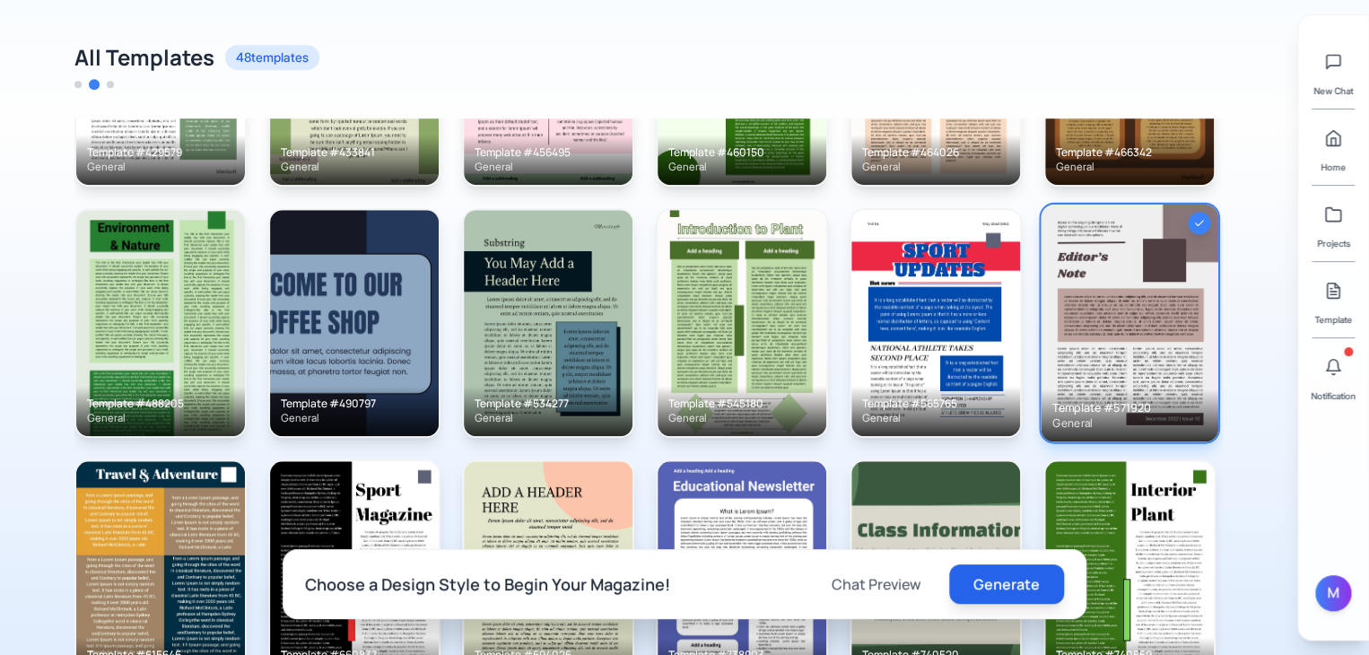
click at [837, 78] on div "All Templates 48 templates" at bounding box center [648, 66] width 1148 height 47
click at [1332, 204] on link at bounding box center [1333, 214] width 36 height 36
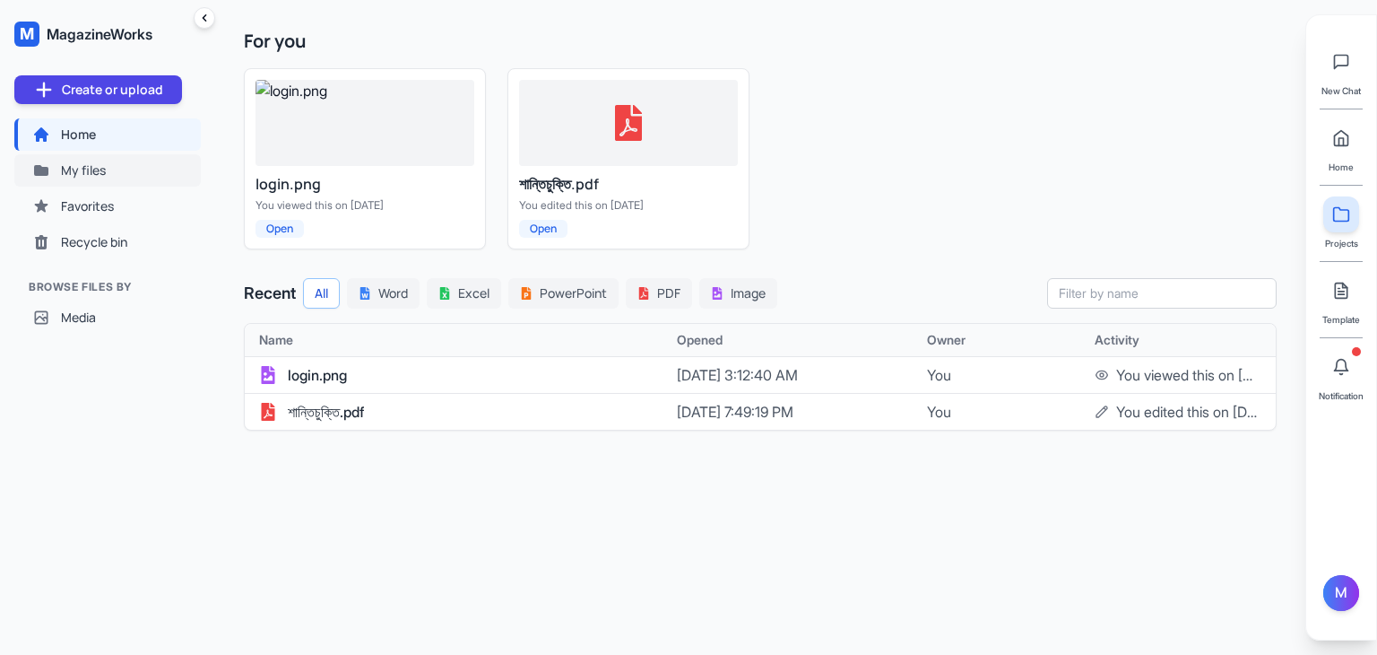
click at [108, 180] on button "My files" at bounding box center [107, 170] width 187 height 32
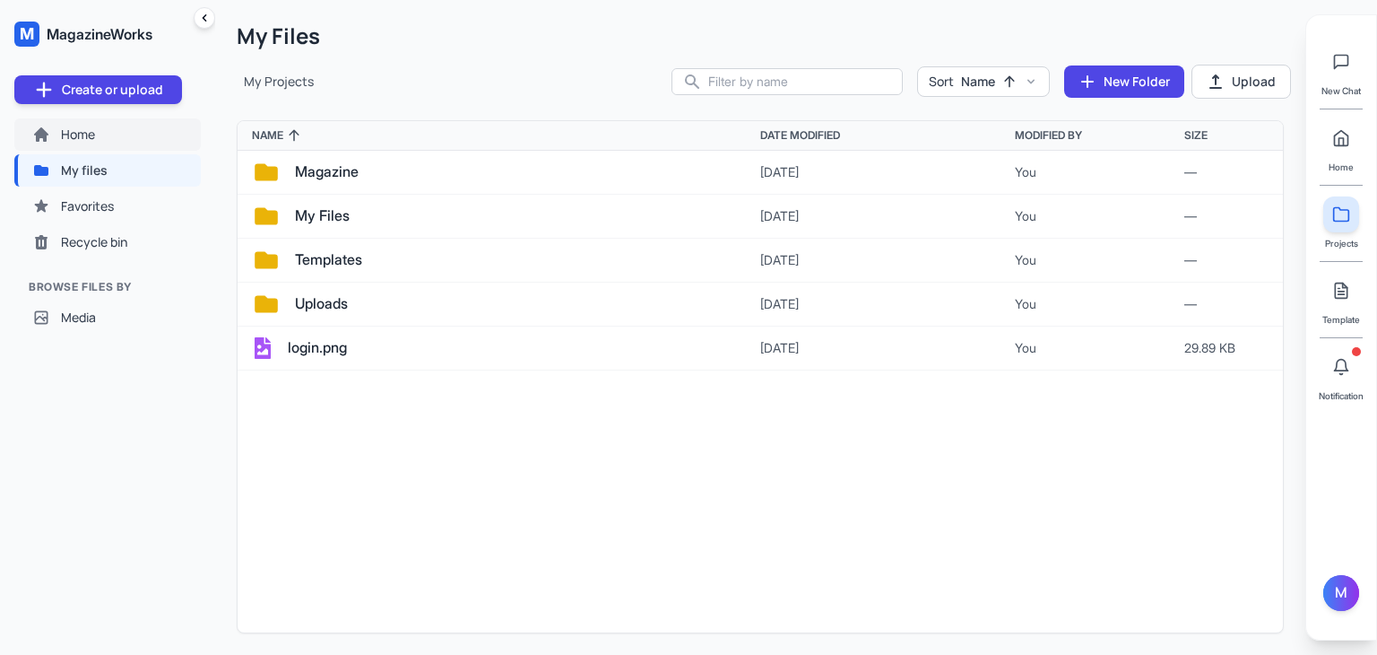
click at [111, 130] on button "Home" at bounding box center [107, 134] width 187 height 32
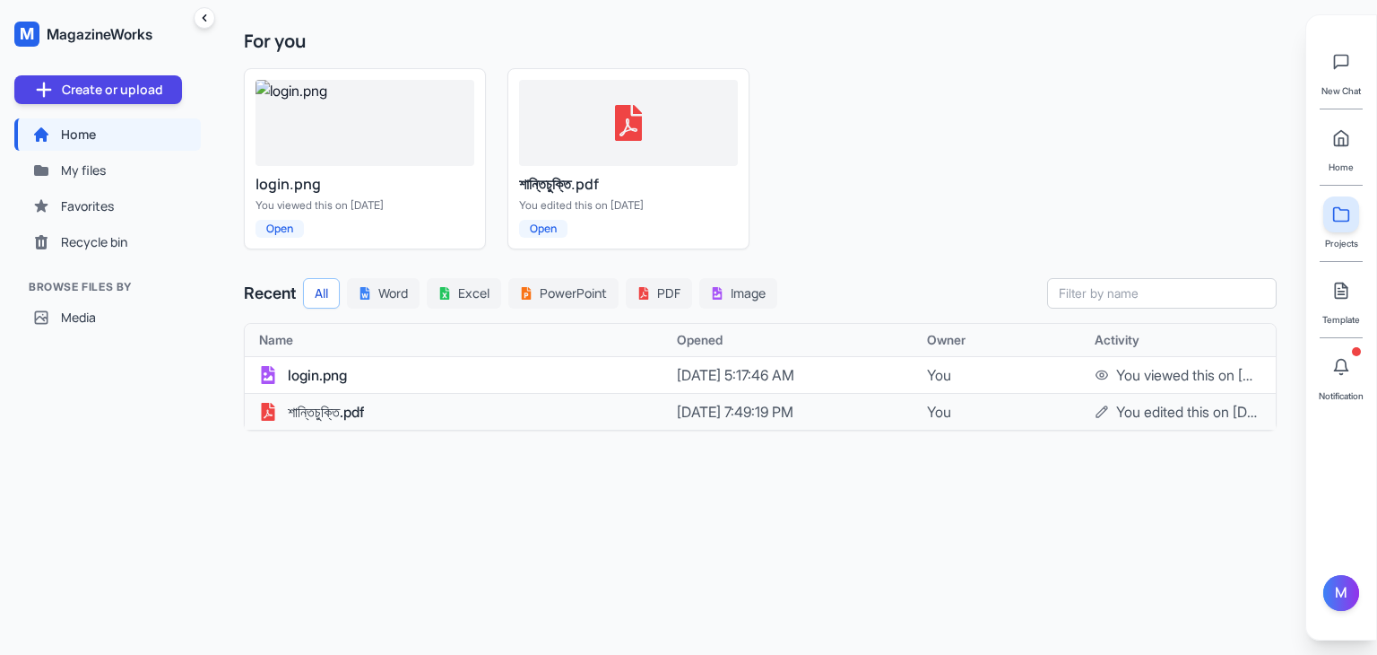
click at [1257, 413] on span "You edited this on [DATE]" at bounding box center [1189, 412] width 145 height 22
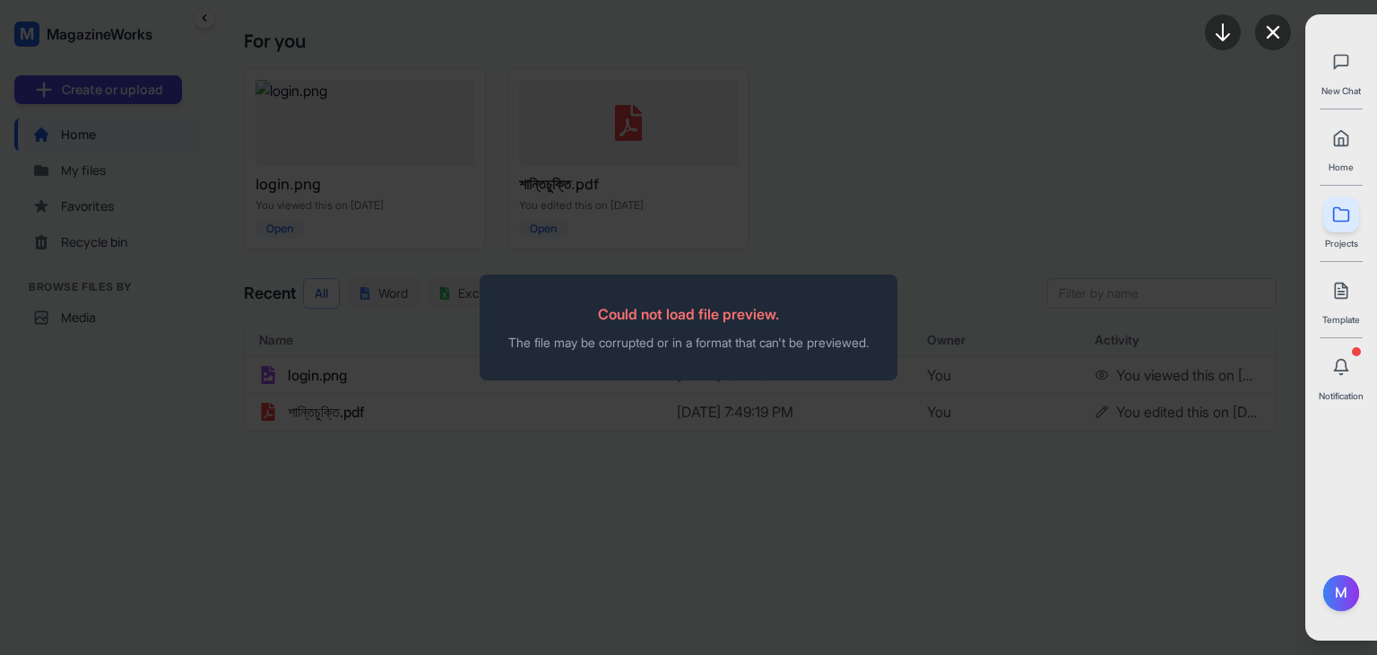
click at [1129, 387] on div "Could not load file preview. The file may be corrupted or in a format that can'…" at bounding box center [689, 327] width 1102 height 524
click at [1138, 378] on div "Could not load file preview. The file may be corrupted or in a format that can'…" at bounding box center [689, 327] width 1102 height 524
click at [1229, 51] on div at bounding box center [1248, 32] width 115 height 65
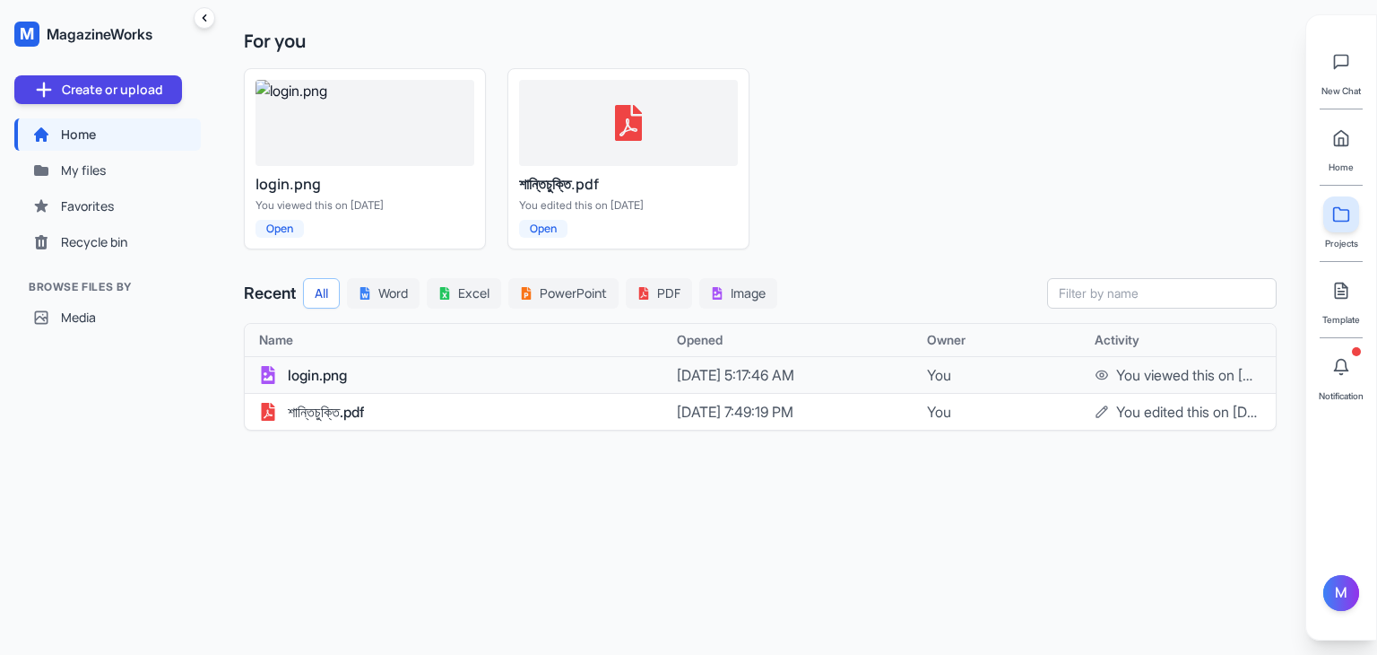
click at [653, 375] on div "login.png" at bounding box center [468, 375] width 418 height 22
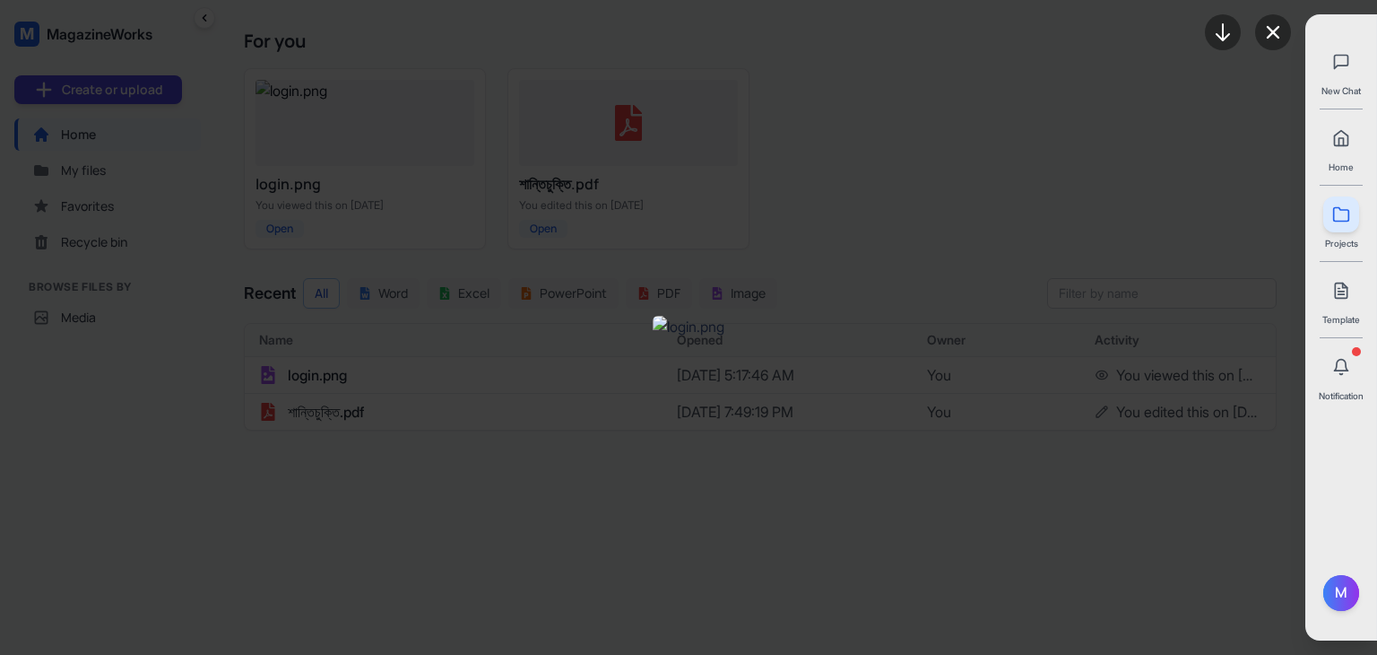
click at [1132, 58] on div at bounding box center [688, 327] width 1377 height 655
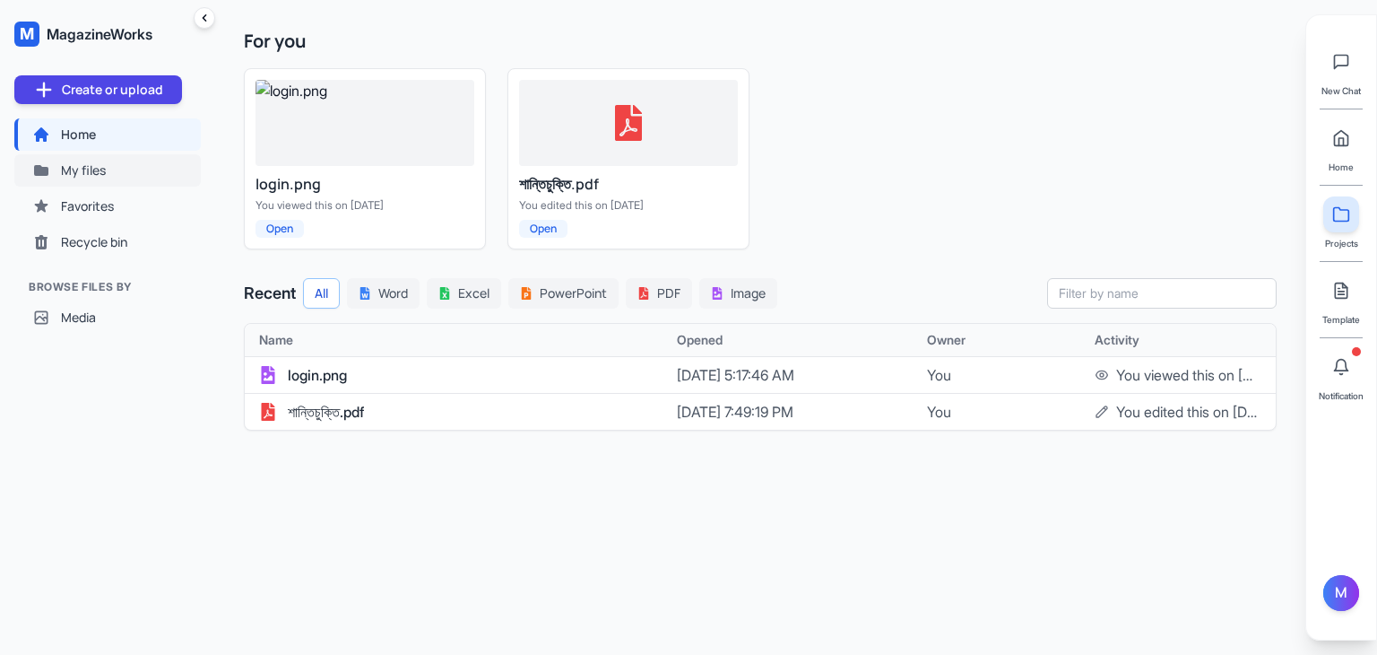
click at [97, 162] on span "My files" at bounding box center [83, 170] width 45 height 18
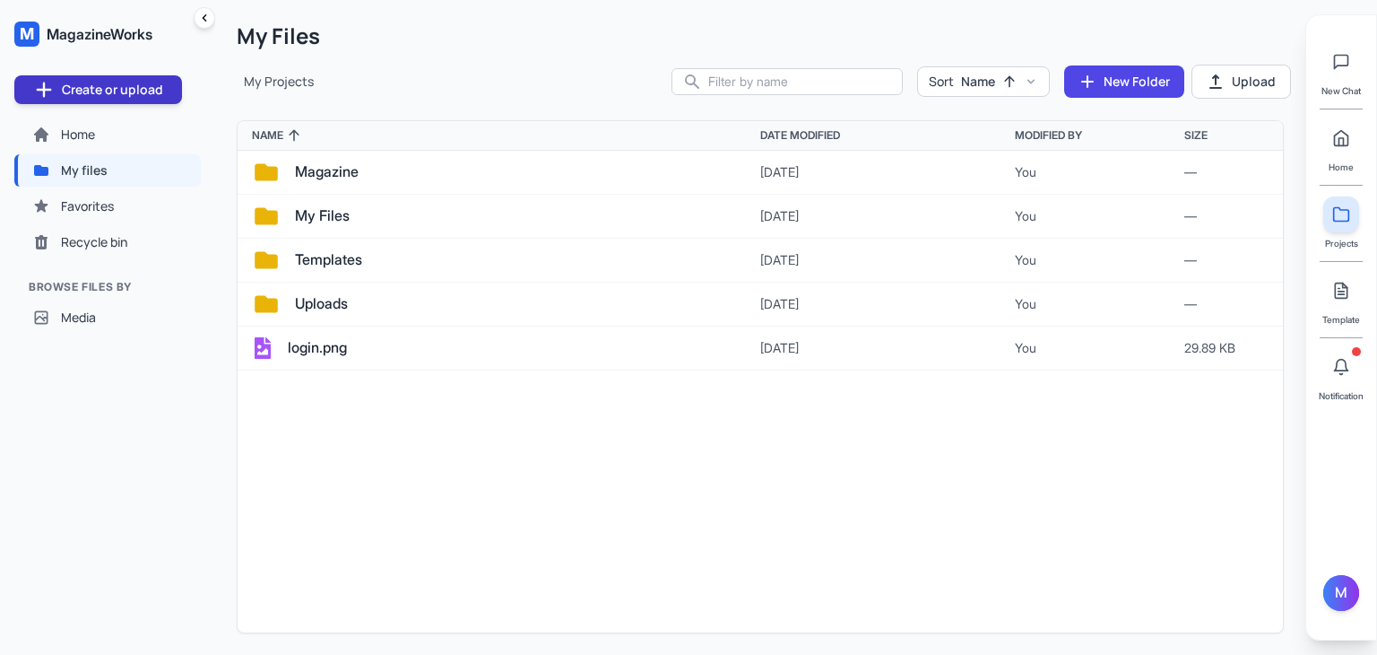
click at [64, 83] on button "Create or upload" at bounding box center [98, 89] width 168 height 29
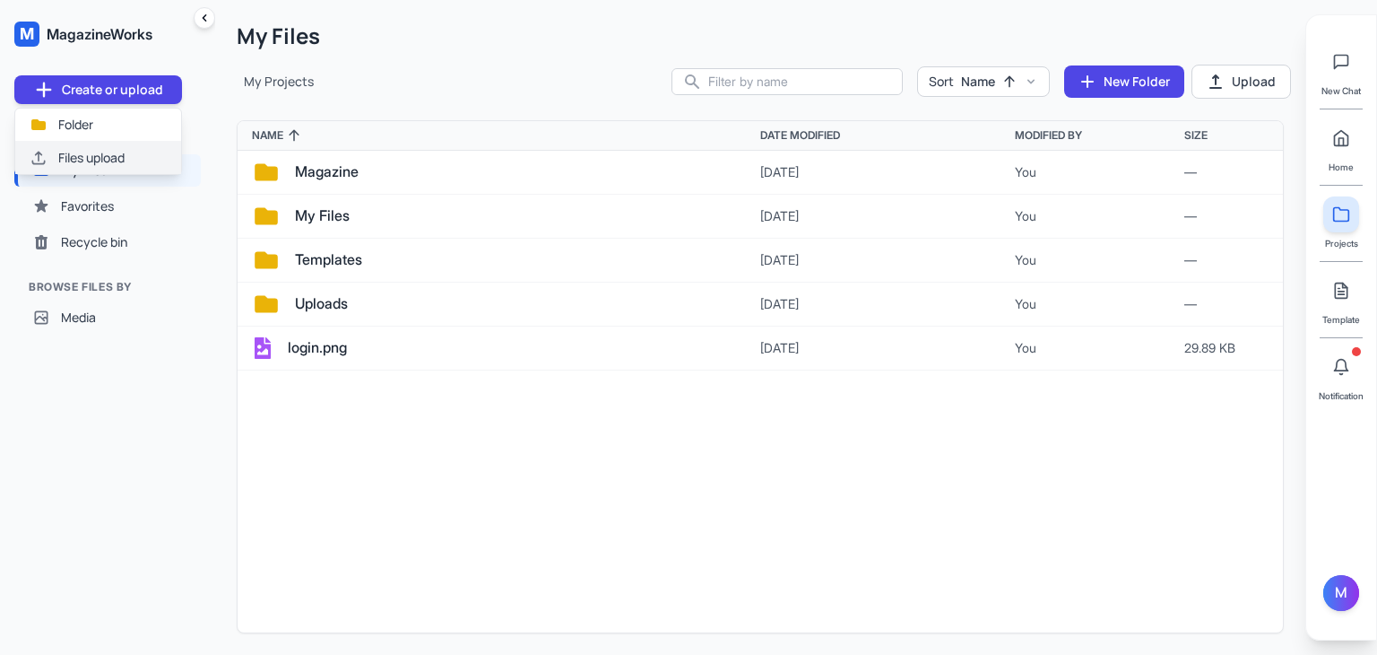
click at [133, 153] on button "Files upload" at bounding box center [98, 158] width 166 height 32
click at [1359, 357] on button at bounding box center [1342, 367] width 36 height 36
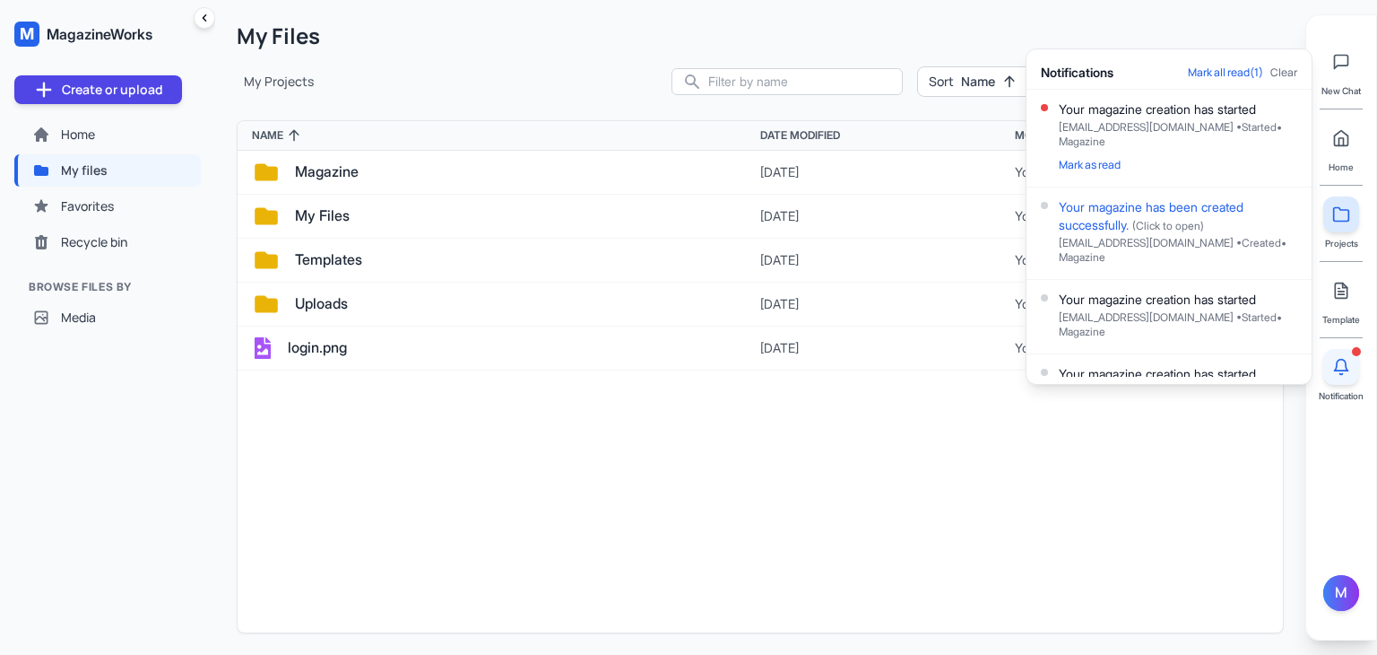
click at [1359, 357] on button at bounding box center [1342, 367] width 36 height 36
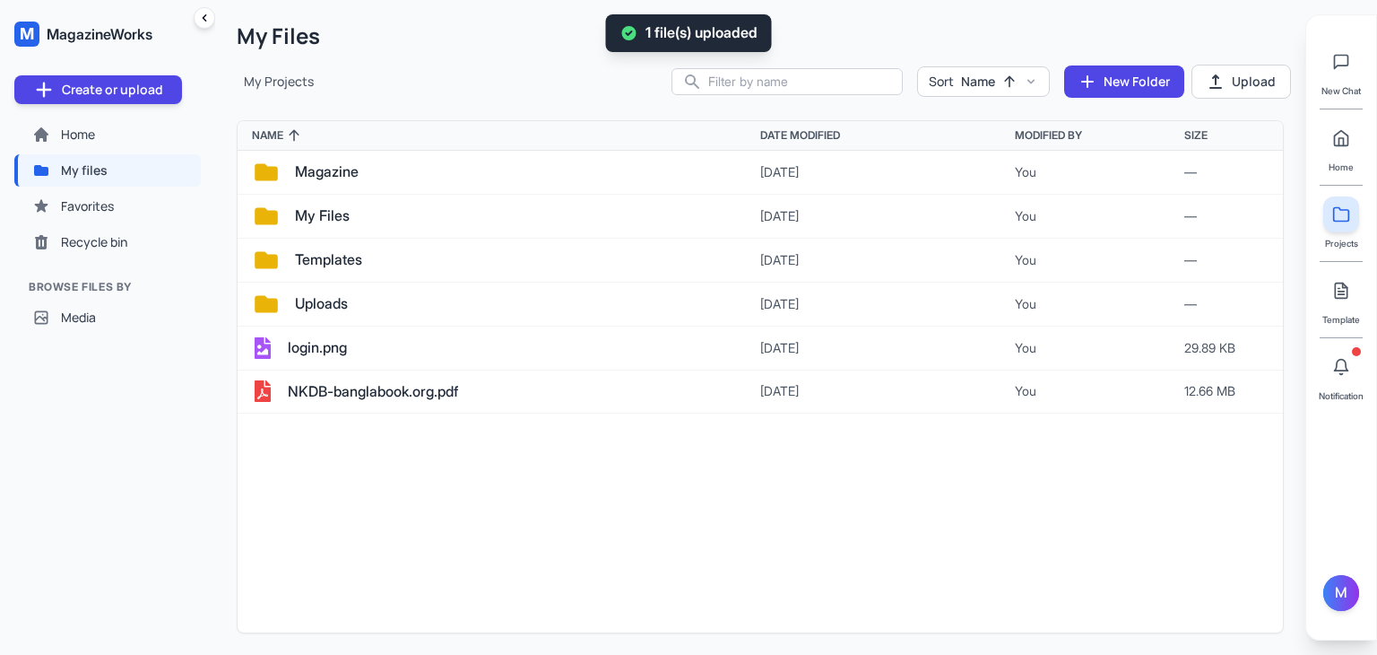
click at [1345, 575] on div "M" at bounding box center [1342, 600] width 36 height 50
click at [1343, 589] on div "M" at bounding box center [1342, 593] width 36 height 36
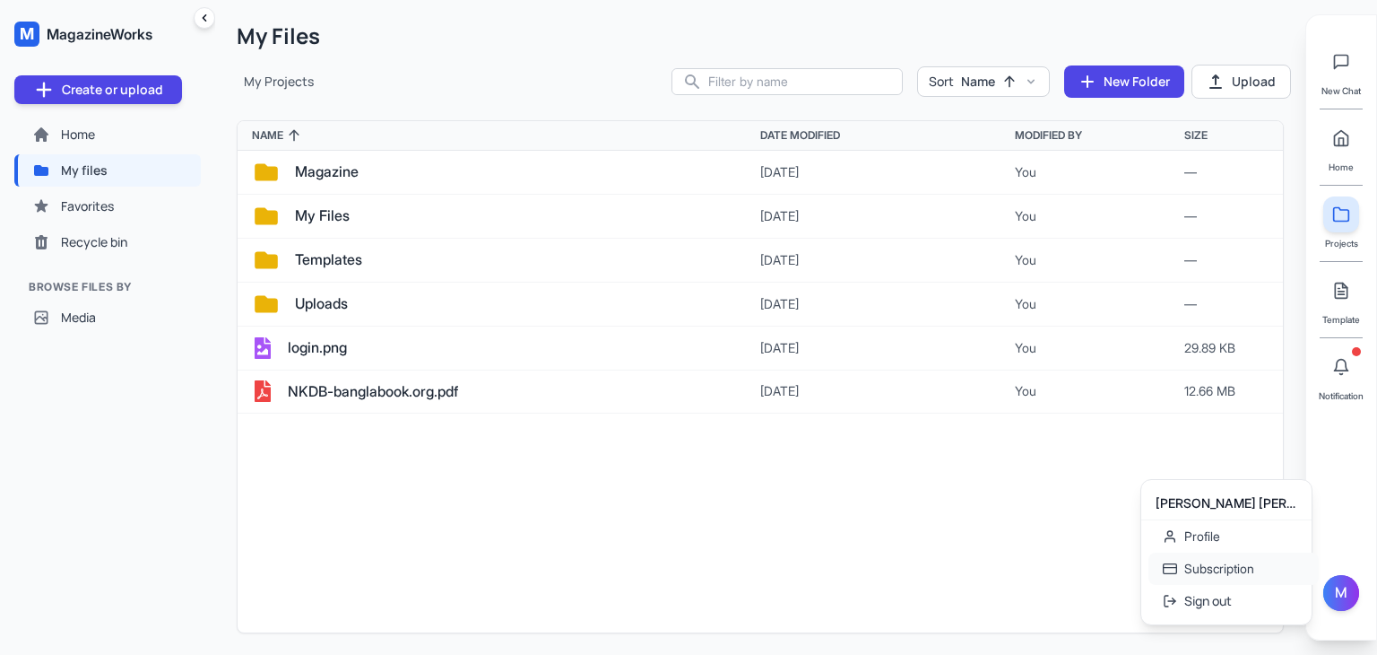
click at [1247, 569] on link "Subscription" at bounding box center [1234, 568] width 170 height 32
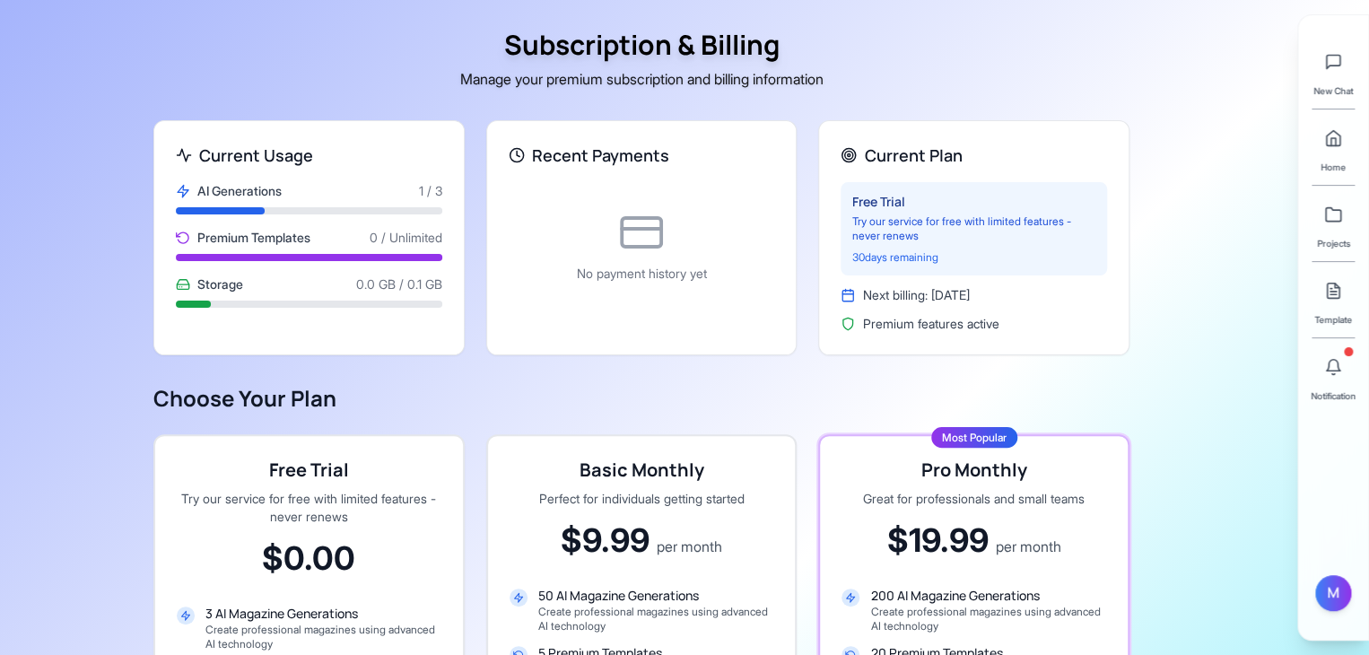
click at [312, 306] on div at bounding box center [309, 303] width 266 height 7
click at [1346, 365] on button at bounding box center [1333, 367] width 36 height 36
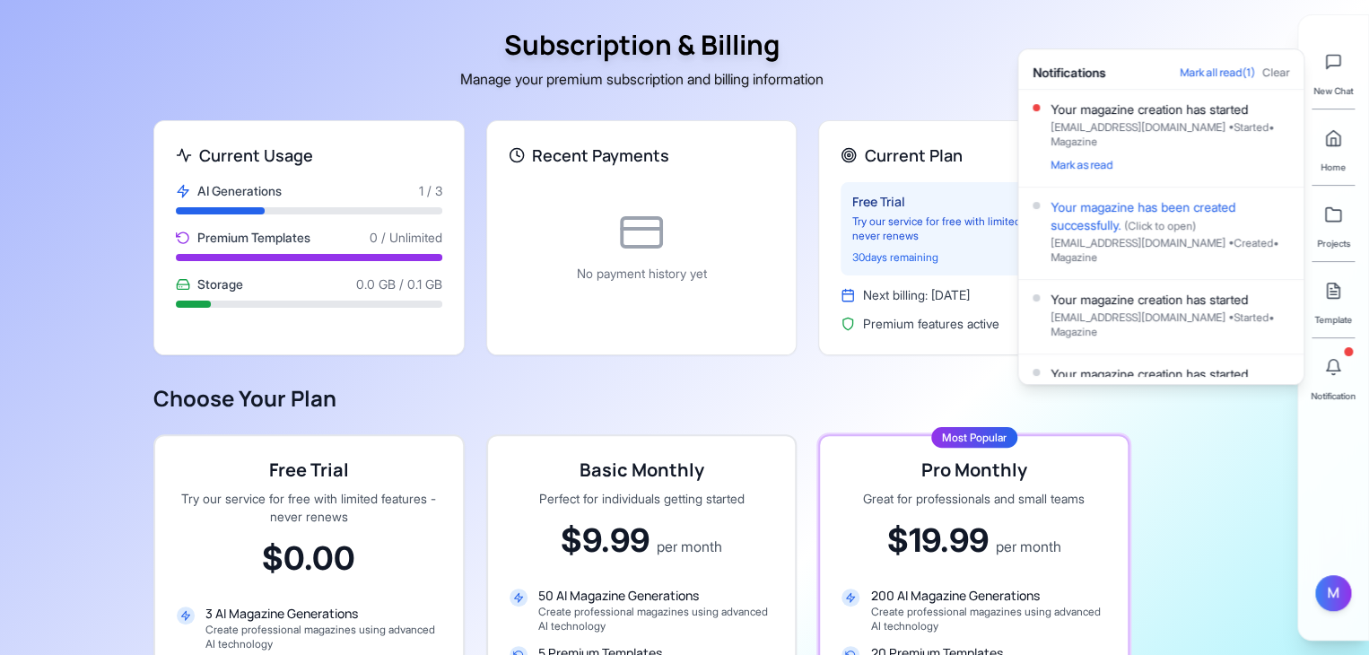
click at [1155, 114] on div "Your magazine creation has started" at bounding box center [1169, 109] width 239 height 18
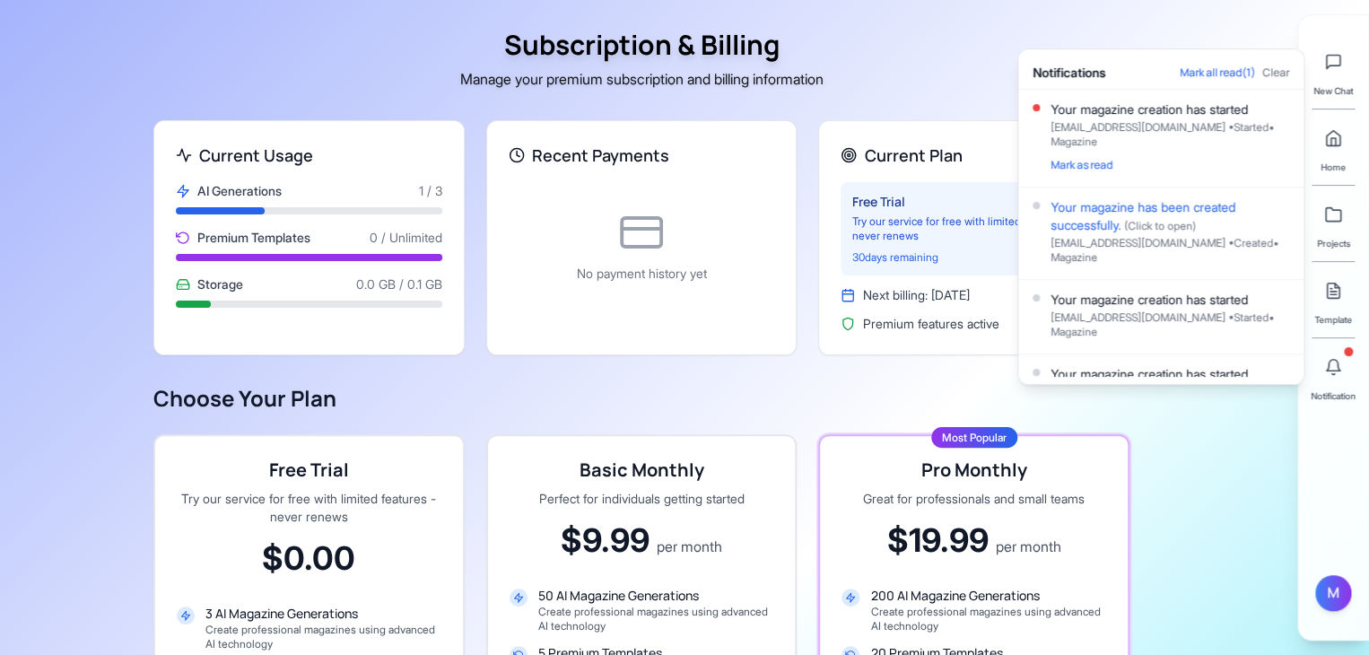
click at [1155, 114] on div "Your magazine creation has started" at bounding box center [1169, 109] width 239 height 18
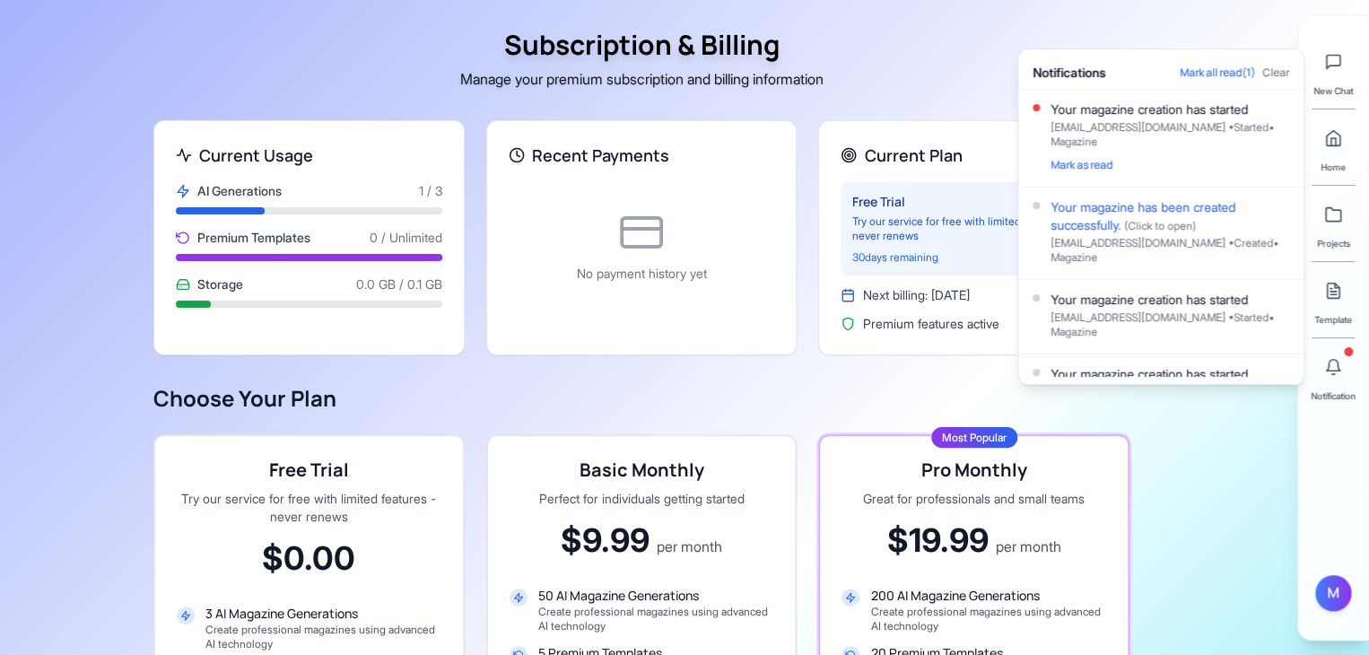
click at [1155, 114] on div "Your magazine creation has started" at bounding box center [1169, 109] width 239 height 18
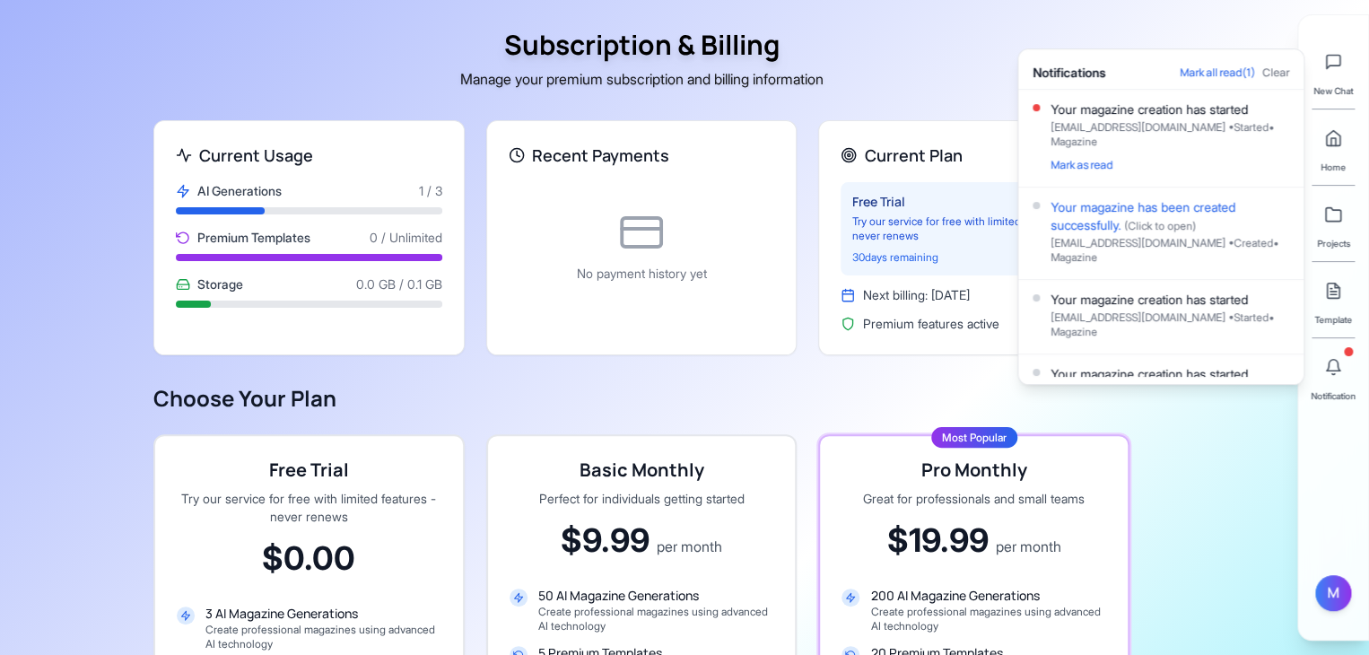
click at [1155, 114] on div "Your magazine creation has started" at bounding box center [1169, 109] width 239 height 18
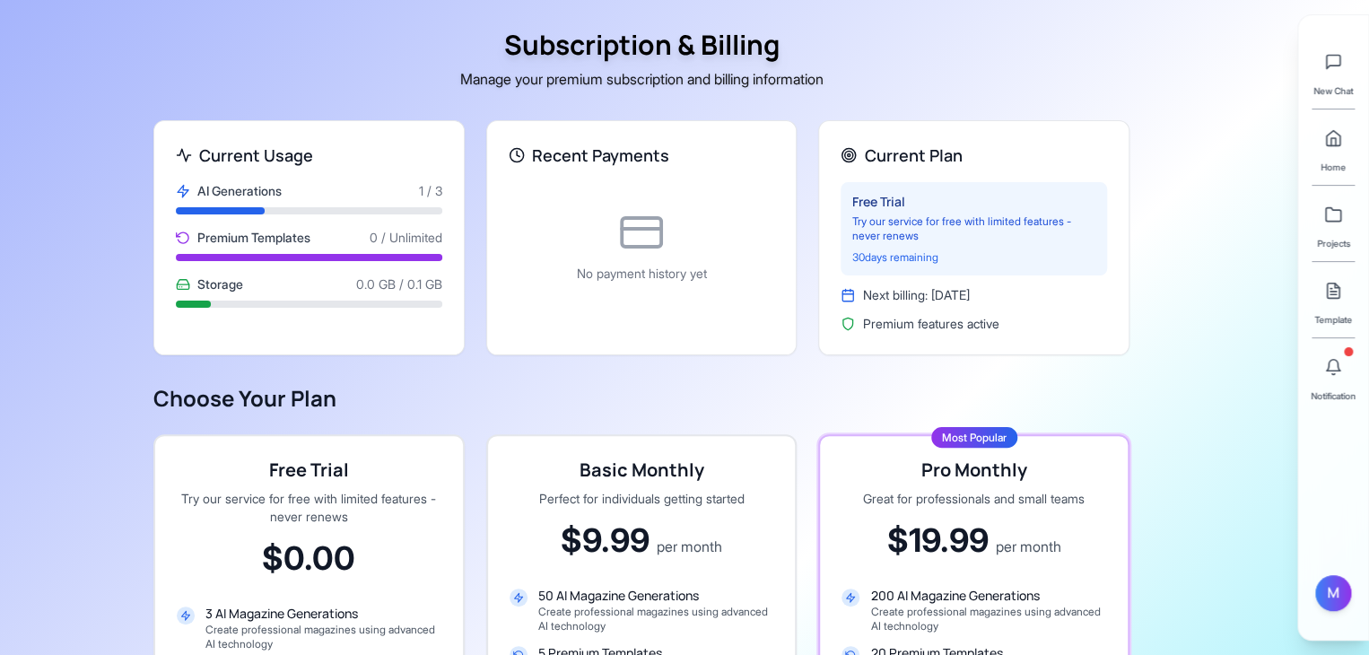
click at [976, 220] on p "Try our service for free with limited features - never renews" at bounding box center [973, 228] width 245 height 29
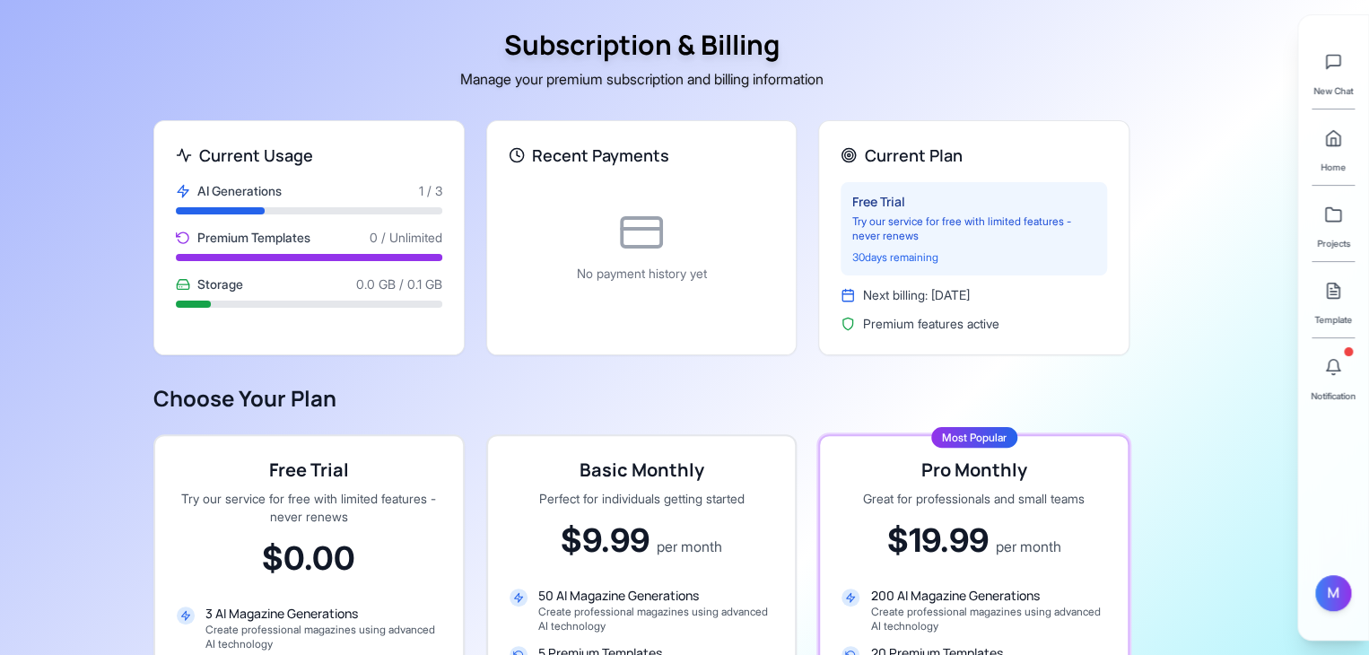
click at [1337, 236] on span "Projects" at bounding box center [1332, 243] width 33 height 14
click at [1338, 223] on link at bounding box center [1333, 214] width 36 height 36
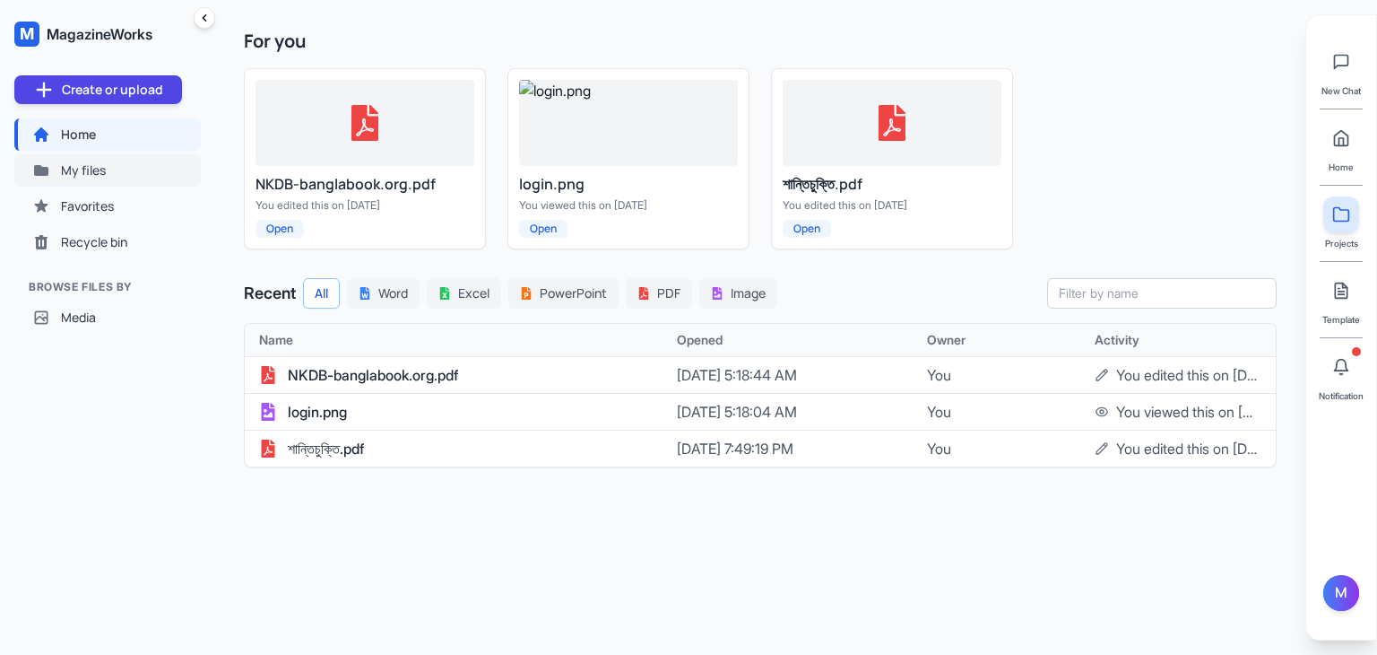
click at [138, 166] on button "My files" at bounding box center [107, 170] width 187 height 32
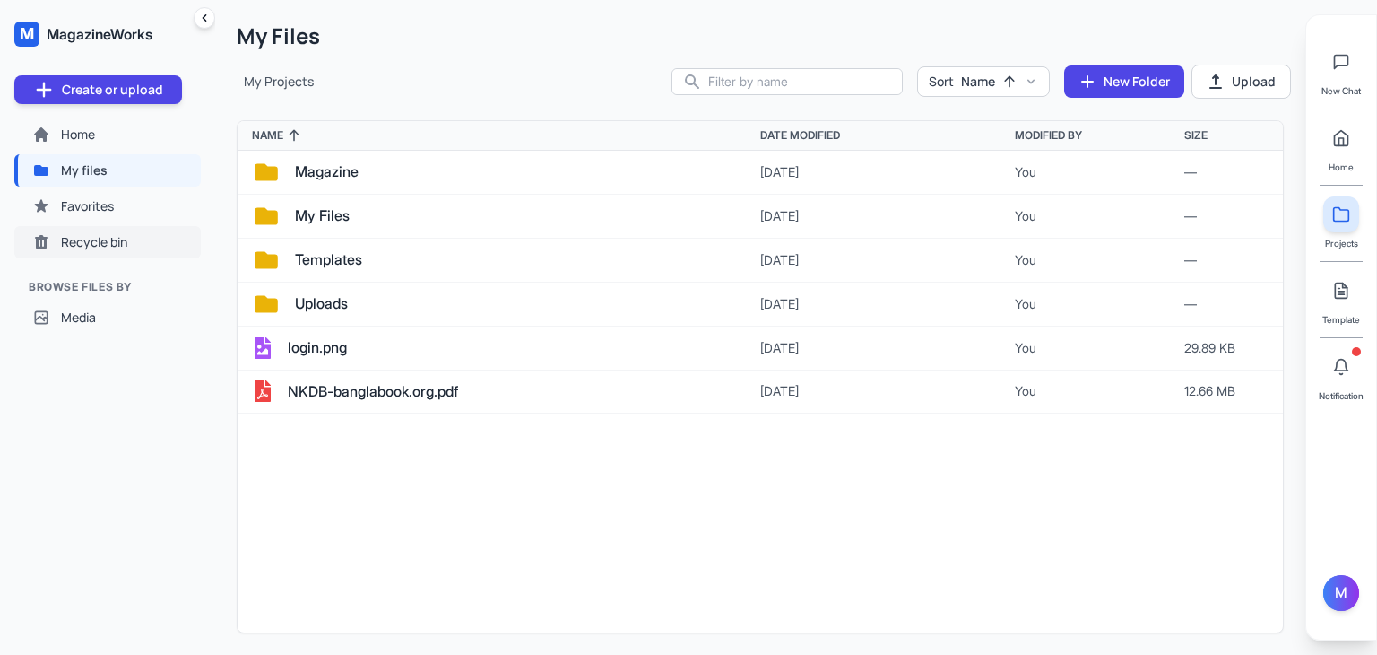
click at [150, 230] on button "Recycle bin" at bounding box center [107, 242] width 187 height 32
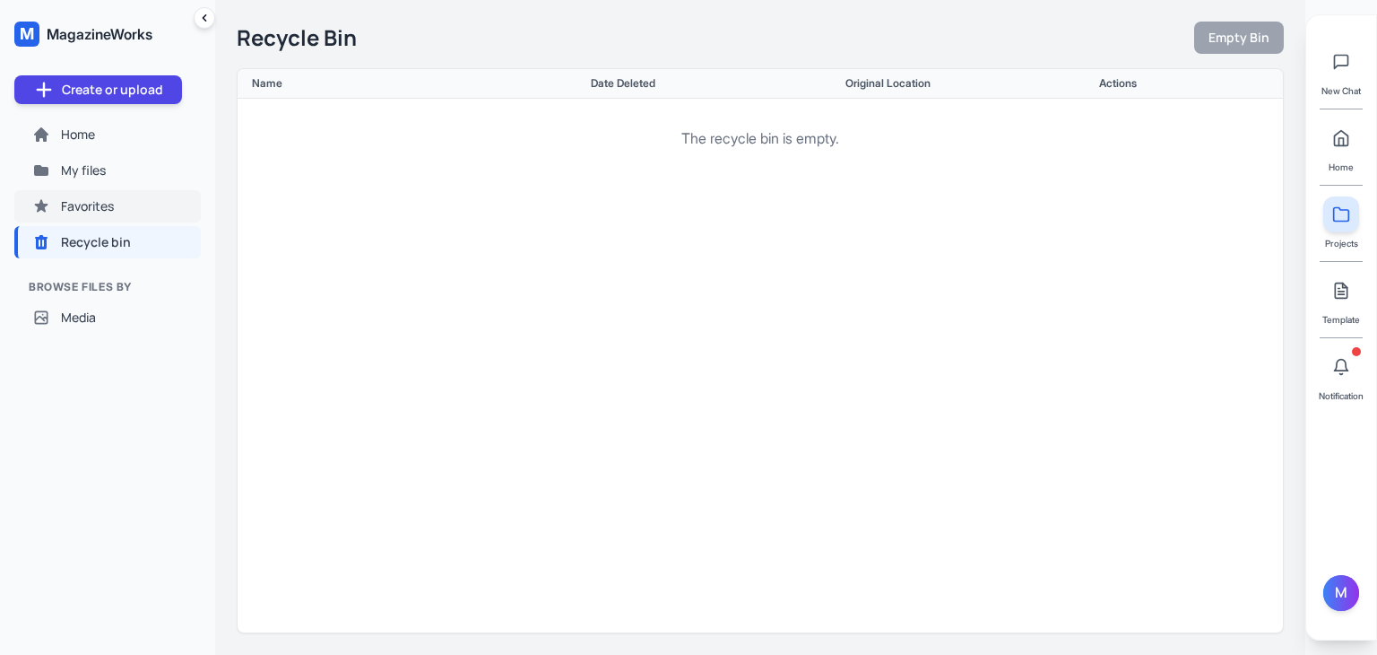
click at [149, 204] on button "Favorites" at bounding box center [107, 206] width 187 height 32
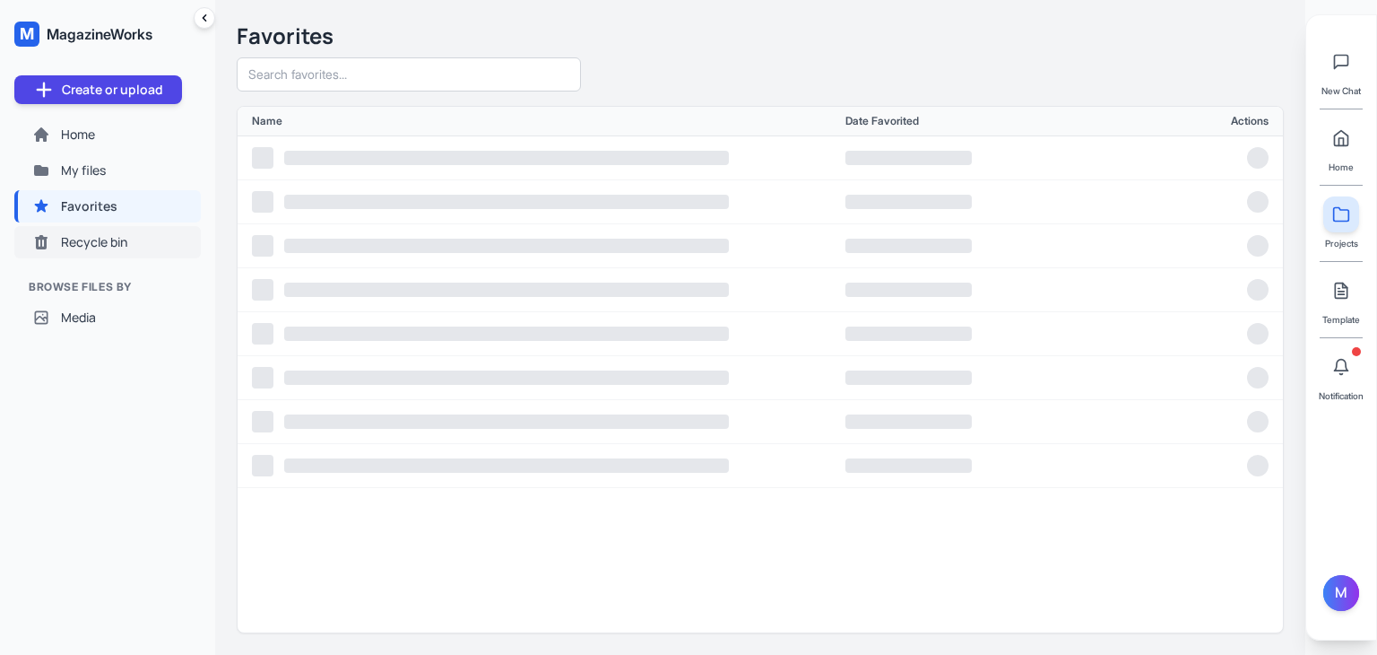
click at [134, 236] on button "Recycle bin" at bounding box center [107, 242] width 187 height 32
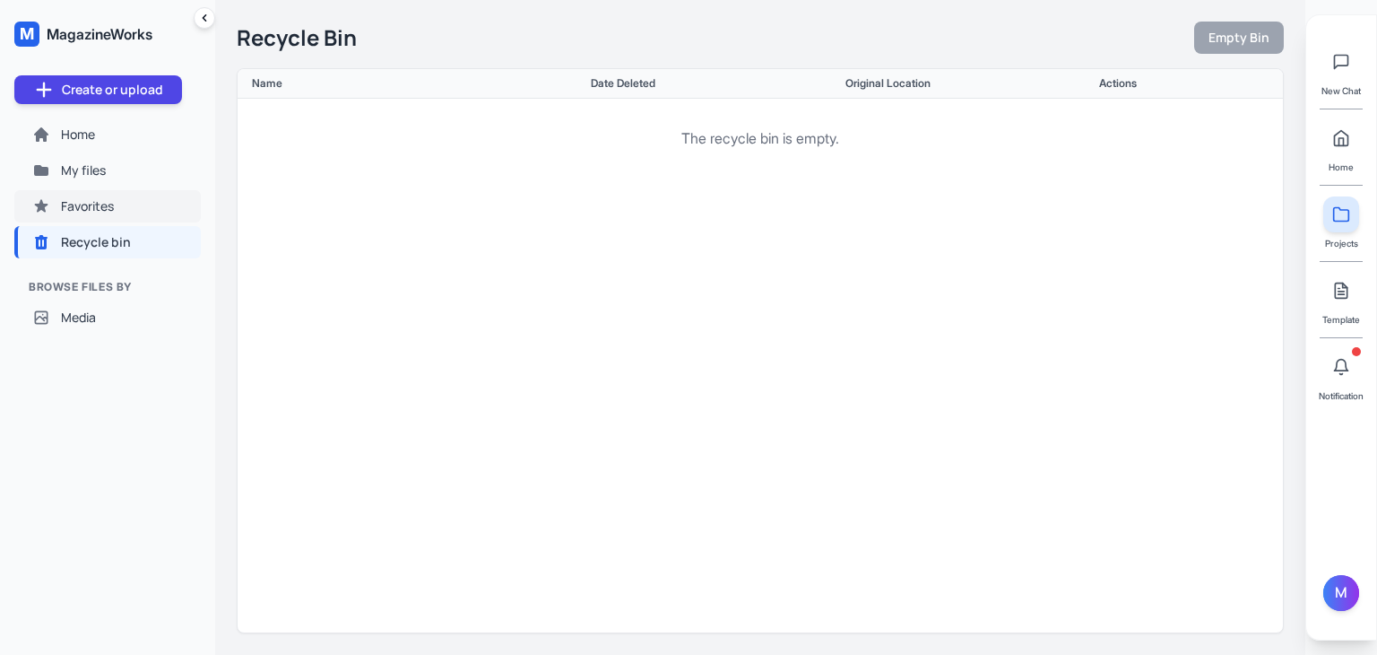
click at [135, 220] on button "Favorites" at bounding box center [107, 206] width 187 height 32
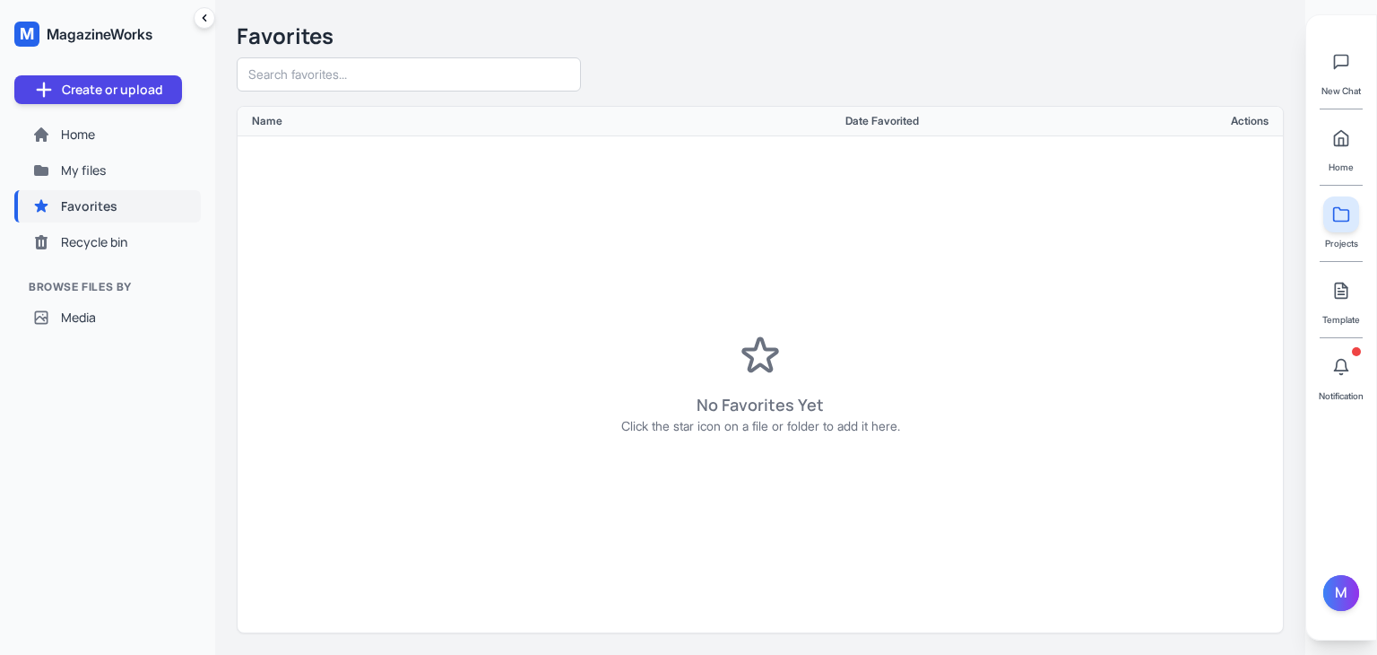
click at [135, 195] on button "Favorites" at bounding box center [107, 206] width 187 height 32
click at [131, 154] on button "My files" at bounding box center [107, 170] width 187 height 32
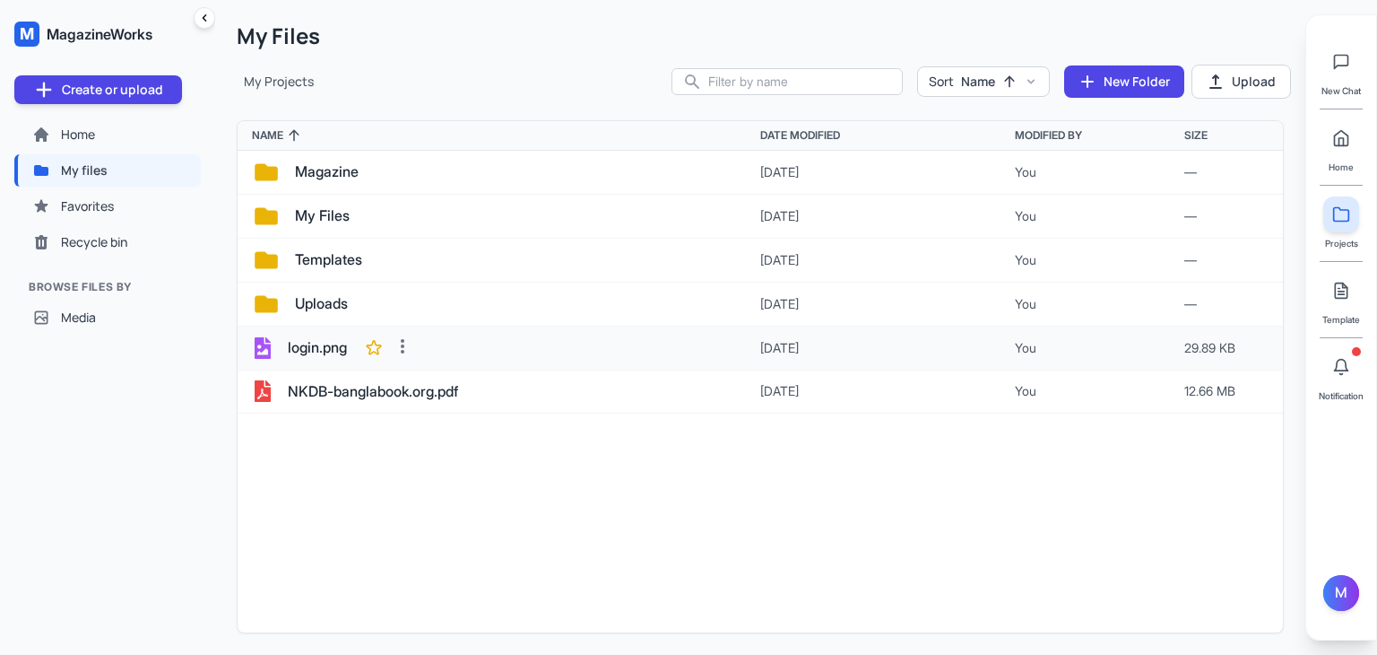
click at [381, 343] on icon at bounding box center [374, 347] width 14 height 13
click at [153, 214] on button "Favorites" at bounding box center [107, 206] width 187 height 32
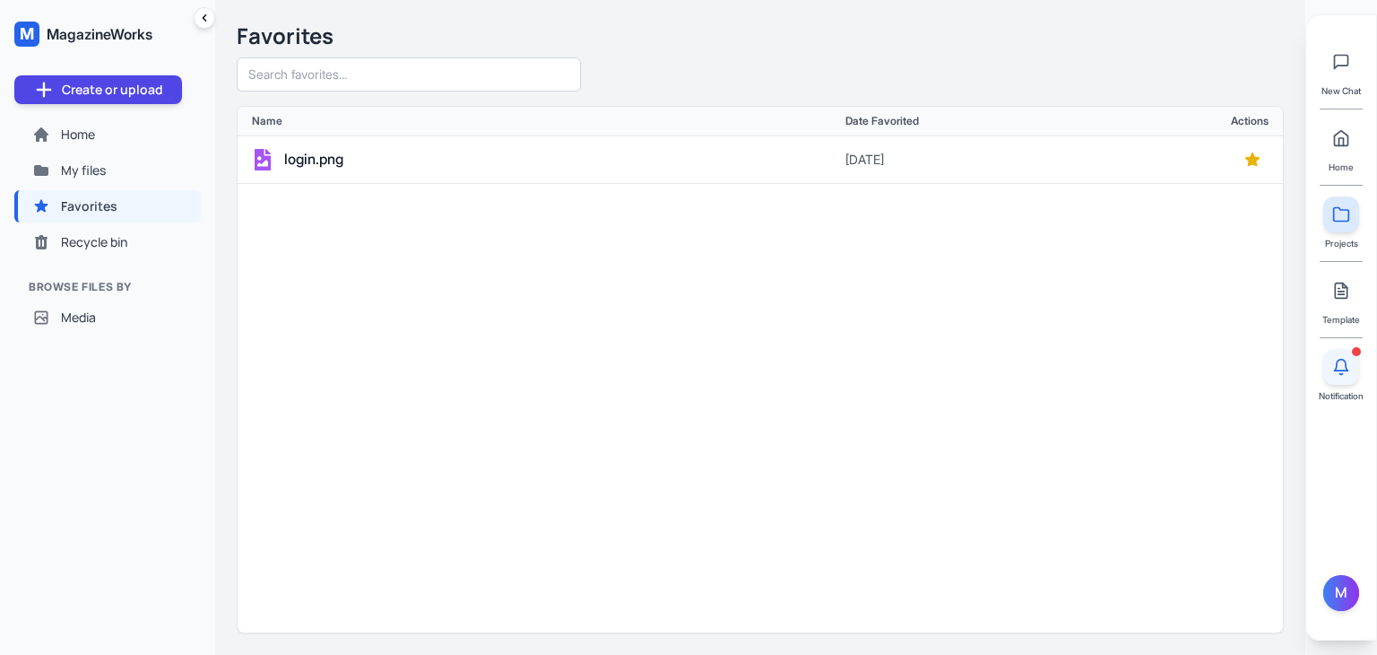
click at [1333, 362] on icon at bounding box center [1342, 367] width 18 height 18
click at [977, 363] on div "login.png 10/16/2025" at bounding box center [761, 384] width 1046 height 496
click at [1342, 356] on button at bounding box center [1342, 367] width 36 height 36
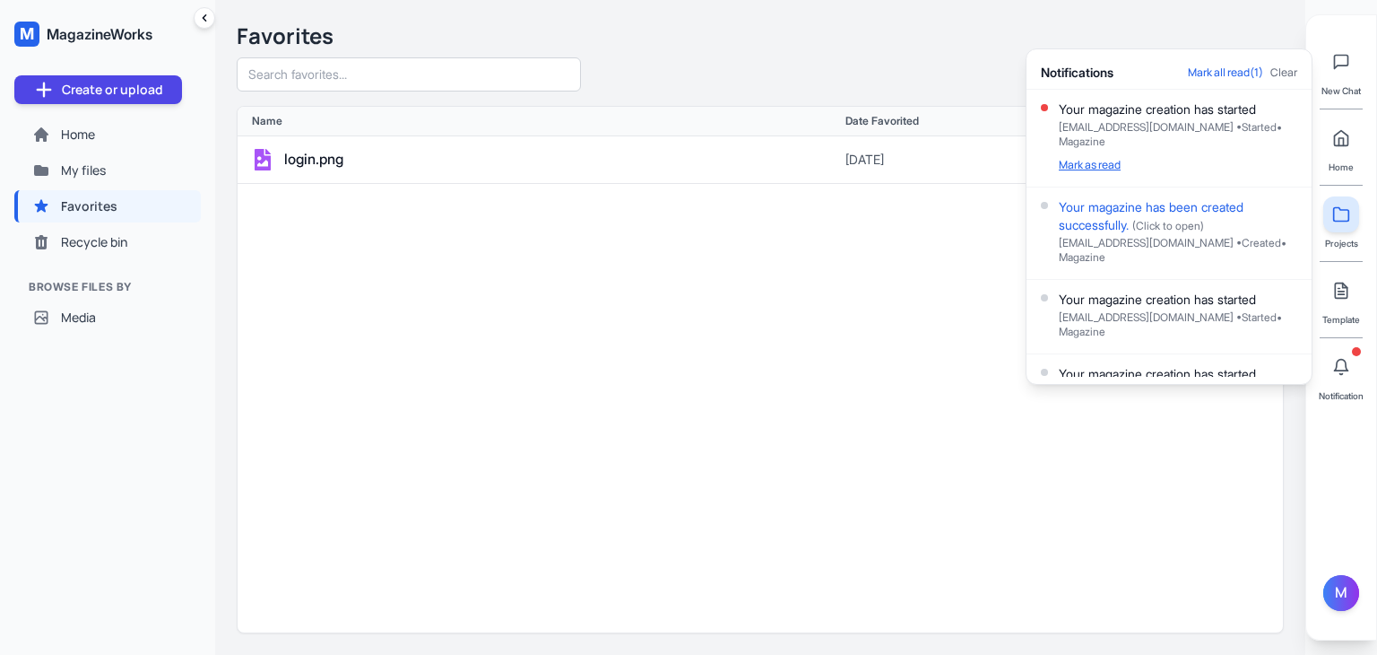
click at [1083, 162] on button "Mark as read" at bounding box center [1090, 165] width 62 height 14
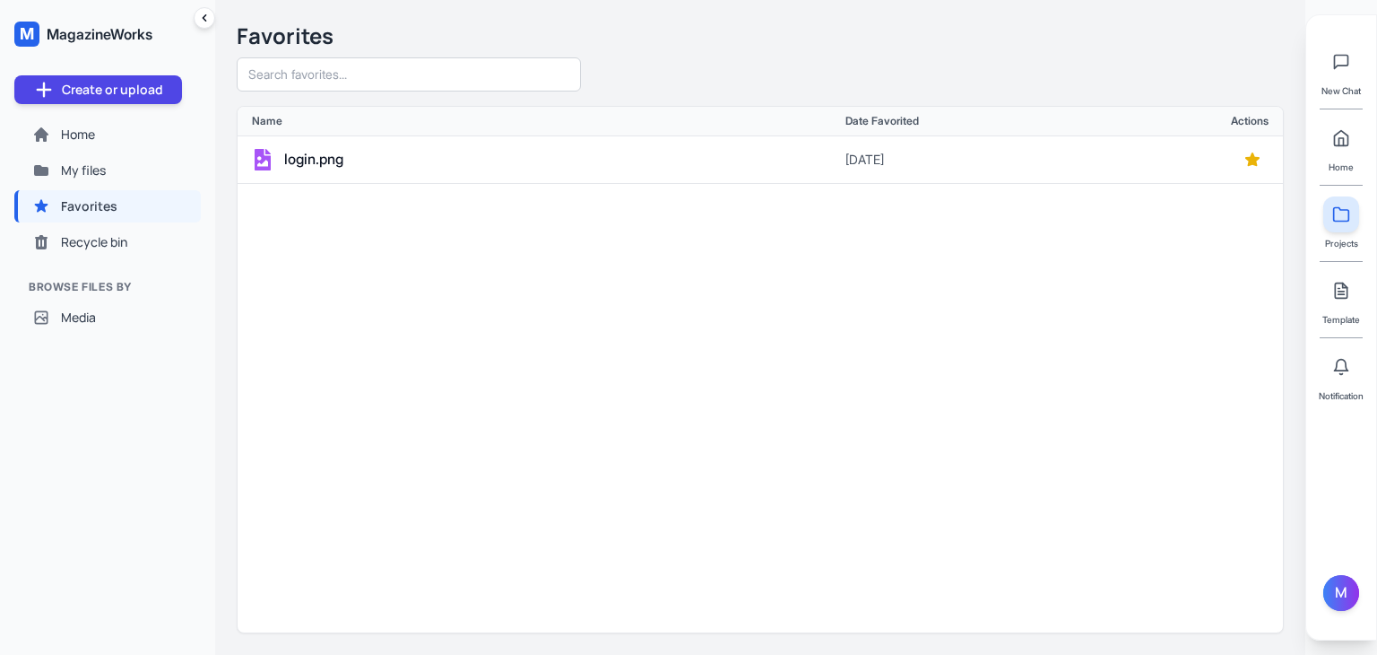
click at [924, 189] on div "login.png 10/16/2025" at bounding box center [761, 384] width 1046 height 496
click at [316, 152] on span "login.png" at bounding box center [313, 159] width 59 height 23
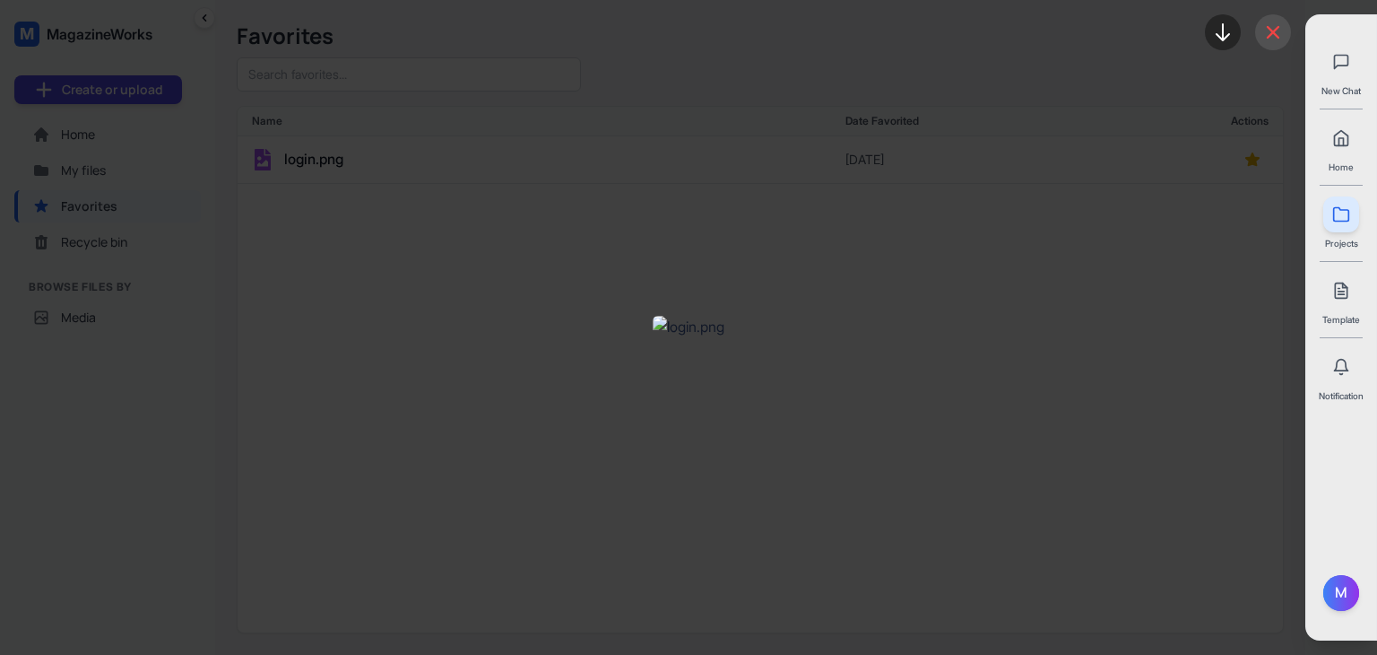
click at [1275, 32] on icon at bounding box center [1274, 33] width 22 height 22
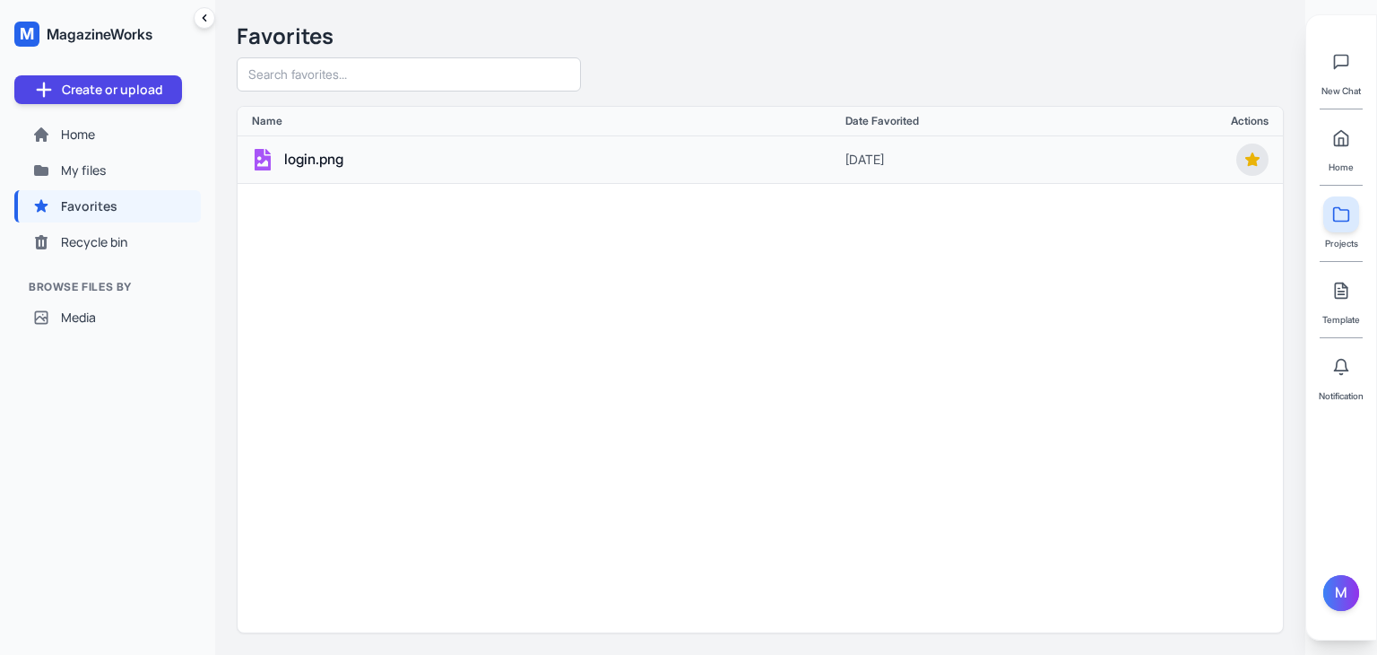
click at [1256, 159] on icon at bounding box center [1253, 158] width 14 height 13
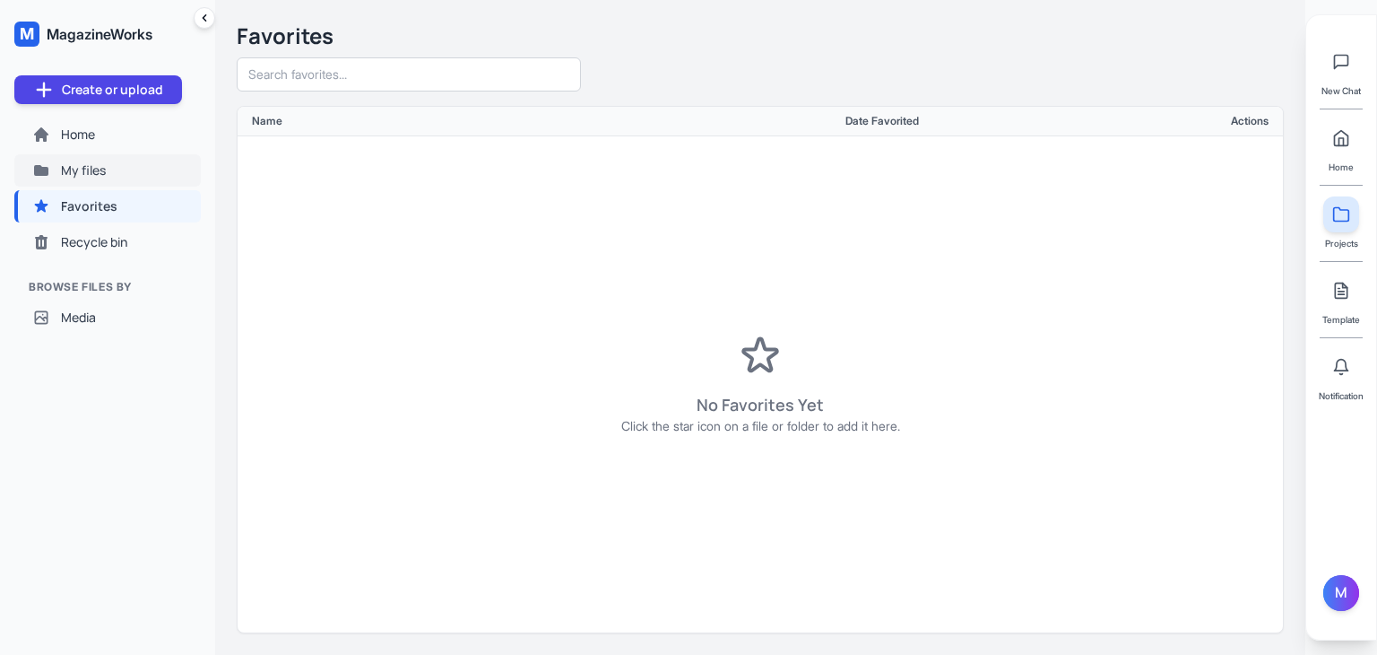
click at [67, 180] on button "My files" at bounding box center [107, 170] width 187 height 32
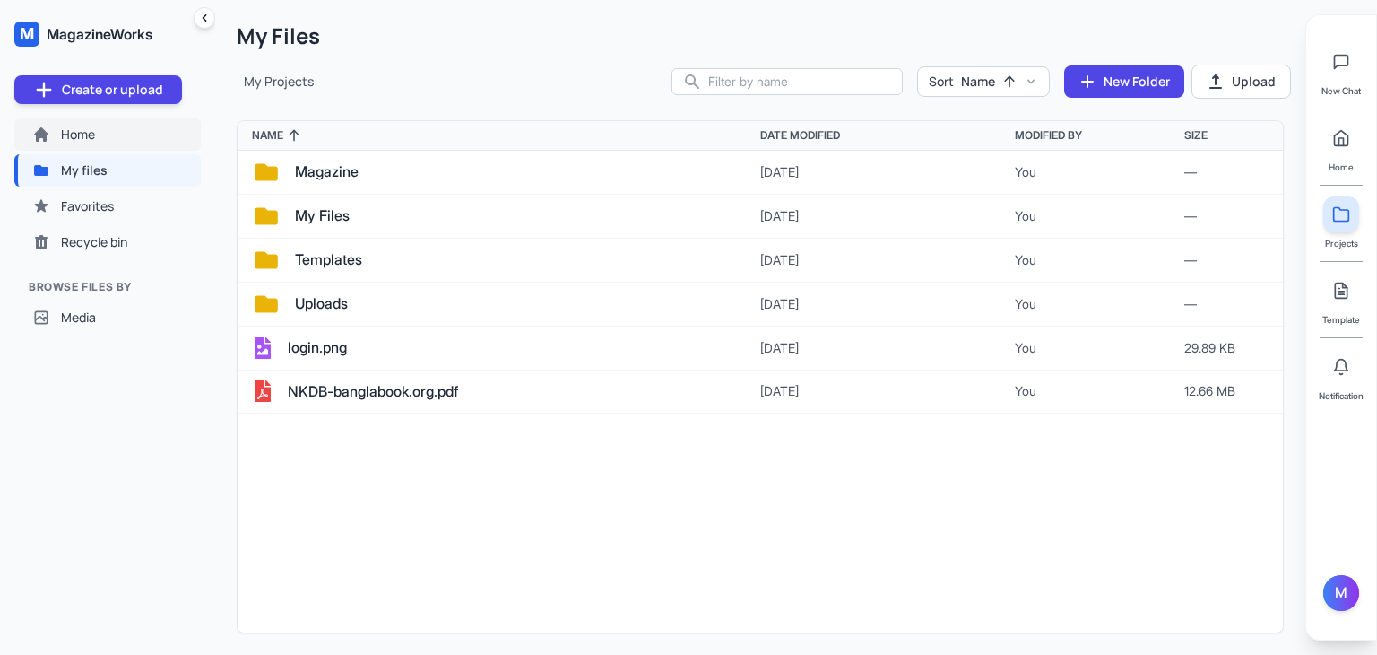
click at [74, 144] on button "Home" at bounding box center [107, 134] width 187 height 32
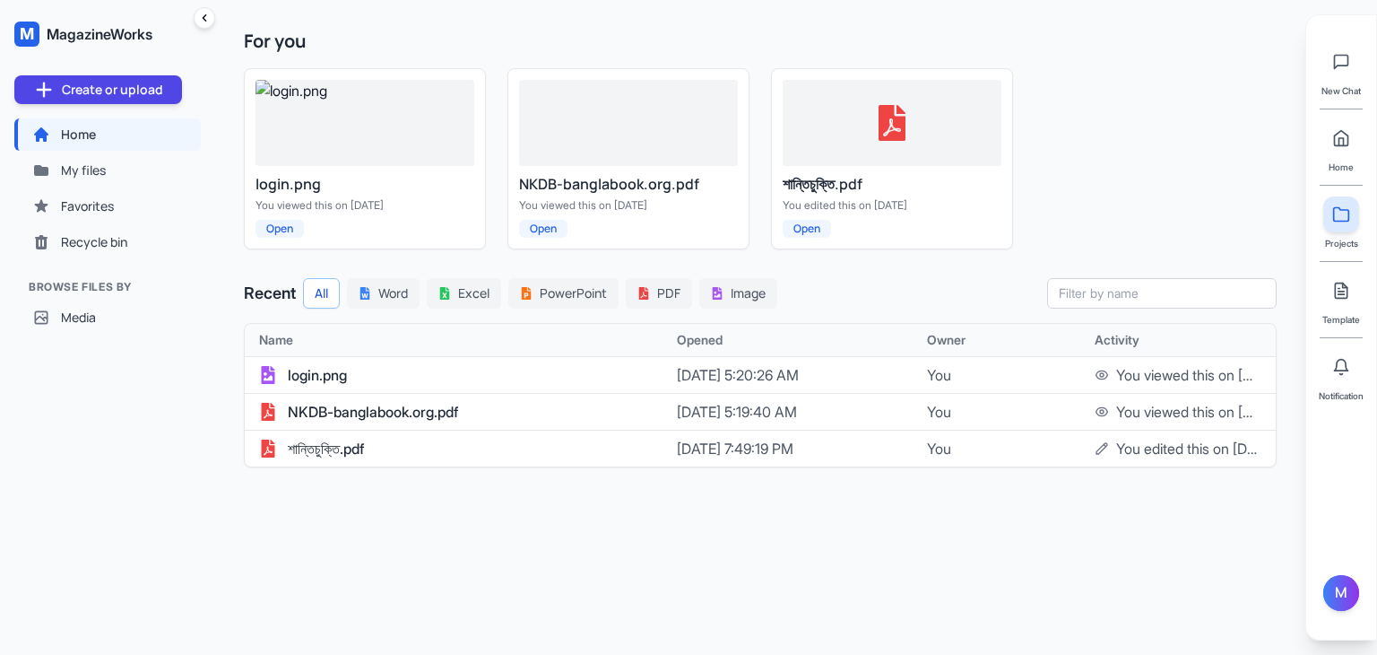
click at [1000, 473] on div "For you login.png You viewed this on Oct 16 Open NKDB-banglabook.org.pdf You vi…" at bounding box center [760, 327] width 1090 height 655
click at [1067, 456] on div "You" at bounding box center [1010, 449] width 167 height 22
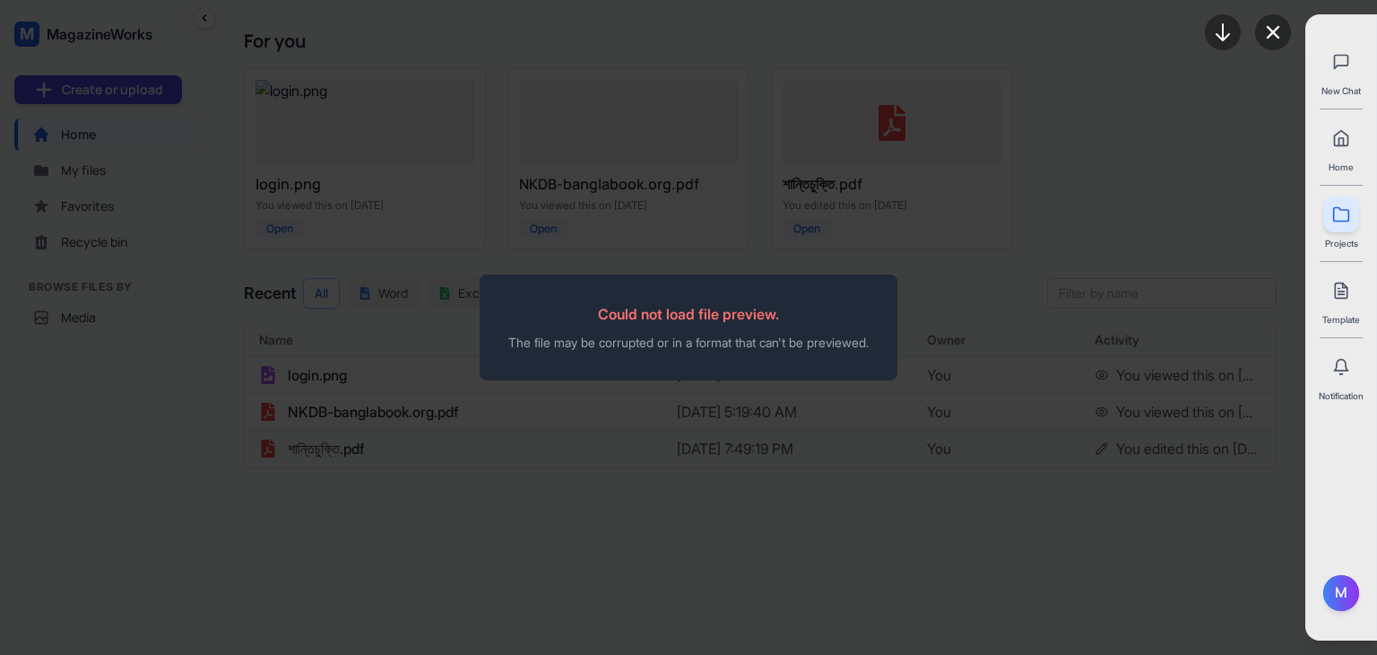
click at [1067, 456] on div "Could not load file preview. The file may be corrupted or in a format that can'…" at bounding box center [689, 327] width 1102 height 524
click at [1281, 27] on icon at bounding box center [1274, 33] width 22 height 22
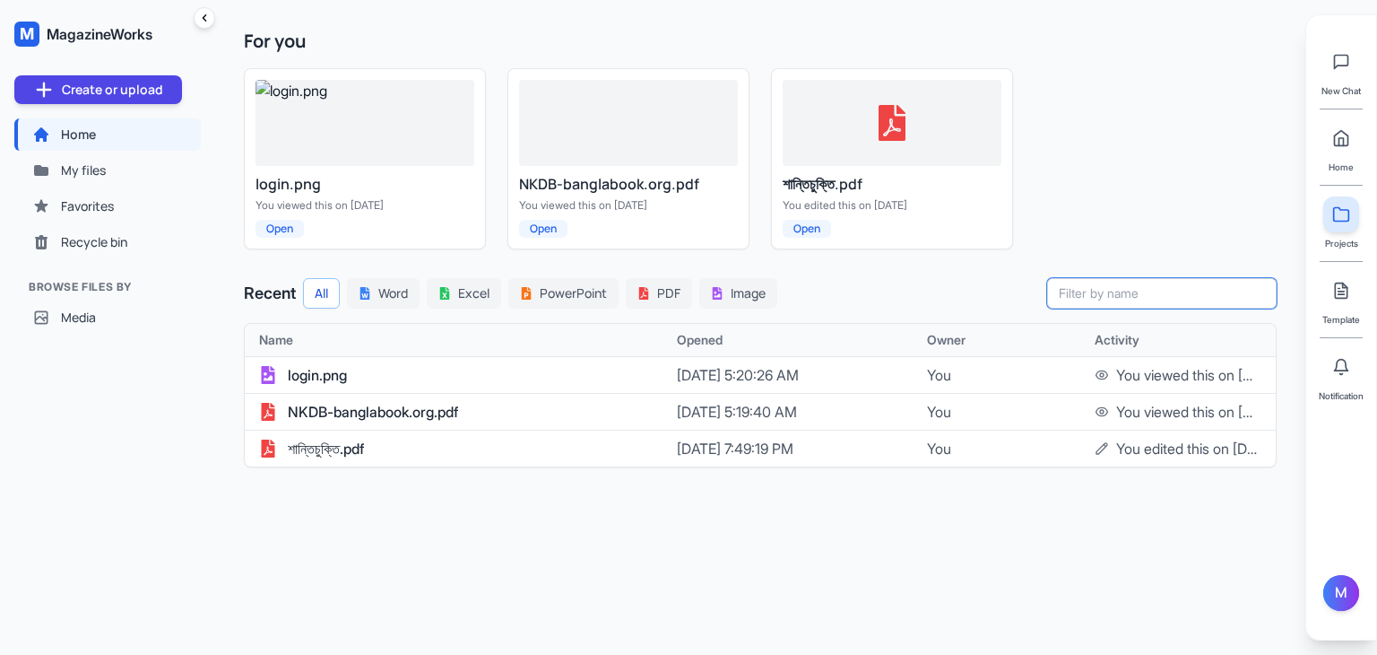
click at [1211, 298] on input "text" at bounding box center [1162, 293] width 230 height 30
click at [1330, 370] on button at bounding box center [1342, 367] width 36 height 36
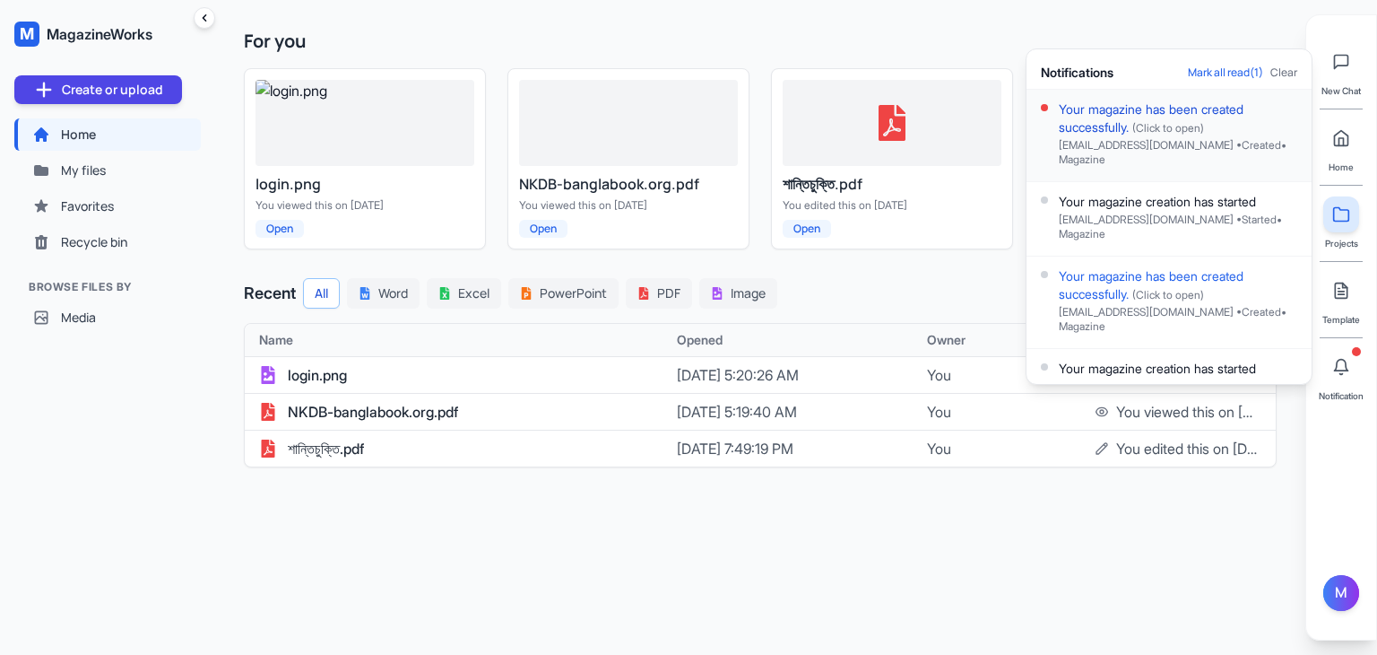
click at [1194, 108] on div "Your magazine has been created successfully. (Click to open)" at bounding box center [1178, 118] width 239 height 36
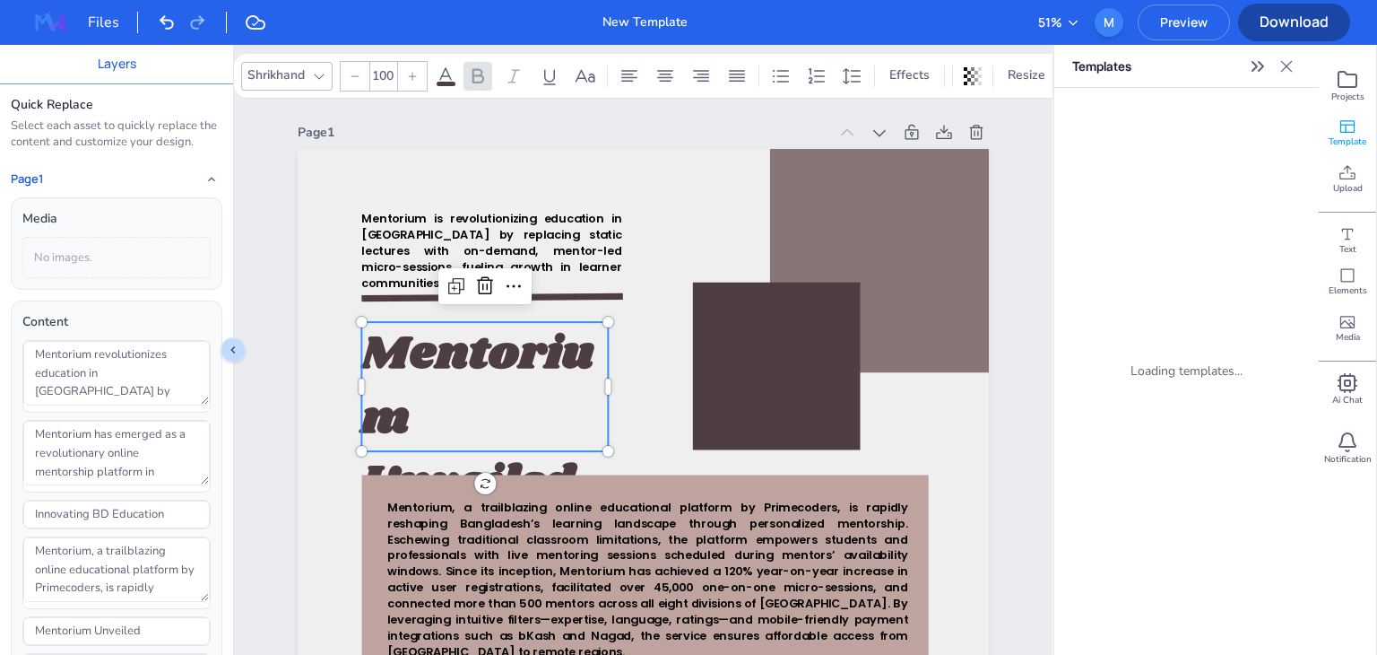
click at [559, 321] on span "Mentorium Unveiled" at bounding box center [477, 419] width 233 height 196
click at [378, 69] on input "100" at bounding box center [382, 76] width 25 height 29
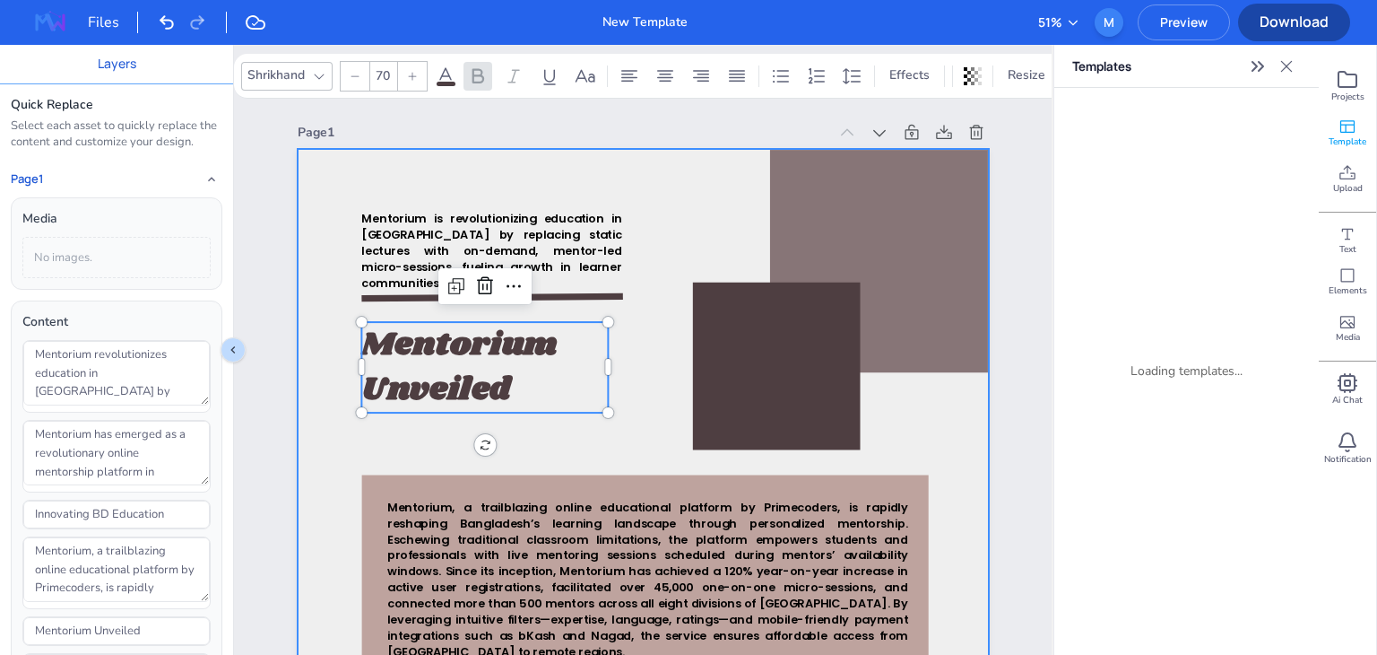
type input "70"
click at [424, 431] on div at bounding box center [643, 610] width 691 height 922
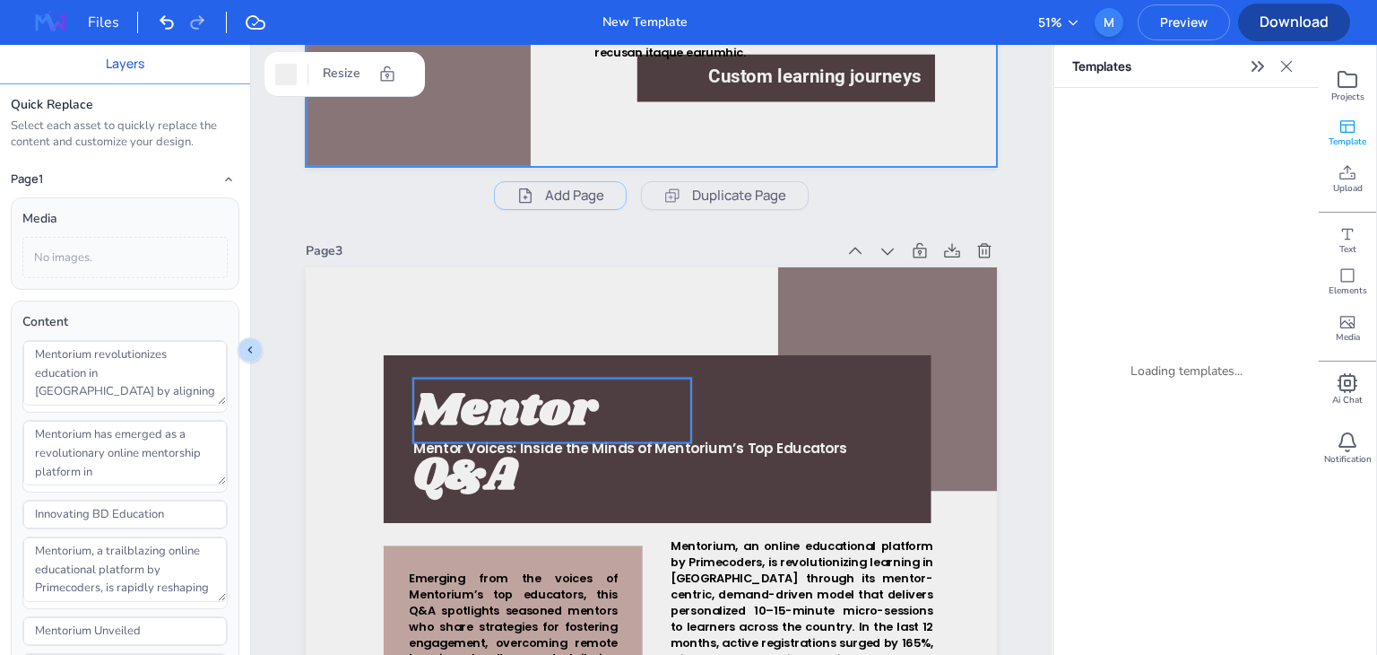
scroll to position [2007, 0]
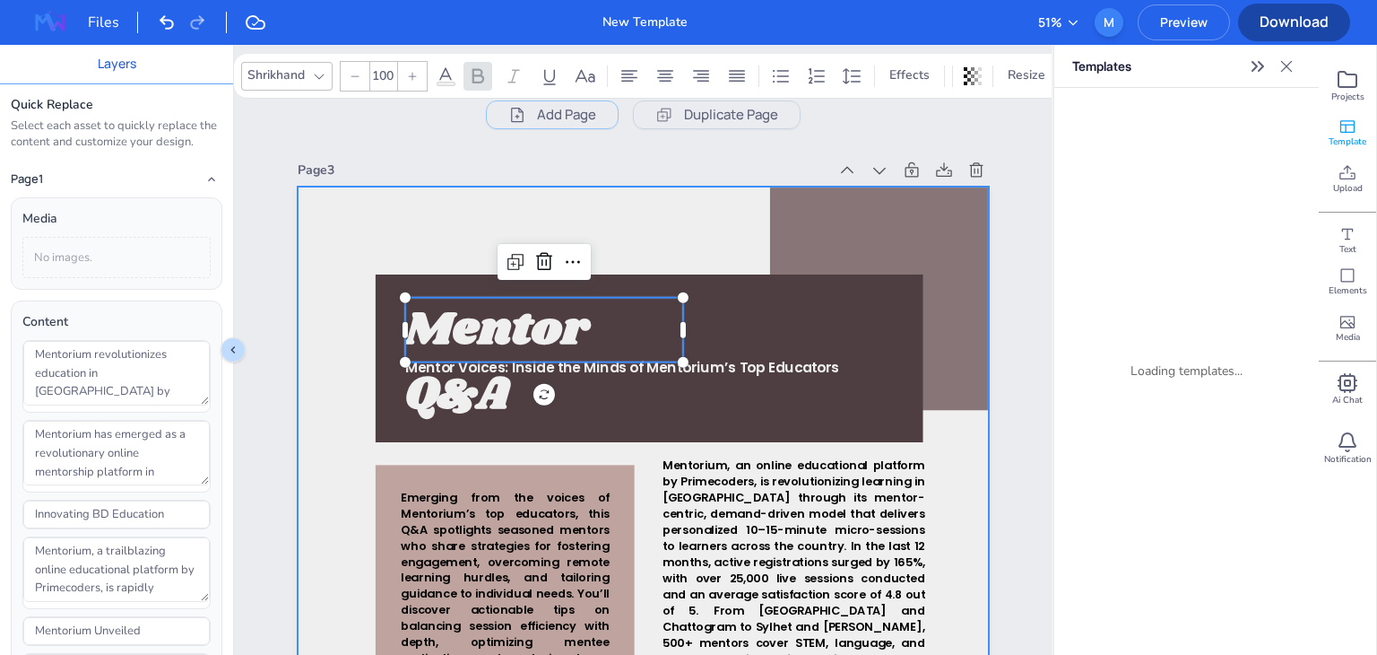
click at [476, 187] on div "Live Expert Q&A Sessions Mentor Q&A Mentor Voices: Inside the Minds of Mentoriu…" at bounding box center [643, 187] width 691 height 0
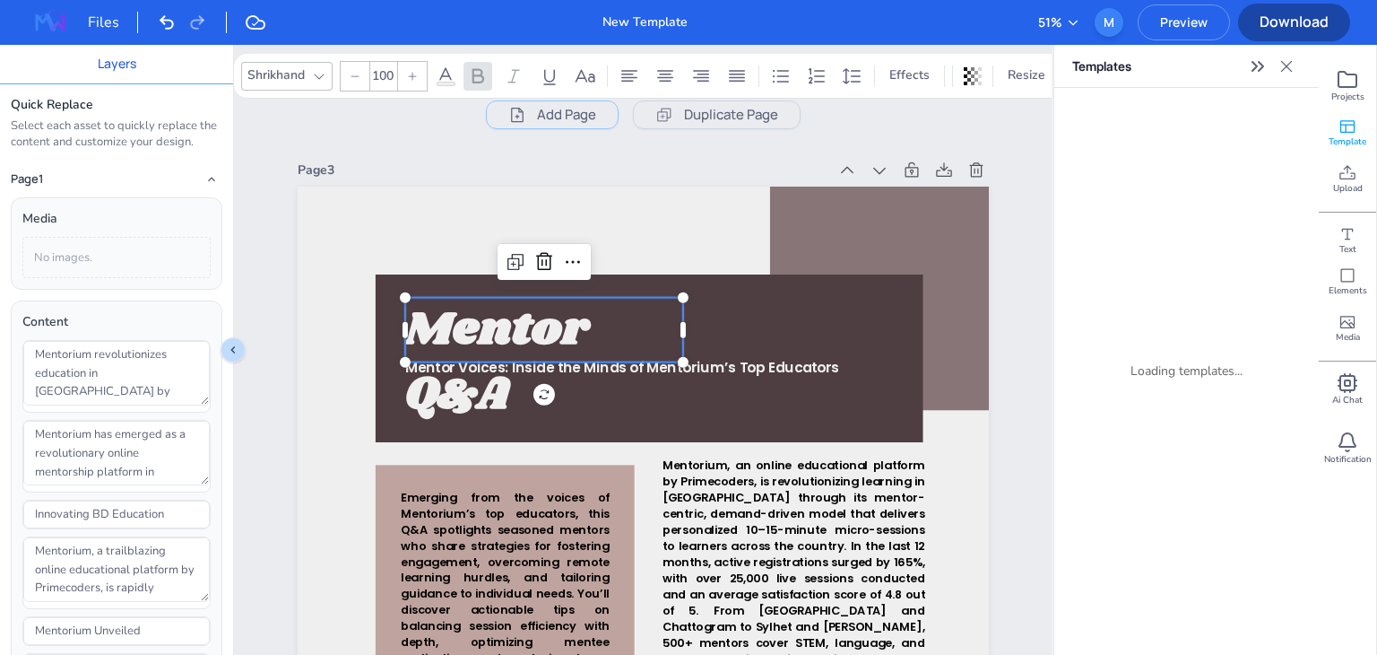
drag, startPoint x: 387, startPoint y: 55, endPoint x: 387, endPoint y: 74, distance: 18.8
click at [387, 74] on div "Shrikhand 100 Effects Resize" at bounding box center [672, 76] width 876 height 44
click at [387, 74] on input "100" at bounding box center [382, 76] width 25 height 29
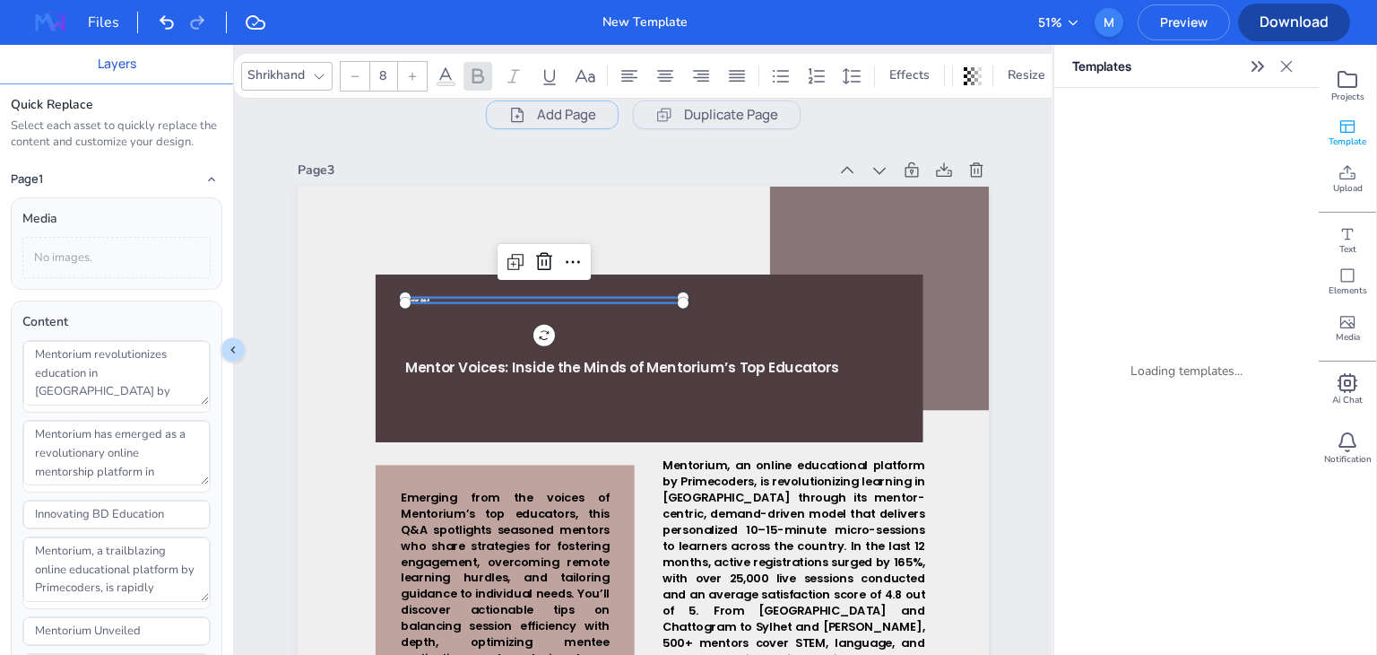
type input "80"
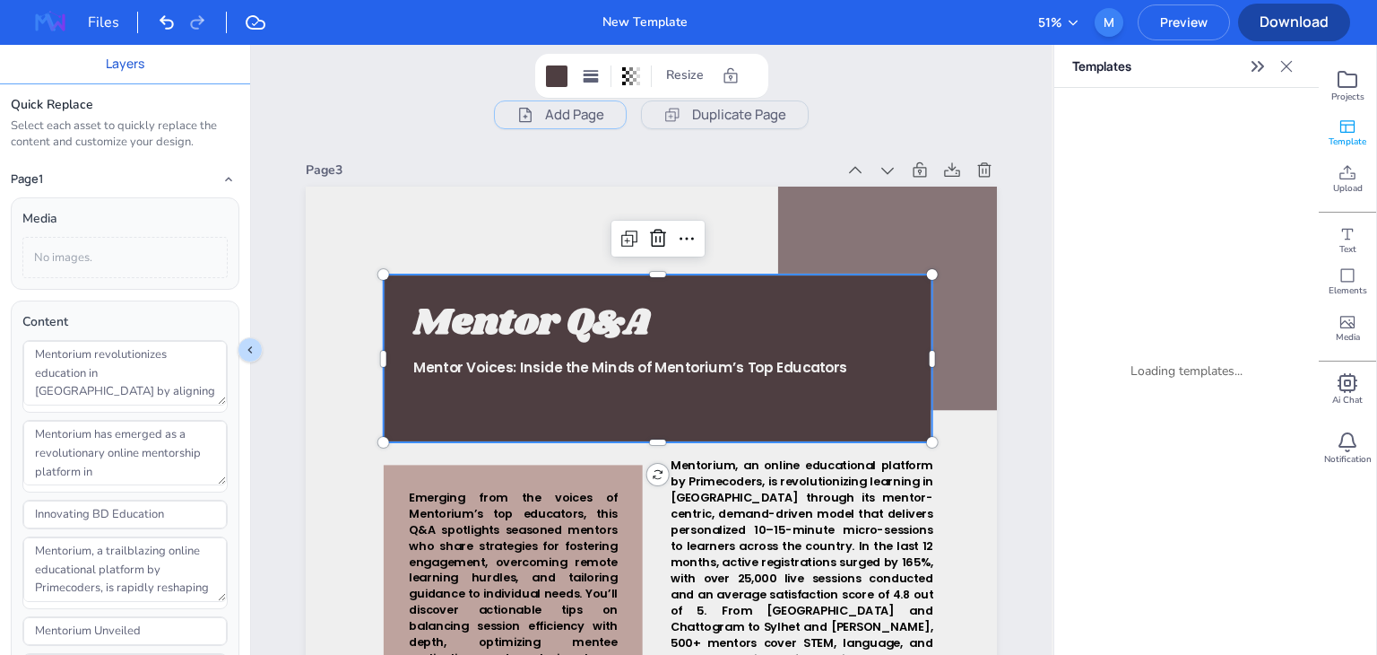
click at [439, 417] on div at bounding box center [658, 358] width 549 height 168
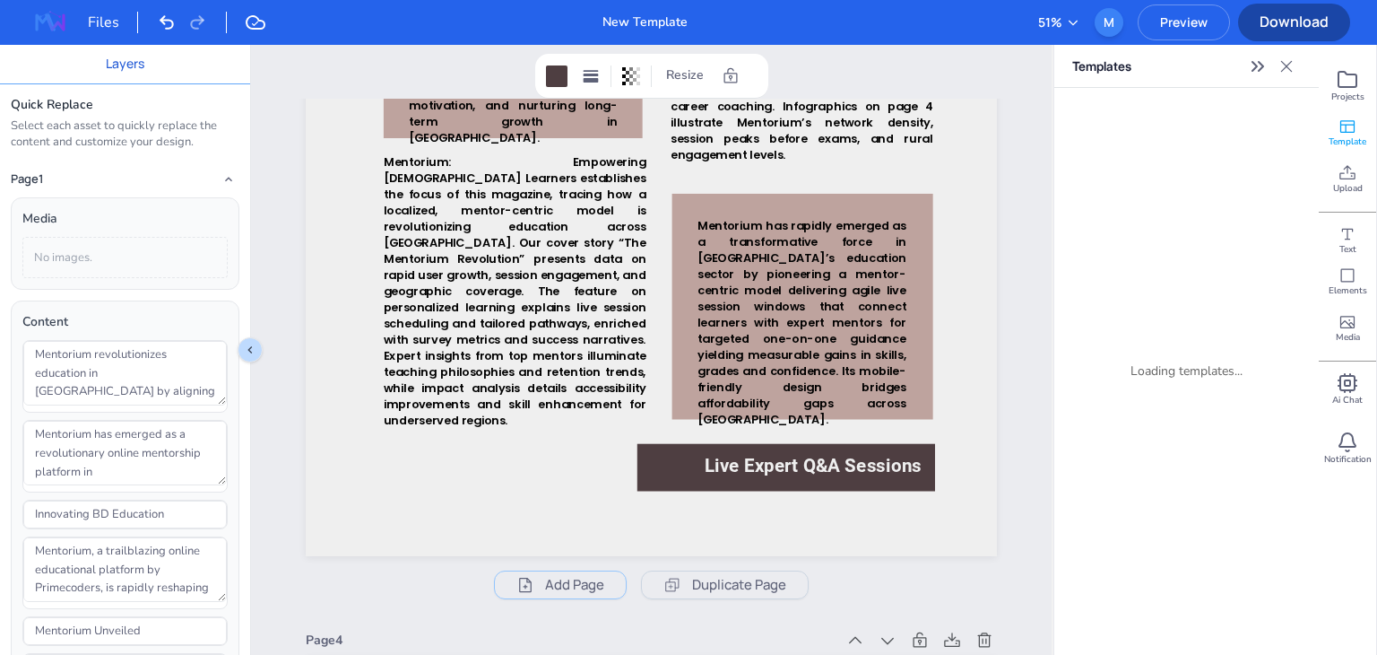
scroll to position [2542, 0]
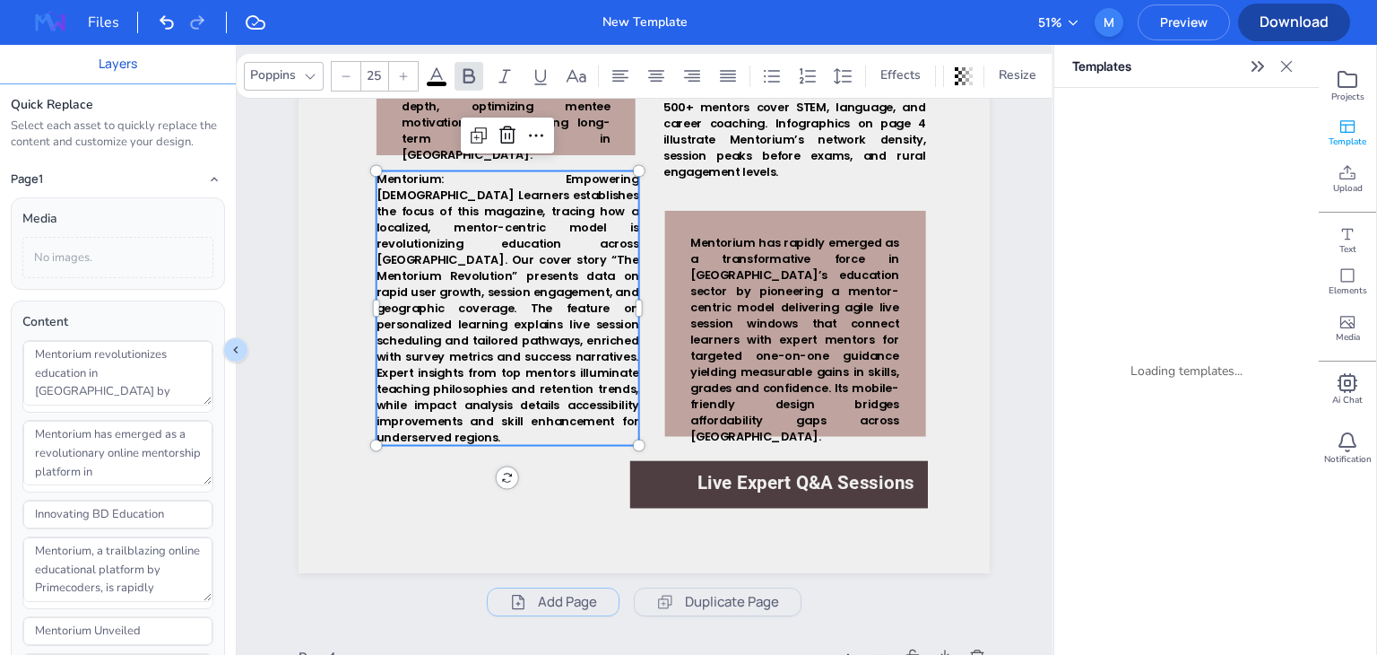
click at [617, 328] on span "Mentorium: Empowering [DEMOGRAPHIC_DATA] Learners establishes the focus of this…" at bounding box center [508, 308] width 263 height 274
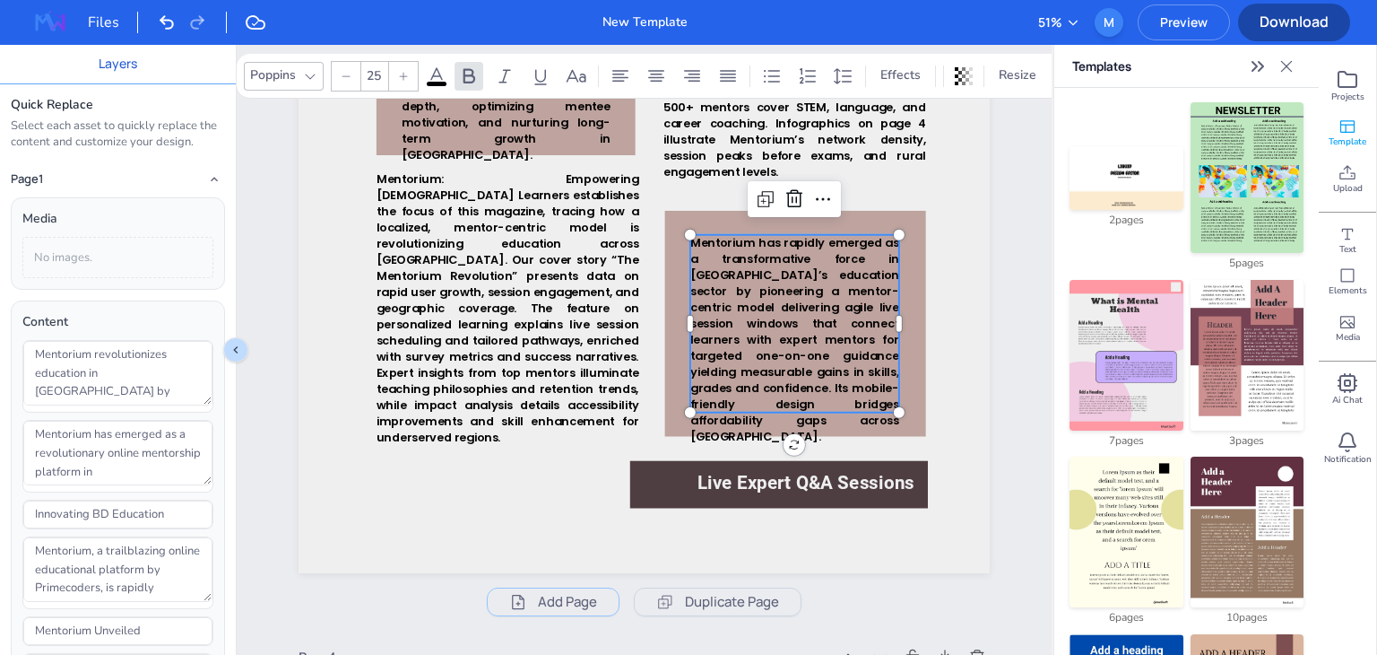
click at [761, 308] on span "Mentorium has rapidly emerged as a transformative force in [GEOGRAPHIC_DATA]’s …" at bounding box center [795, 340] width 209 height 210
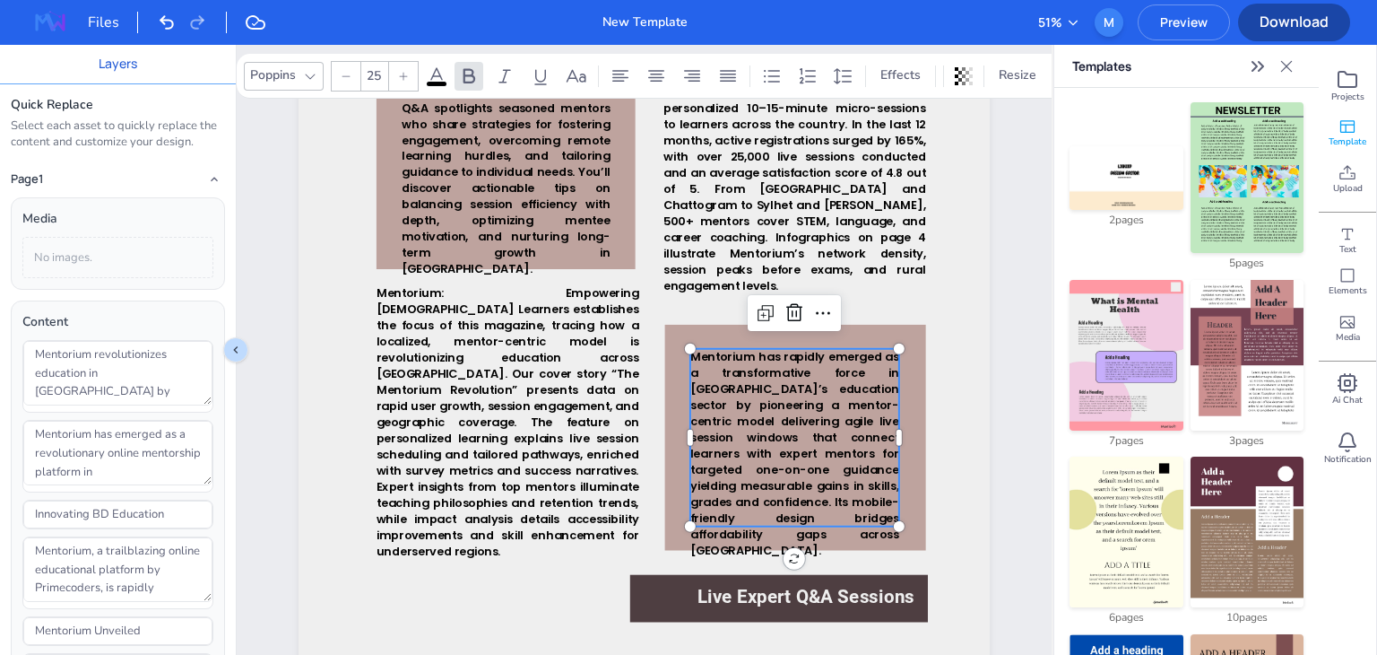
scroll to position [2428, 0]
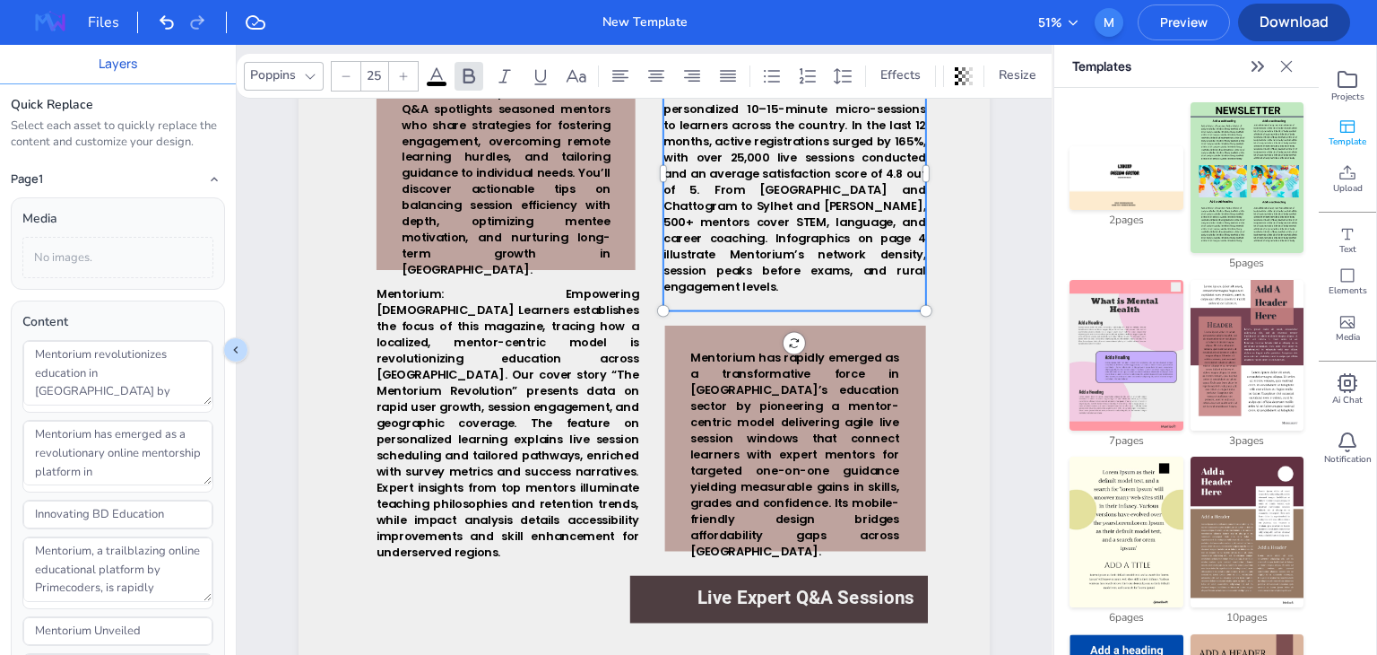
click at [750, 215] on span "Mentorium, an online educational platform by Primecoders, is revolutionizing le…" at bounding box center [795, 166] width 263 height 258
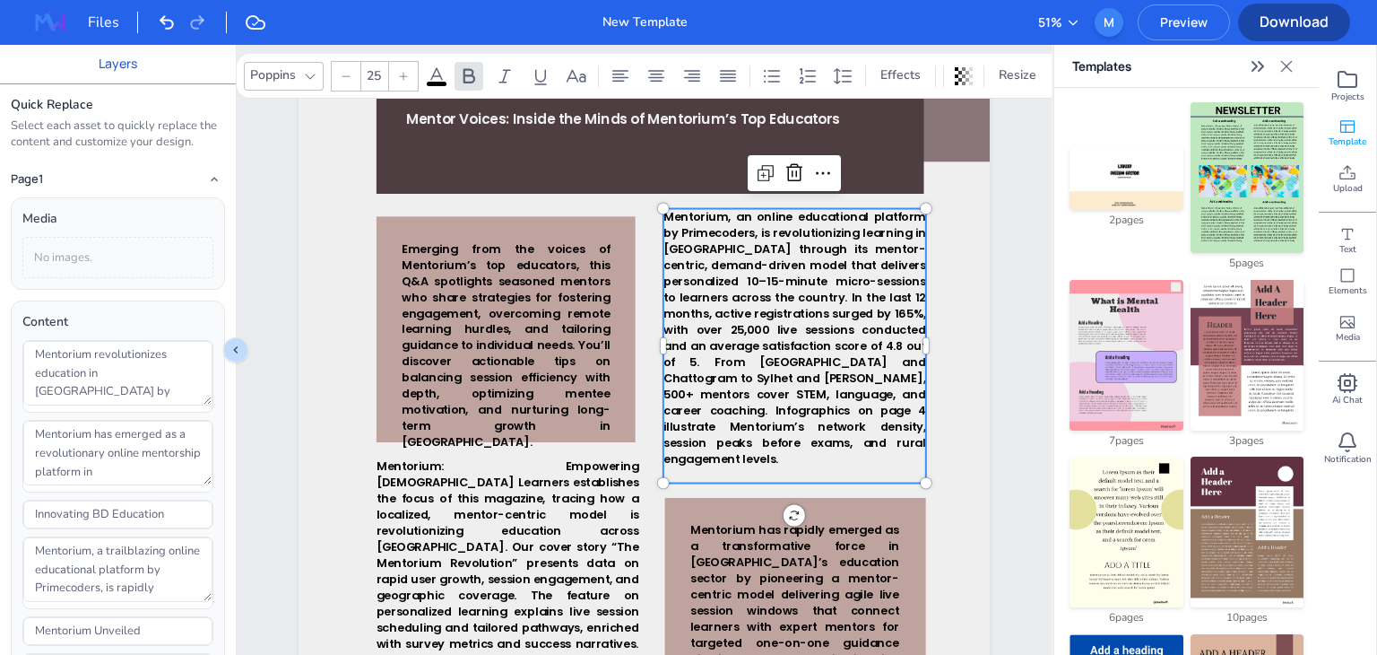
type input "25"
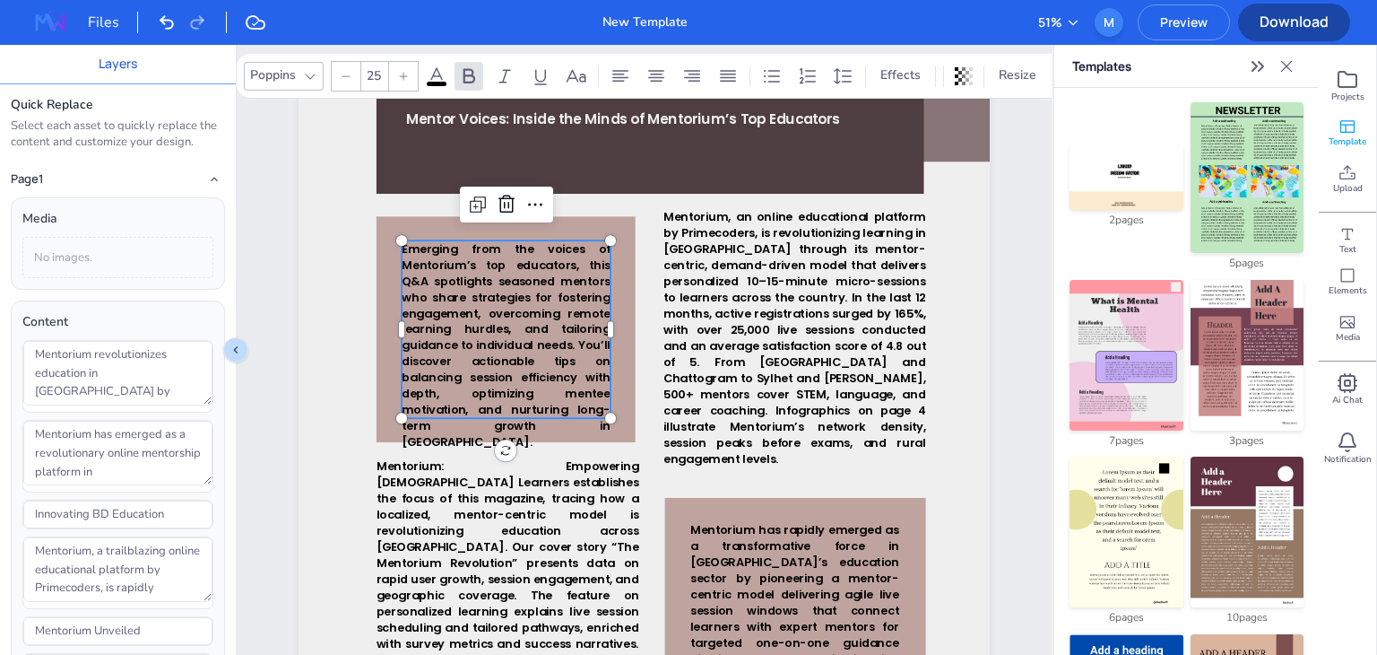
click at [519, 317] on span "Emerging from the voices of Mentorium’s top educators, this Q&A spotlights seas…" at bounding box center [506, 345] width 209 height 210
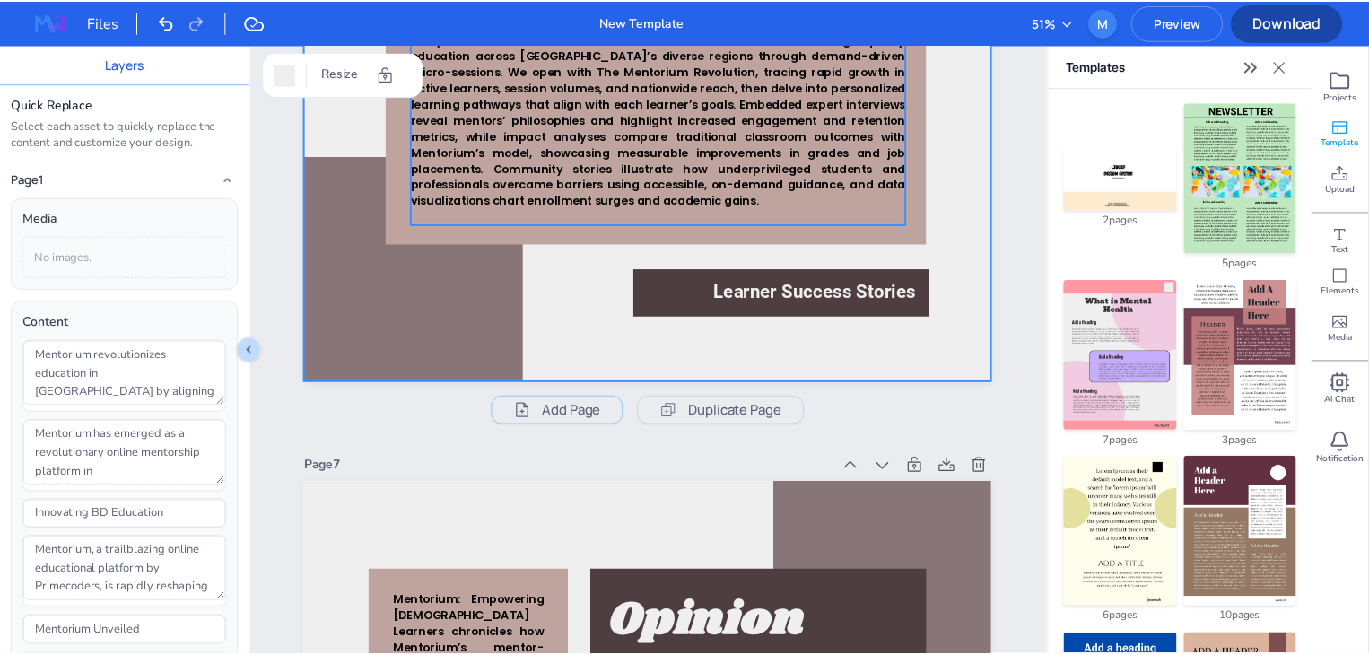
scroll to position [5747, 0]
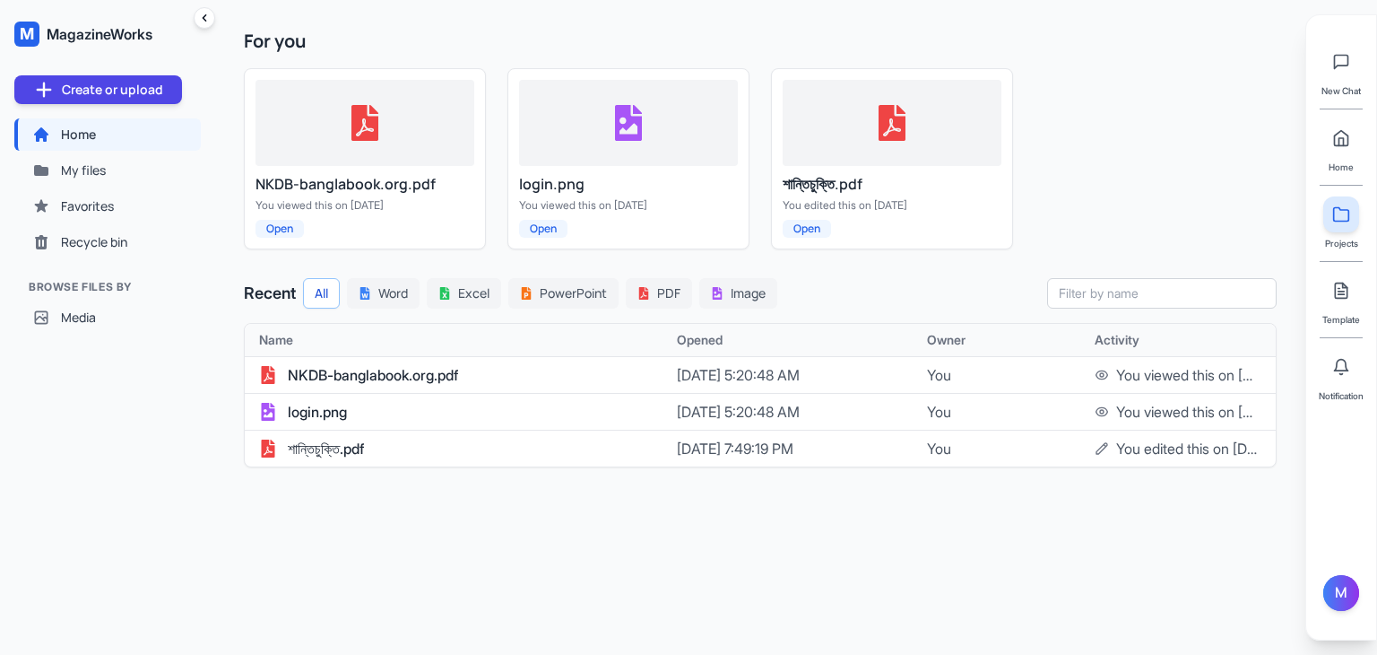
click at [1331, 569] on div "New Chat Home Projects Template Notification M" at bounding box center [1342, 327] width 72 height 626
click at [1339, 593] on div "M" at bounding box center [1342, 593] width 36 height 36
click at [1220, 566] on link "Subscription" at bounding box center [1234, 568] width 170 height 32
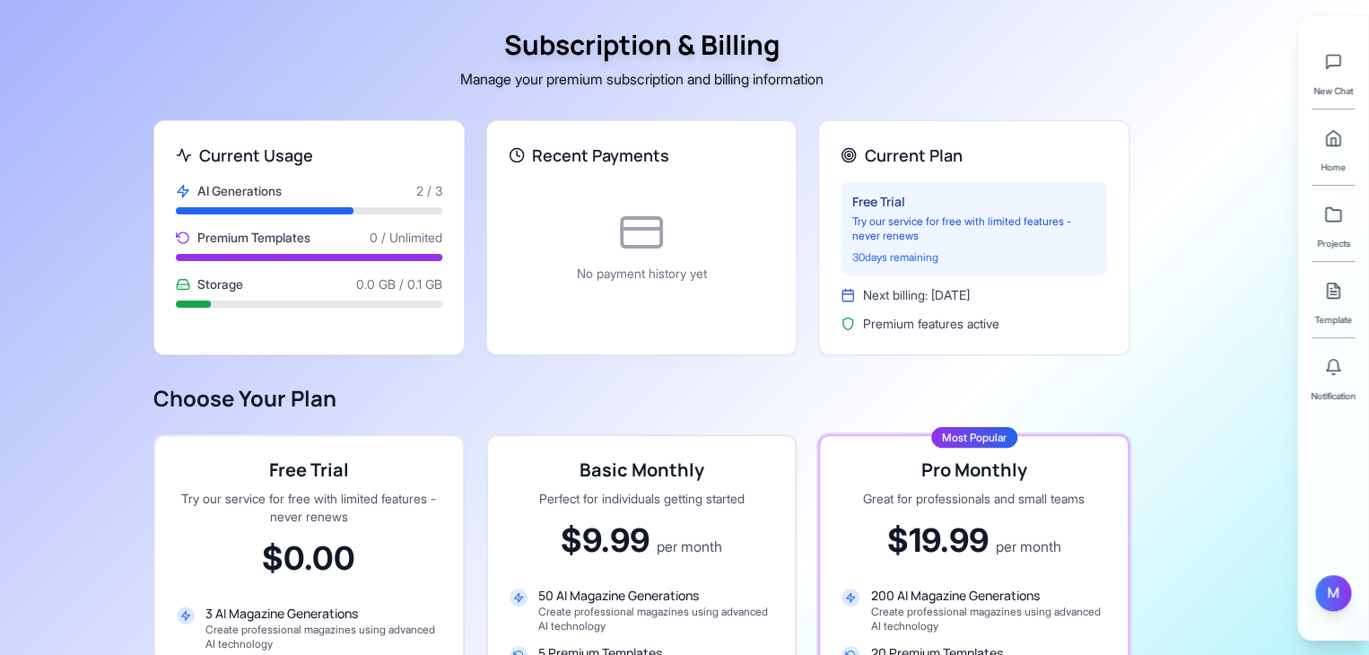
click at [1342, 588] on div "M" at bounding box center [1333, 593] width 36 height 36
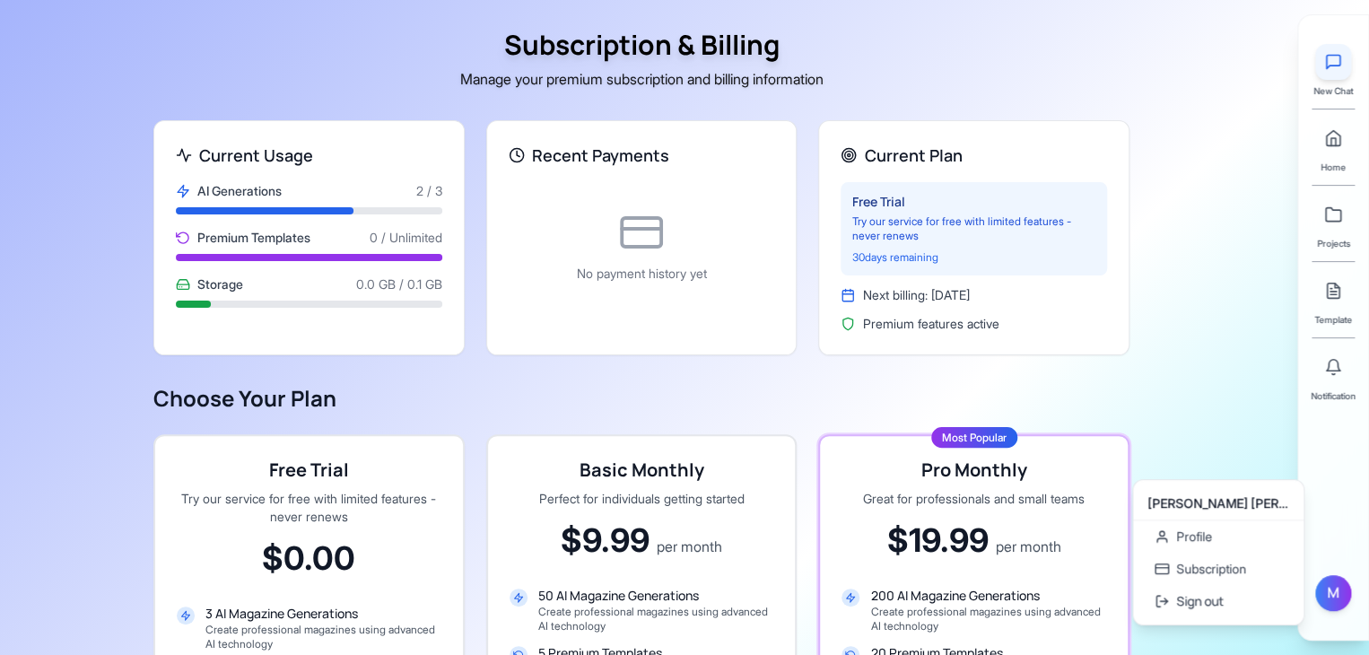
click at [1333, 76] on button at bounding box center [1333, 62] width 36 height 36
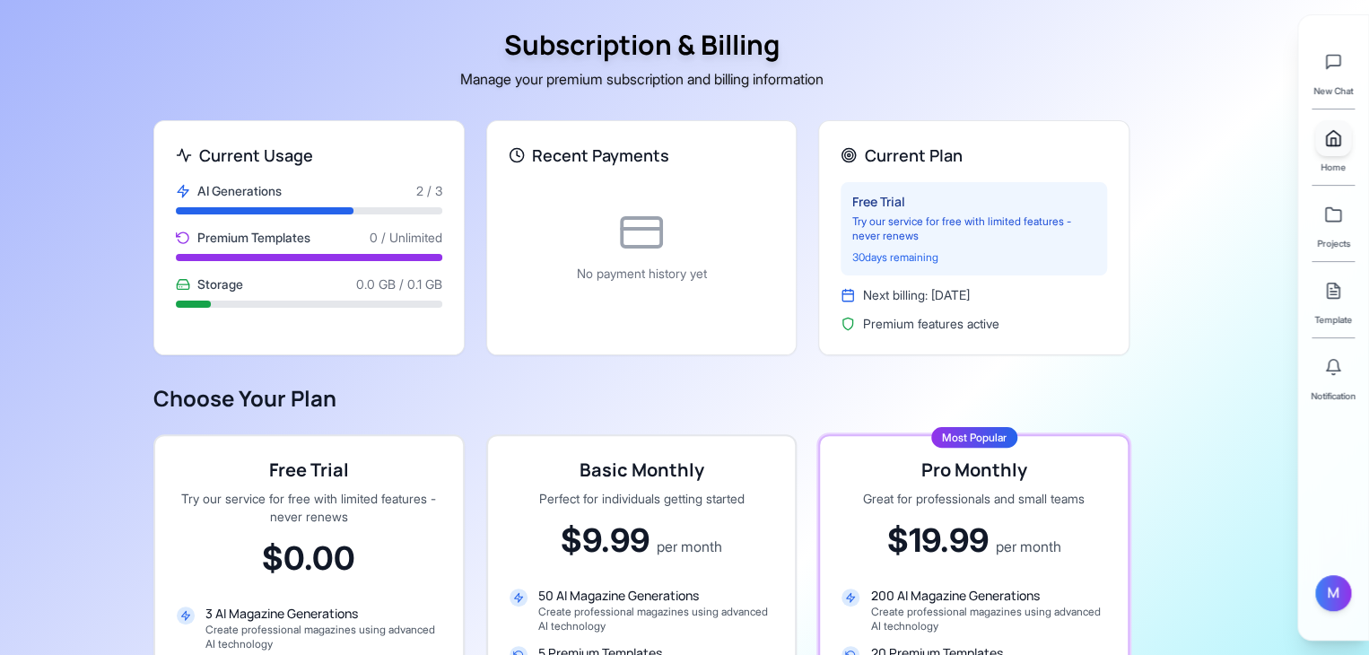
click at [1334, 138] on polyline at bounding box center [1333, 141] width 4 height 7
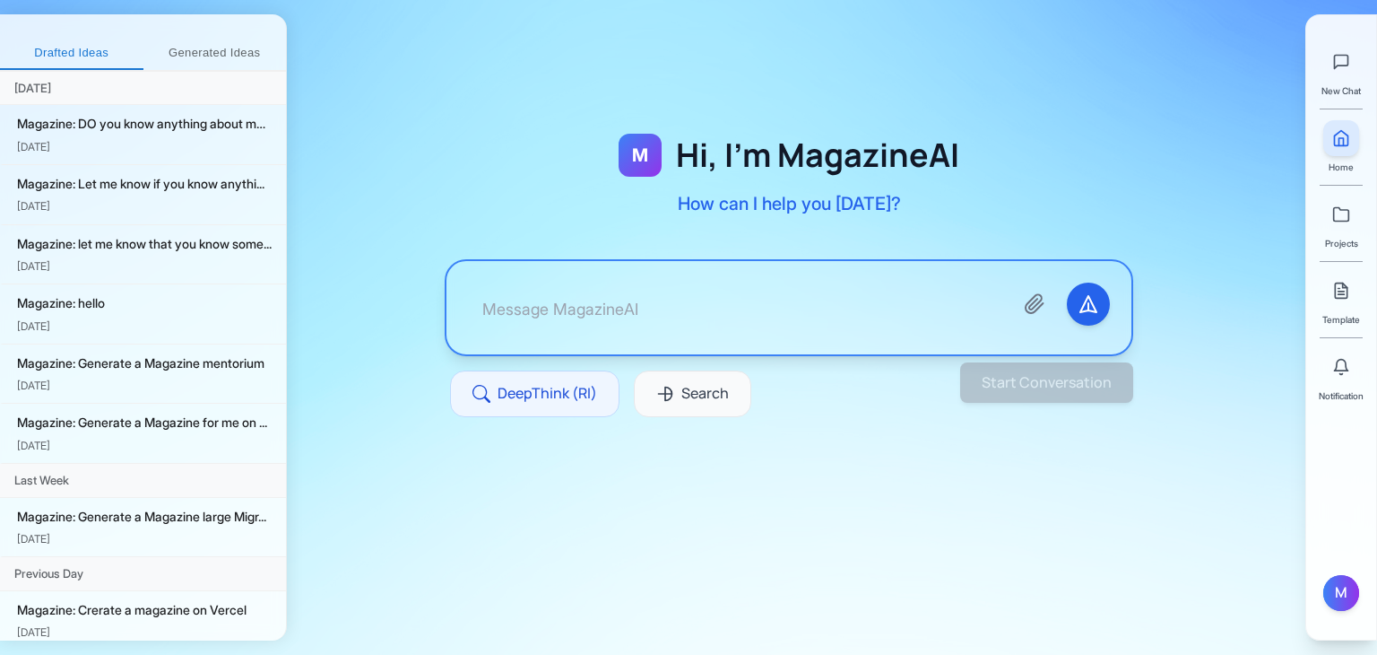
click at [873, 266] on div at bounding box center [789, 307] width 685 height 93
click at [834, 304] on textarea at bounding box center [733, 307] width 531 height 50
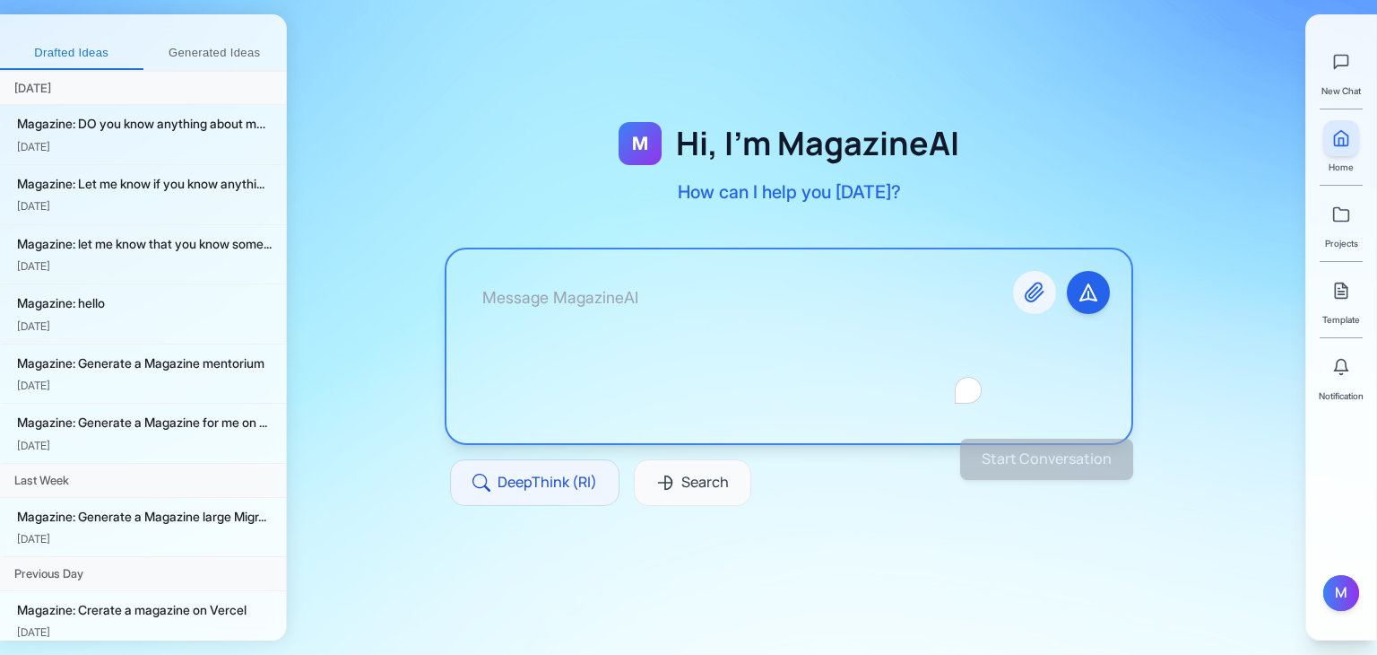
click at [1045, 289] on icon "Attach files" at bounding box center [1035, 293] width 22 height 22
click at [622, 310] on textarea "To enrich screen reader interactions, please activate Accessibility in Grammarl…" at bounding box center [733, 346] width 531 height 151
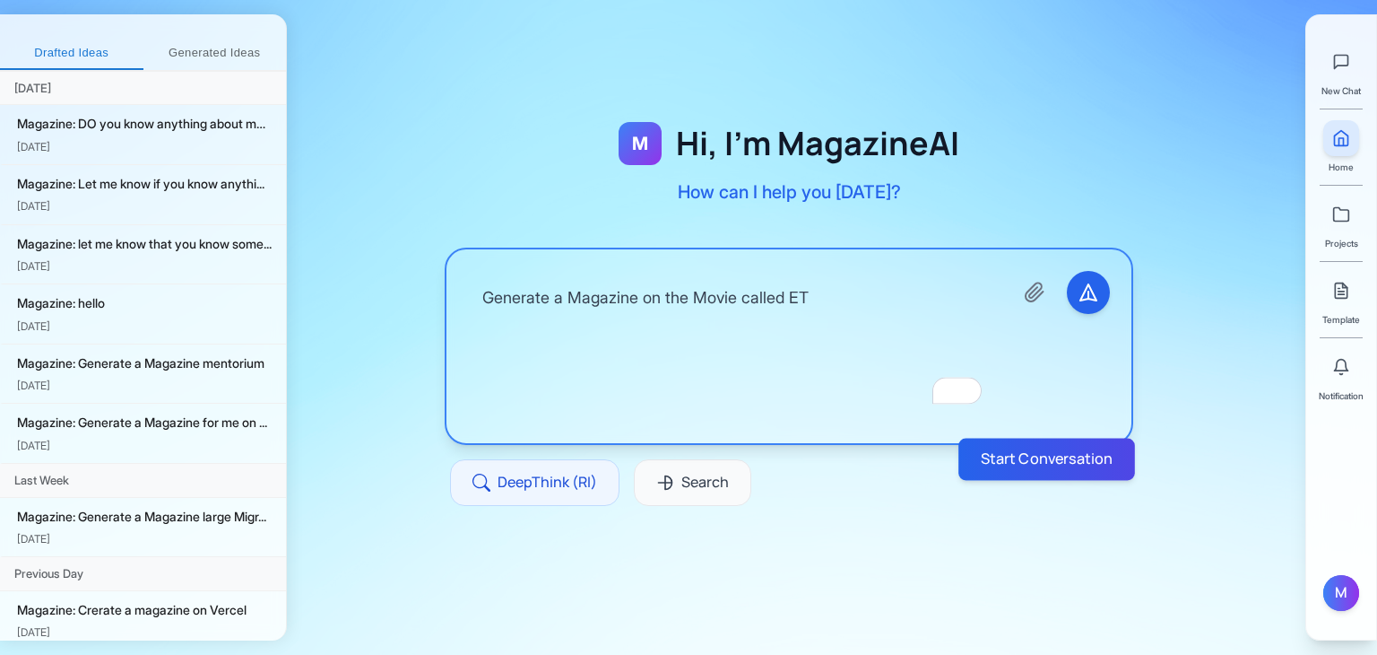
type textarea "Generate a Magazine on the Movie called ET"
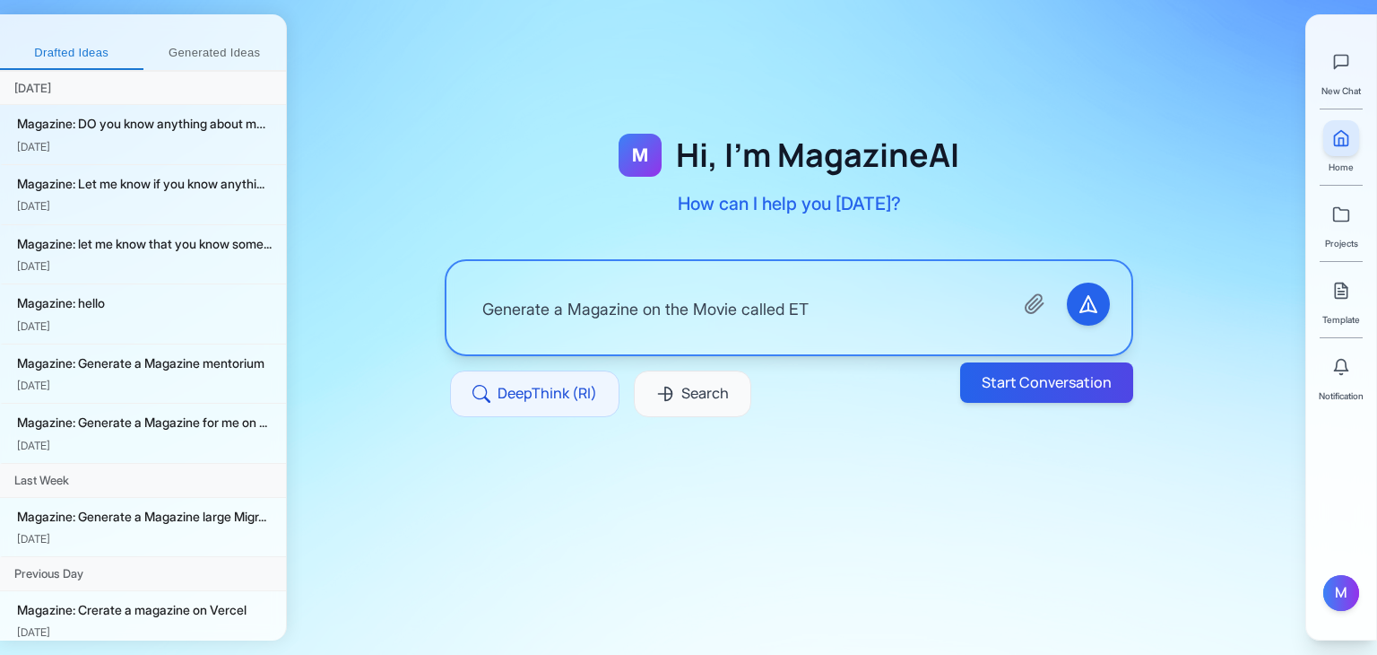
click at [1030, 482] on div "M Hi, I'm MagazineAI How can I help you [DATE]? Generate a Magazine on the Movi…" at bounding box center [789, 296] width 804 height 393
click at [1064, 396] on button "Start Conversation" at bounding box center [1046, 382] width 169 height 40
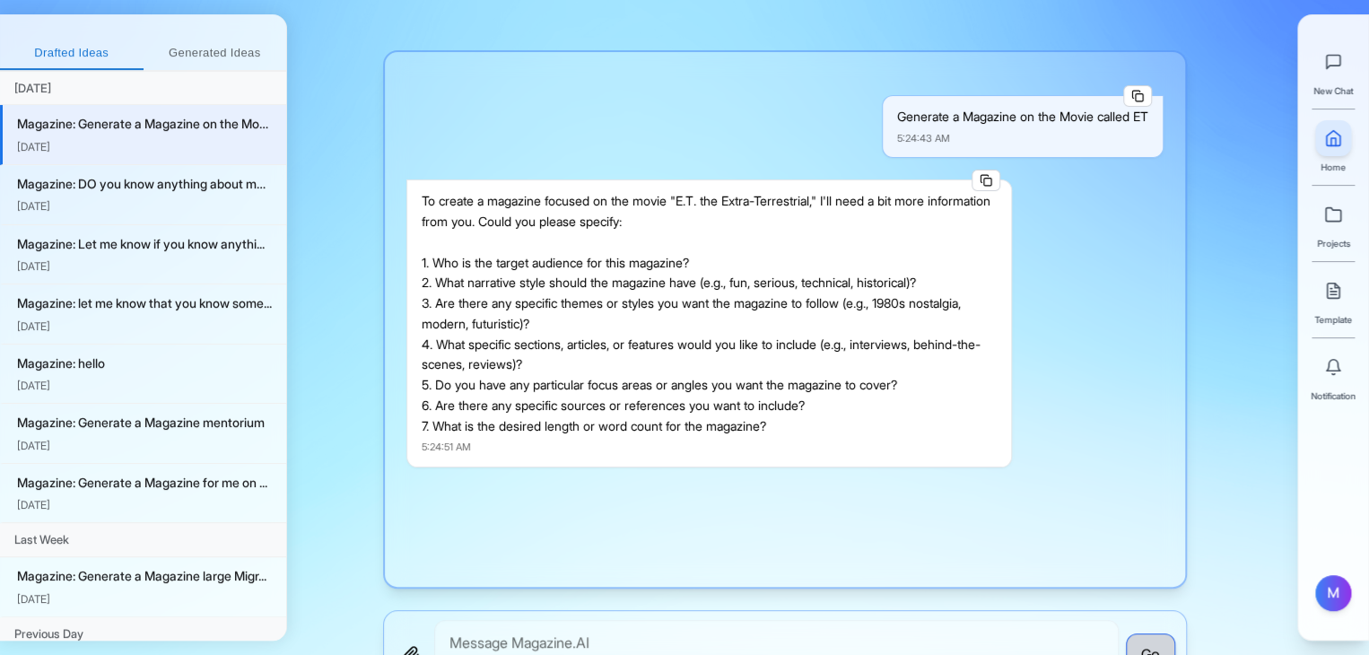
scroll to position [74, 0]
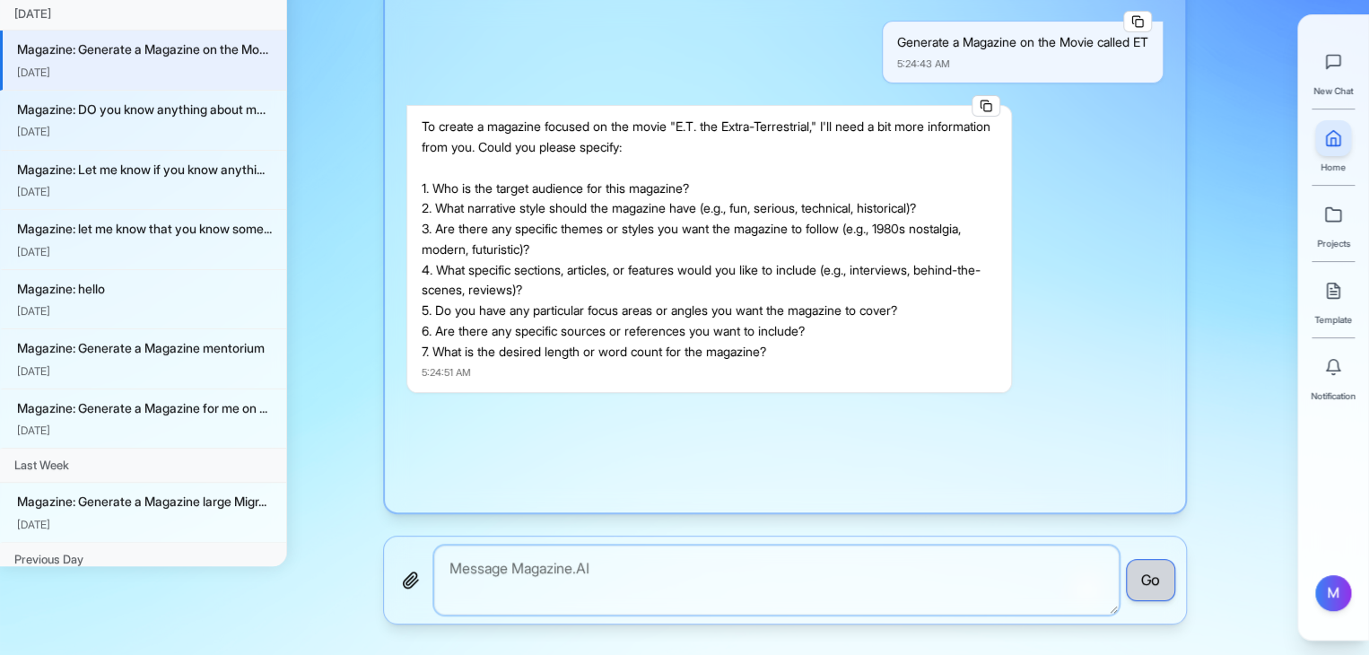
click at [730, 585] on textarea "To enrich screen reader interactions, please activate Accessibility in Grammarl…" at bounding box center [776, 579] width 684 height 69
type textarea "1. Children 2. Fun 3. 1980s nostalgia 4. Behind scenes, fun fact etc 5. No 6. N…"
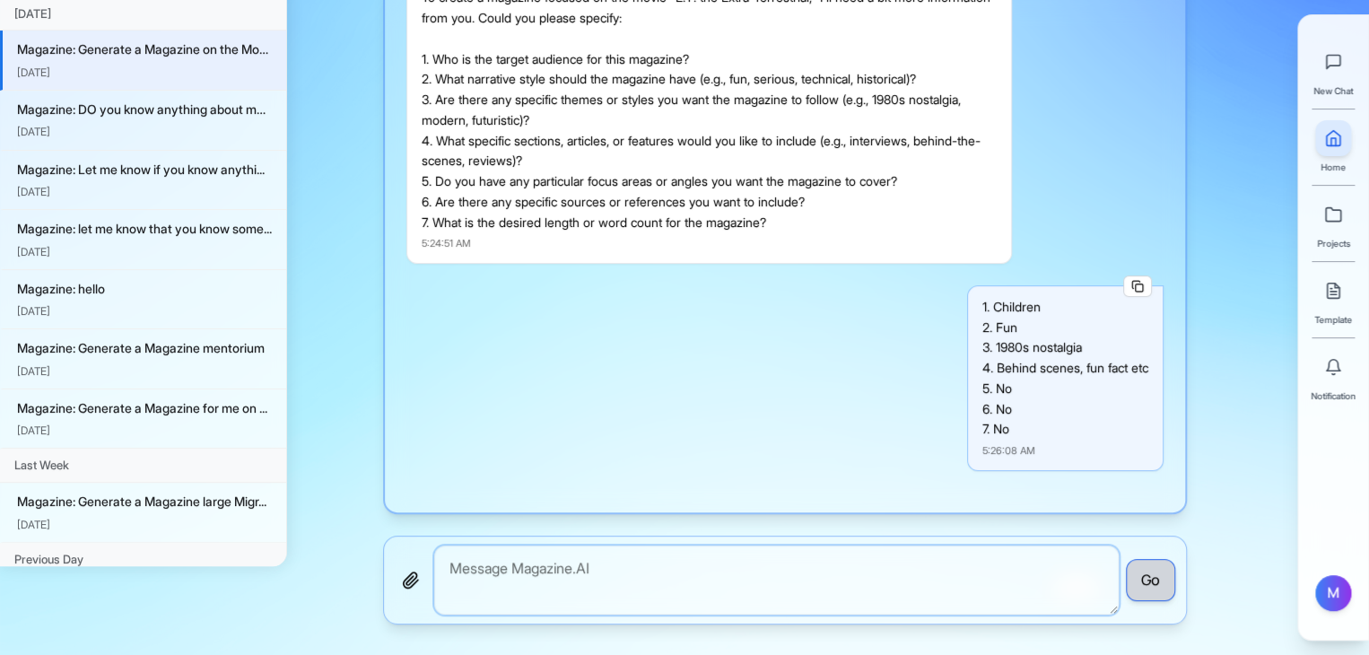
scroll to position [457, 0]
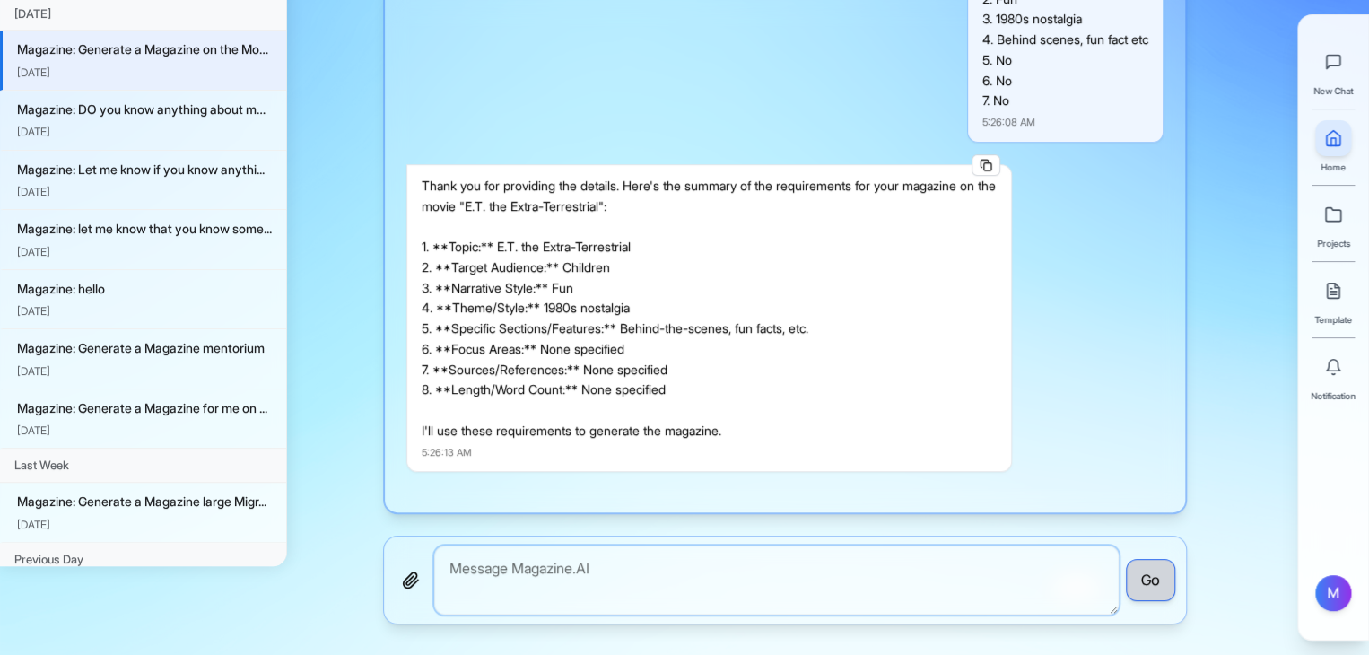
click at [650, 599] on textarea "To enrich screen reader interactions, please activate Accessibility in Grammarl…" at bounding box center [776, 579] width 684 height 69
type textarea "alright"
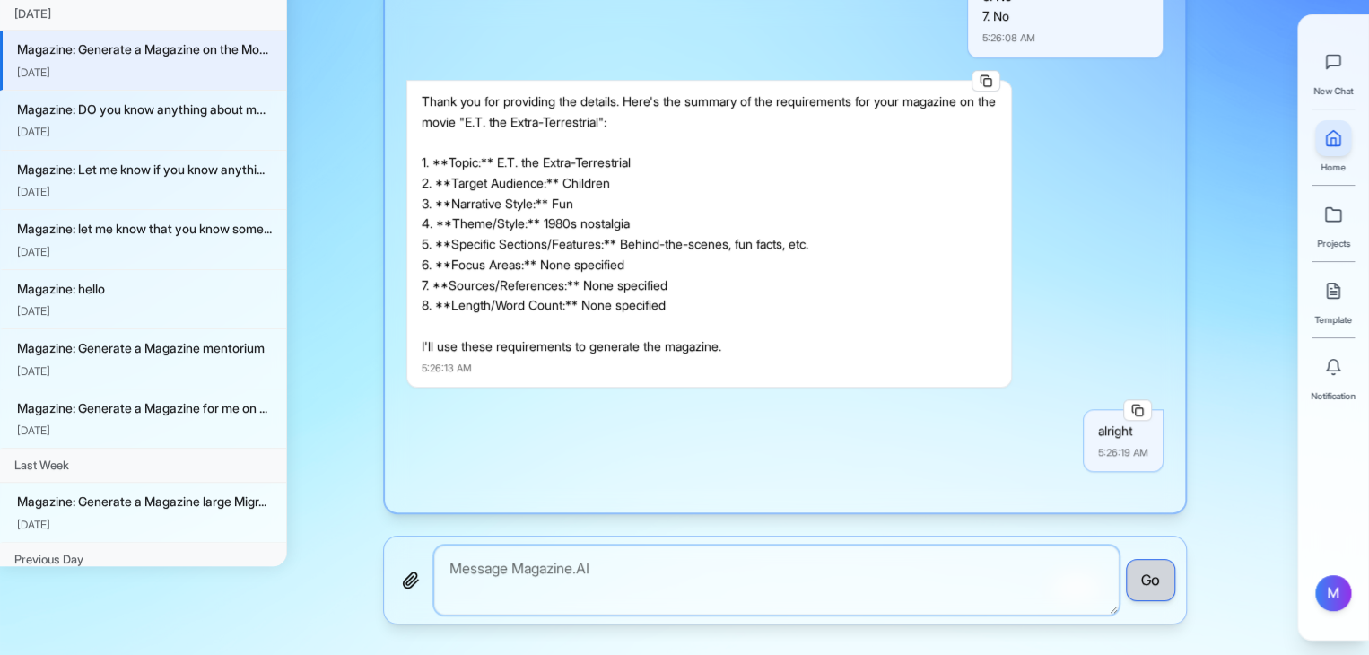
scroll to position [647, 0]
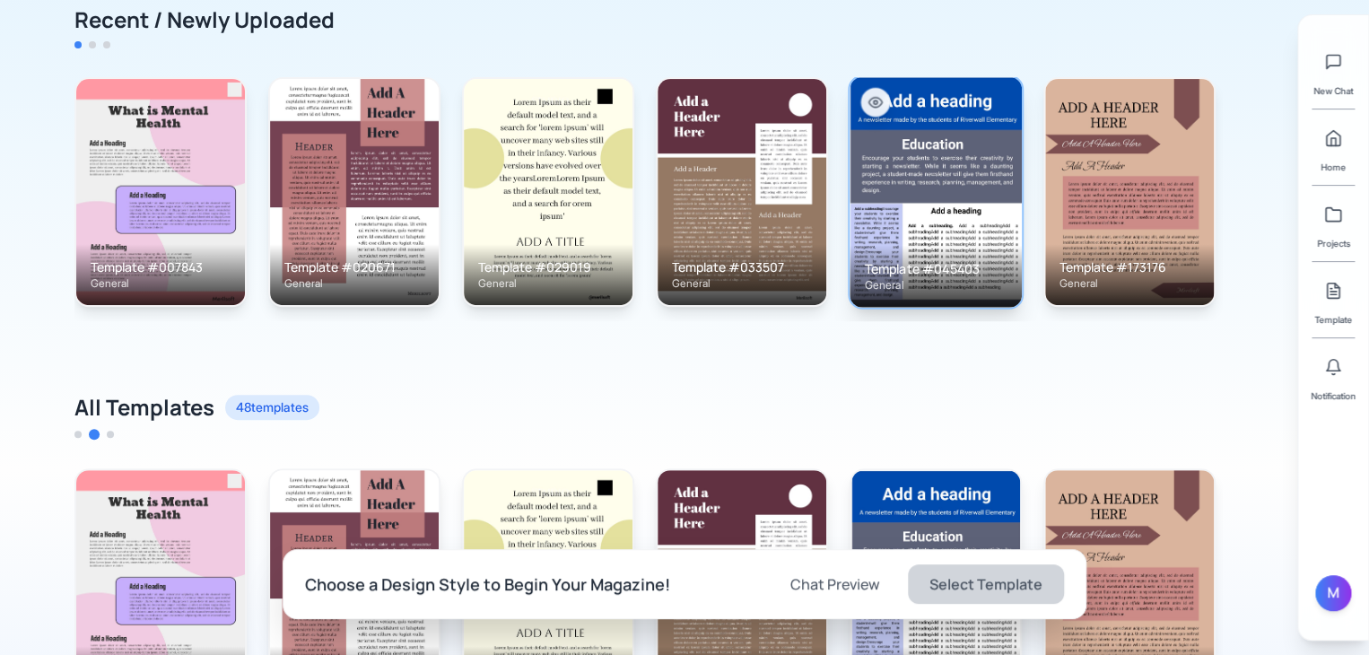
scroll to position [185, 0]
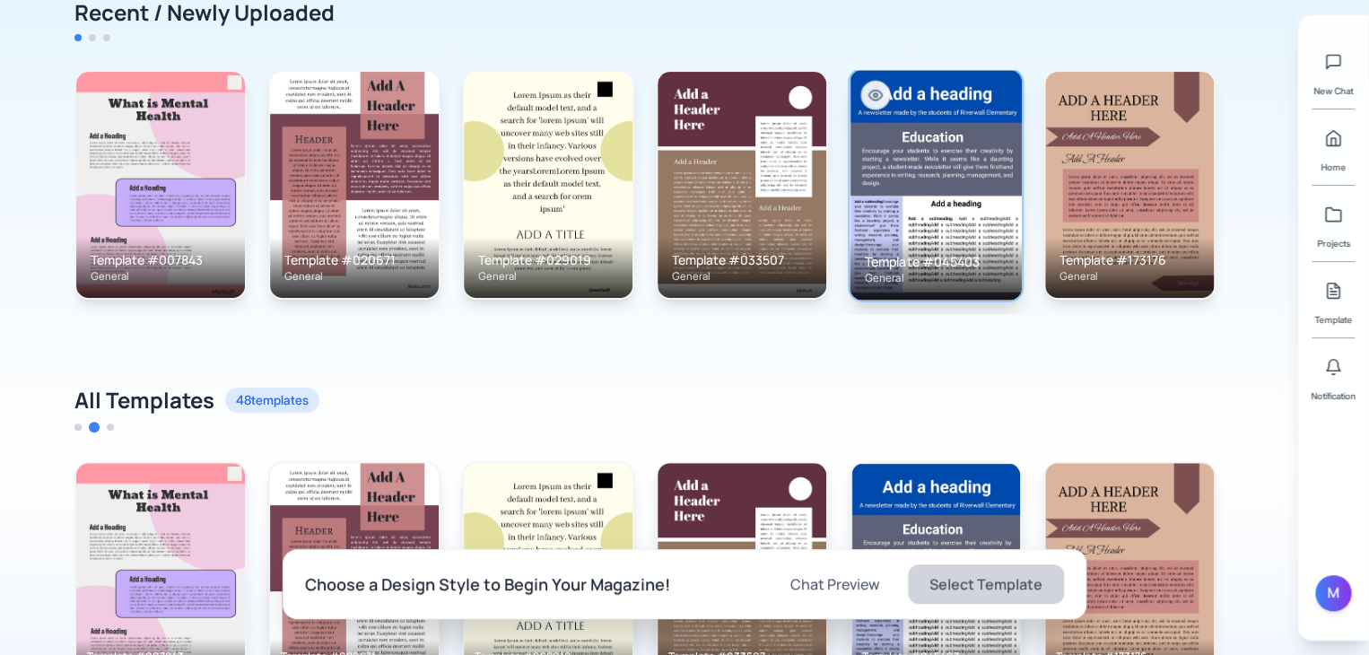
click at [985, 136] on img at bounding box center [935, 184] width 172 height 230
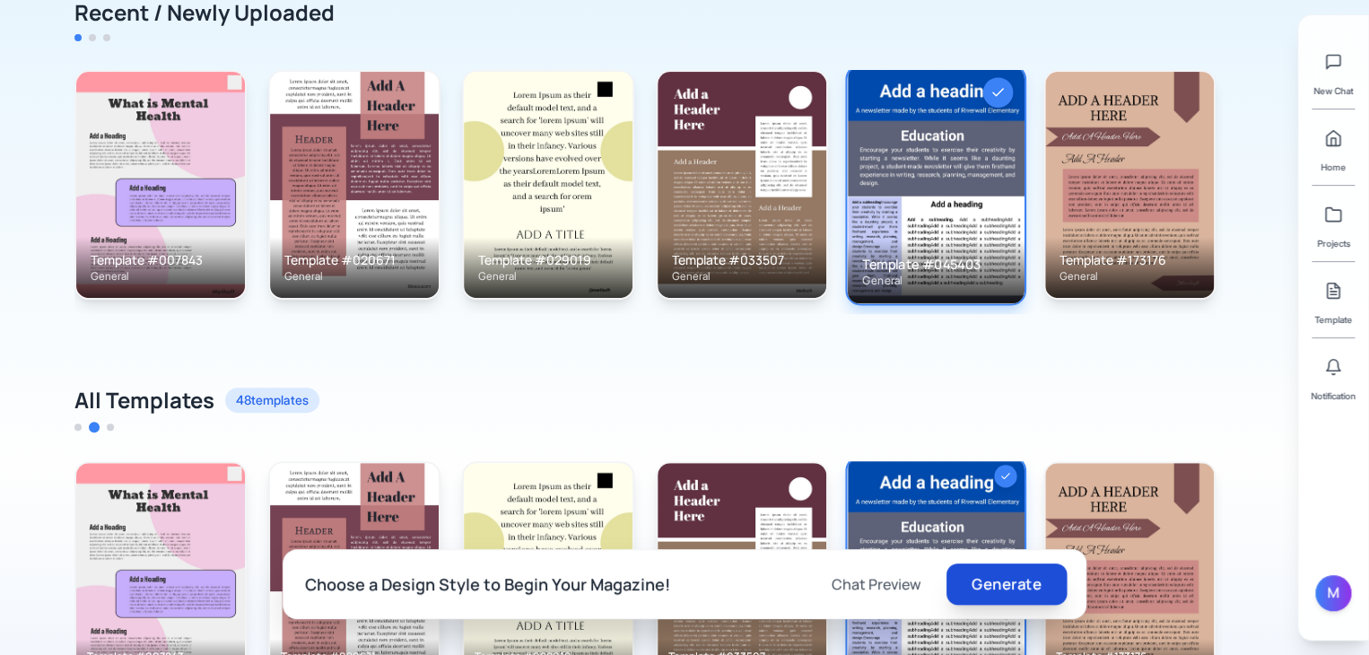
click at [1026, 595] on button "Generate" at bounding box center [1006, 583] width 120 height 41
click at [1343, 363] on button at bounding box center [1333, 367] width 36 height 36
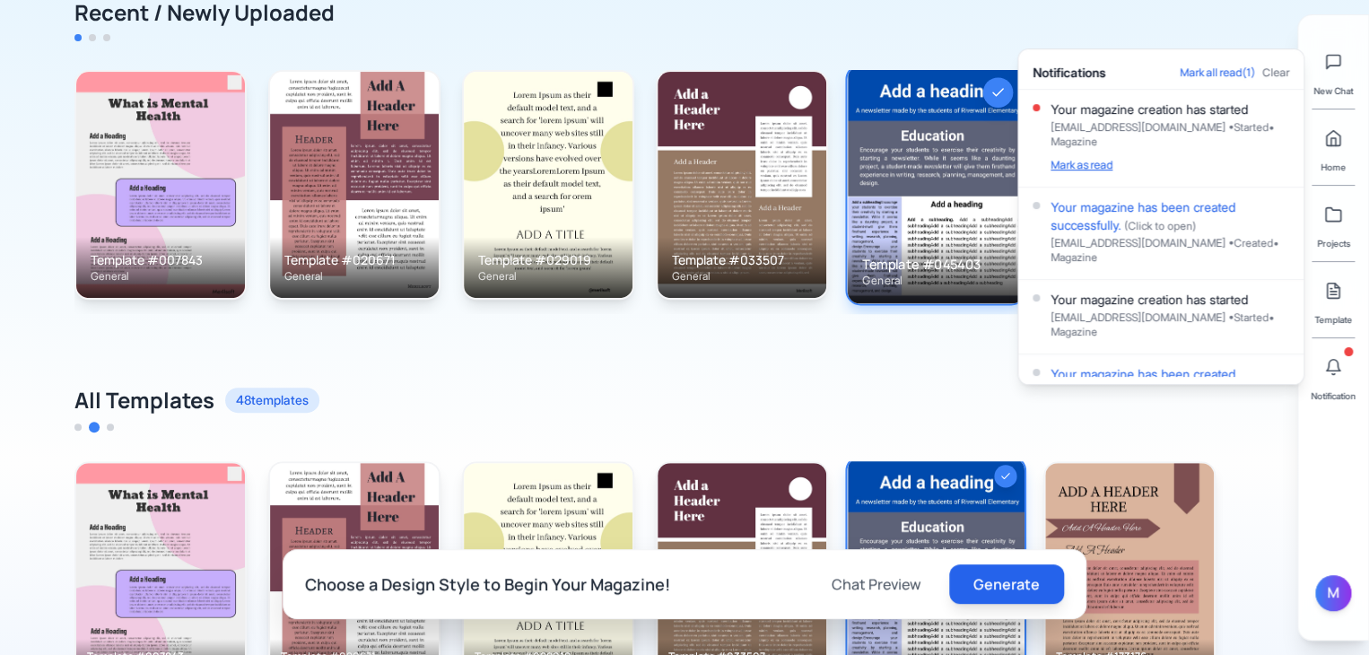
click at [1087, 161] on button "Mark as read" at bounding box center [1081, 165] width 62 height 14
